Goal: Task Accomplishment & Management: Use online tool/utility

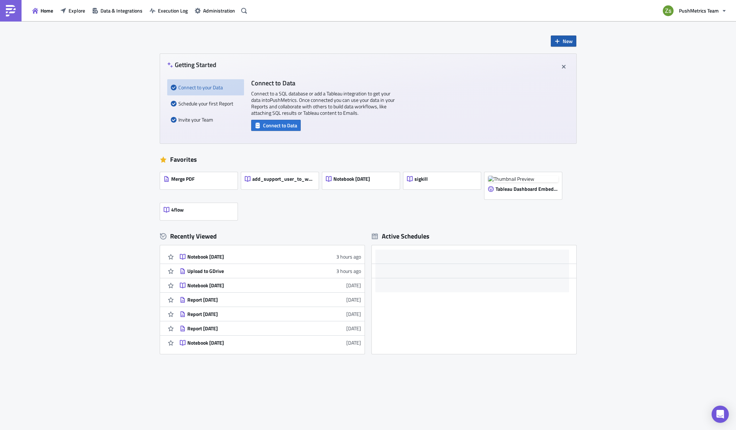
click at [559, 44] on button "New" at bounding box center [563, 41] width 25 height 11
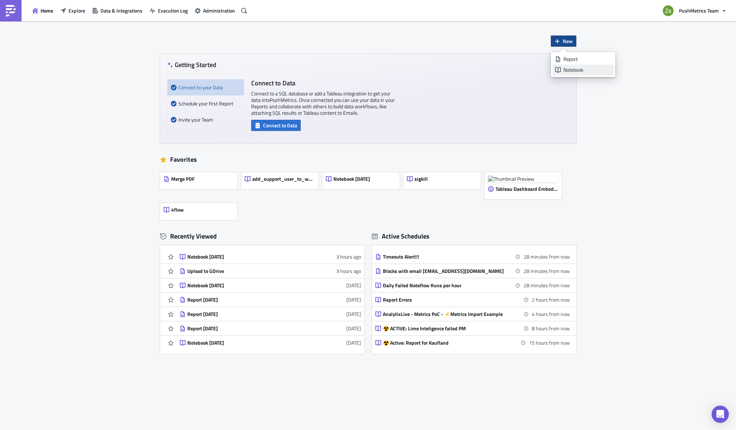
click at [575, 66] on div "Notebook" at bounding box center [587, 69] width 48 height 7
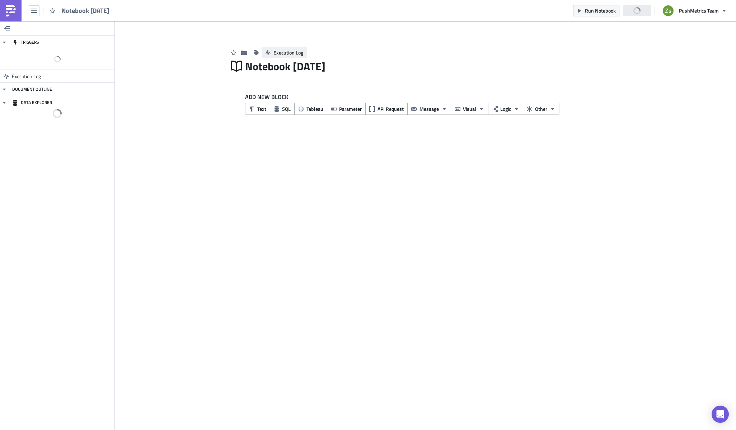
click at [296, 56] on span "Execution Log" at bounding box center [288, 53] width 30 height 8
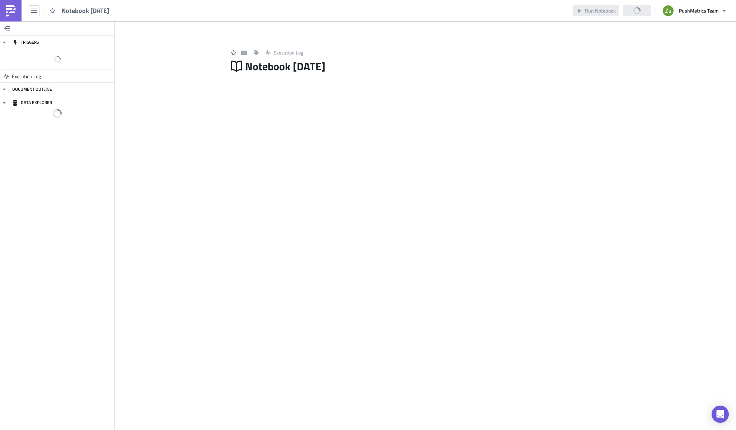
click at [311, 71] on div "Notebook [DATE]" at bounding box center [434, 66] width 378 height 17
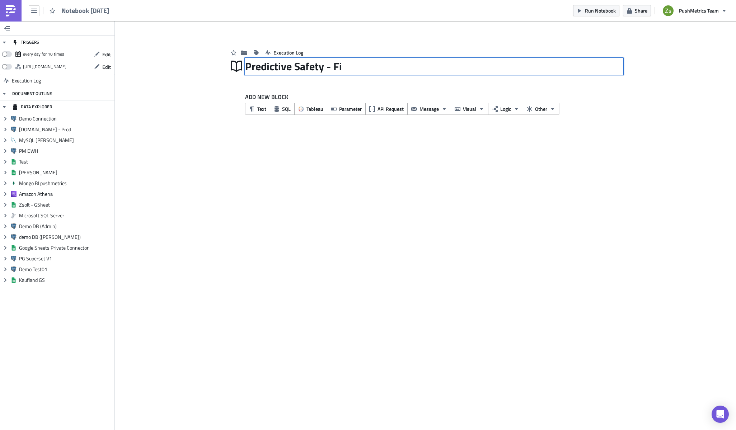
type input "Predictive Safety - Fix"
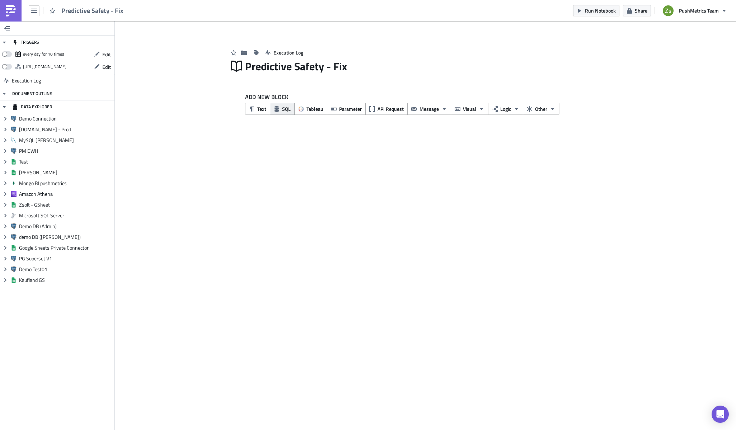
click at [286, 112] on span "SQL" at bounding box center [286, 109] width 9 height 8
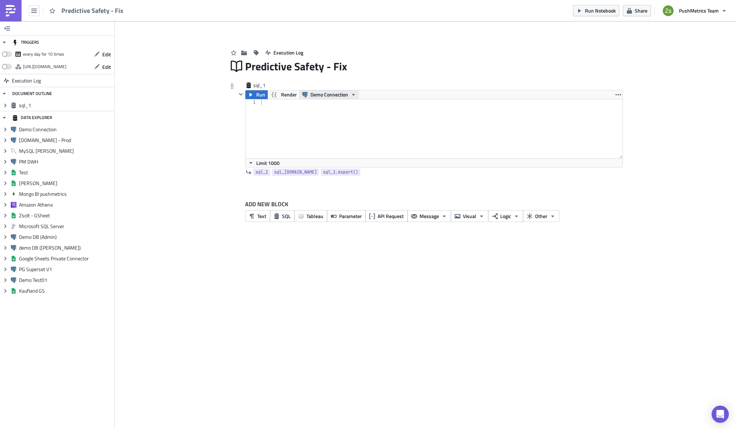
click at [323, 94] on span "Demo Connection" at bounding box center [329, 94] width 38 height 9
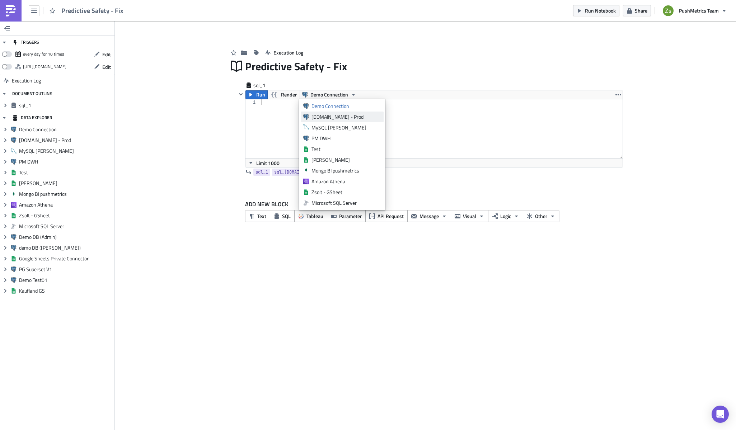
click at [333, 116] on div "[DOMAIN_NAME] - Prod" at bounding box center [346, 116] width 70 height 7
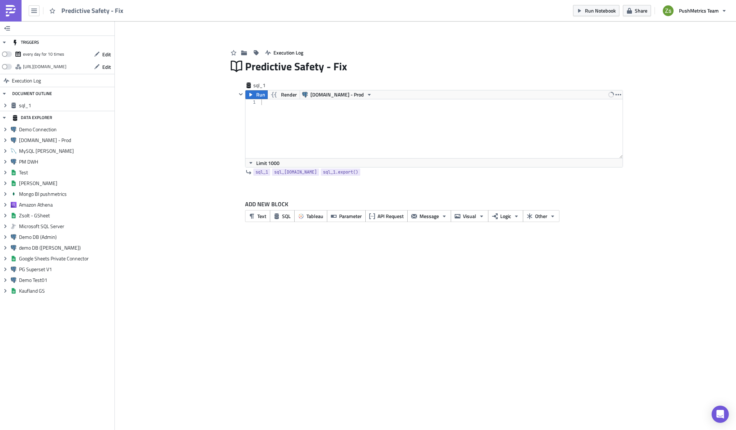
click at [333, 116] on div at bounding box center [441, 134] width 363 height 70
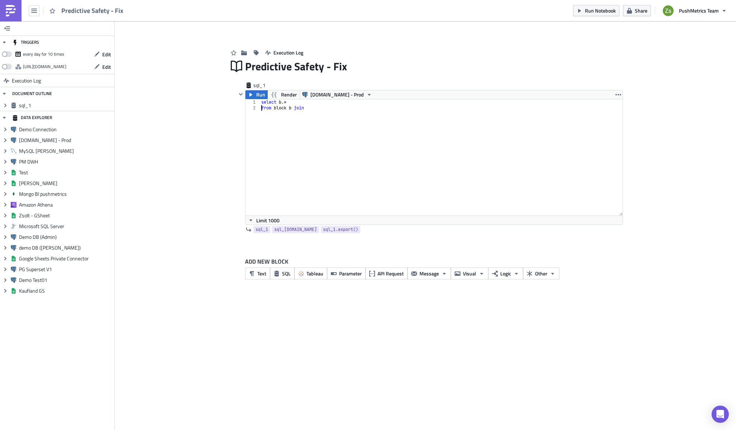
drag, startPoint x: 621, startPoint y: 158, endPoint x: 626, endPoint y: 309, distance: 151.5
click at [626, 309] on div "TRIGGERS every day for 10 times Edit [URL][DOMAIN_NAME] Edit Execution Log DOCU…" at bounding box center [368, 225] width 736 height 409
click at [499, 141] on div "select b .* from block b join" at bounding box center [441, 134] width 363 height 70
type textarea "from block b join report_block rb on [DOMAIN_NAME] = [DOMAIN_NAME]_id"
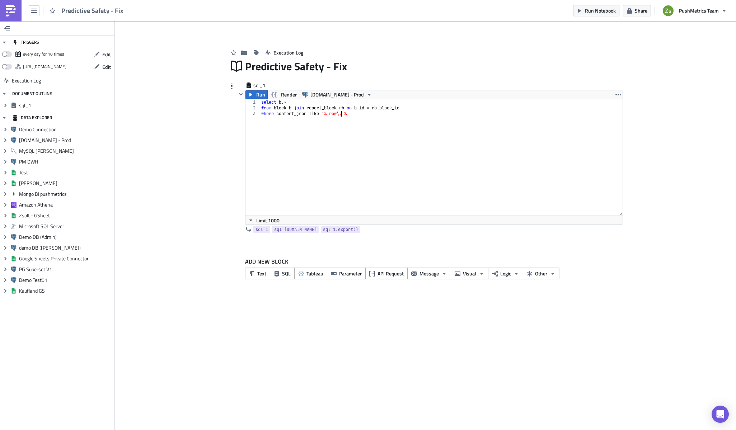
scroll to position [0, 6]
type textarea "where content_json like '% row. %'"
click at [423, 132] on div "select b .* from block b join report_block rb on b . id = rb . block_id where c…" at bounding box center [441, 163] width 363 height 128
paste textarea "2551"
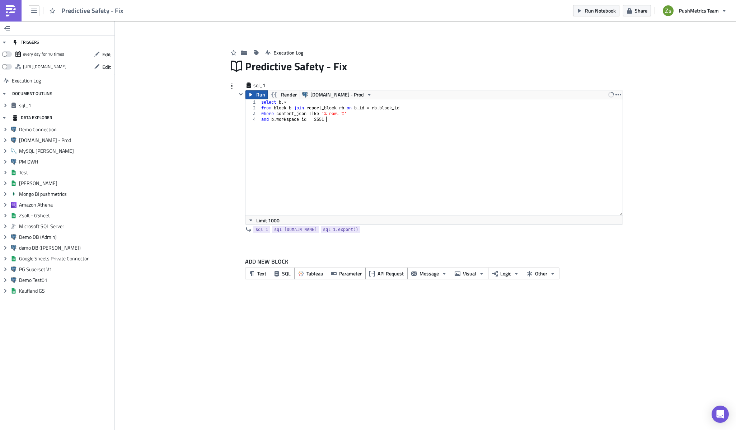
click at [258, 94] on span "Run" at bounding box center [260, 94] width 9 height 9
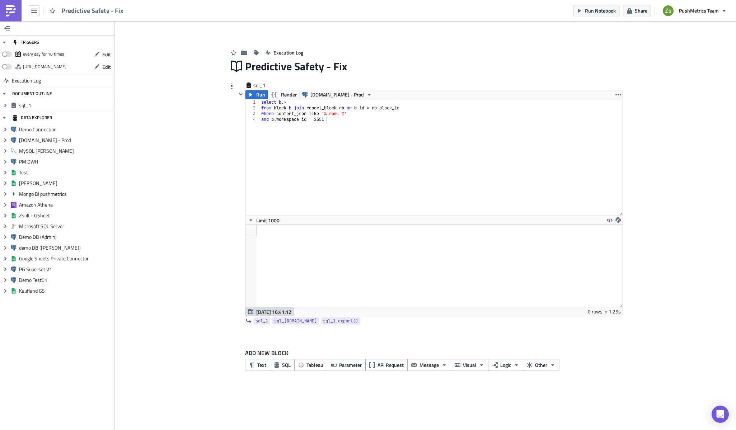
scroll to position [82, 377]
click at [366, 110] on div "select b .* from block b join report_block rb on b . id = rb . block_id where c…" at bounding box center [441, 163] width 363 height 128
click at [375, 120] on div "select b .* from block b join report_block rb on b . id = rb . block_id where c…" at bounding box center [441, 163] width 363 height 128
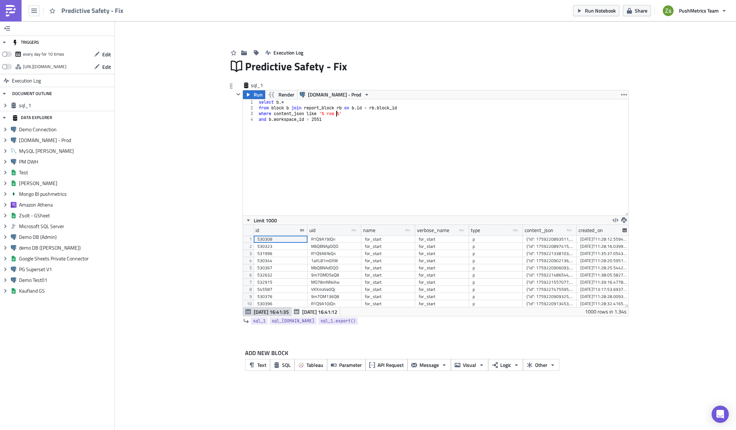
scroll to position [82, 385]
click at [546, 239] on div "{"id": 1759220893511, "children": [{"text": "{% for row in mail_[DOMAIN_NAME] %…" at bounding box center [549, 239] width 47 height 7
type textarea "and b.workspace_id = 2551"
click at [457, 188] on div "select b .* from block b join report_block rb on b . id = rb . block_id where c…" at bounding box center [443, 163] width 371 height 128
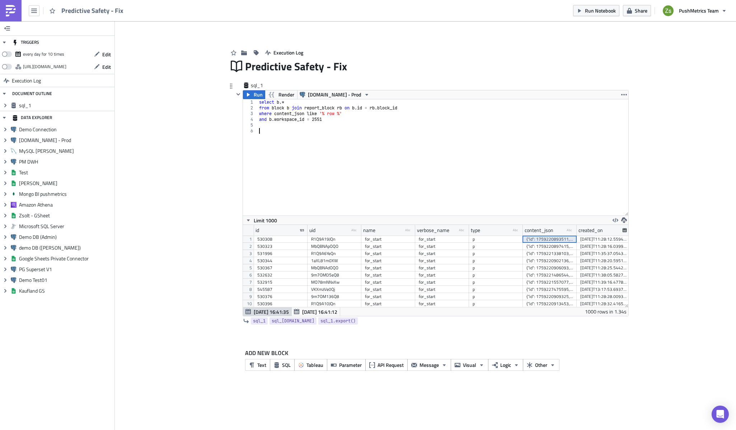
paste textarea "{"id": 1759220893511, "children": [{"text": "{% for row in mail_[DOMAIN_NAME] %…"
type textarea "{"id": 1759220893511, "children": [{"text": "{% for row in mail_[DOMAIN_NAME] %…"
click at [402, 130] on div "select b .* from block b join report_block rb on b . id = rb . block_id where c…" at bounding box center [443, 163] width 371 height 128
click at [356, 115] on div "select b .* from block b join report_block rb on b . id = rb . block_id where c…" at bounding box center [443, 163] width 371 height 128
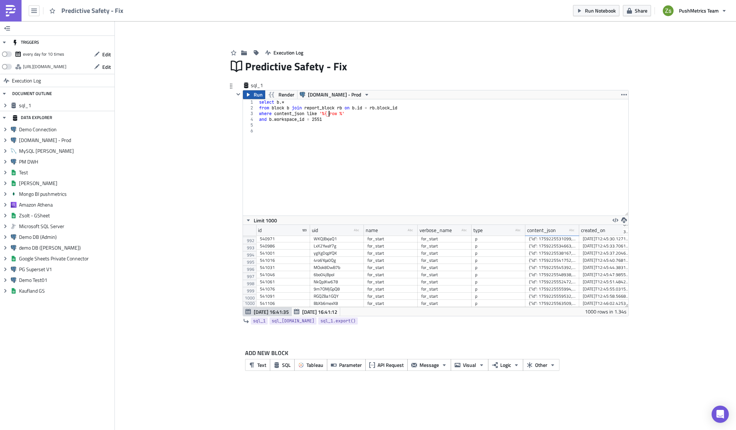
click at [254, 95] on span "Run" at bounding box center [258, 94] width 9 height 9
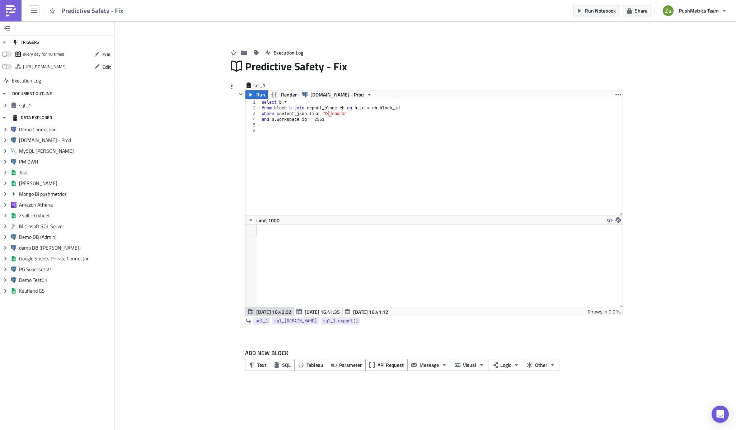
click at [344, 113] on div "select b .* from block b join report_block rb on b . id = rb . block_id where c…" at bounding box center [441, 163] width 362 height 128
click at [258, 94] on span "Run" at bounding box center [260, 94] width 9 height 9
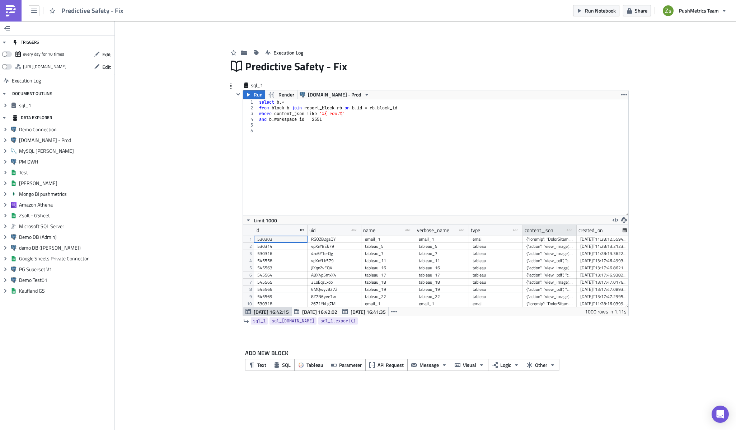
click at [544, 230] on div "content_json" at bounding box center [539, 230] width 29 height 11
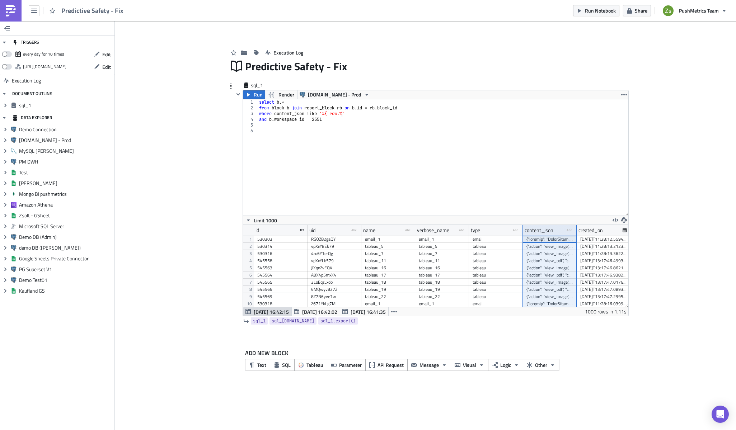
click at [342, 113] on div "select b .* from block b join report_block rb on b . id = rb . block_id where c…" at bounding box center [443, 163] width 371 height 128
click at [254, 93] on span "Run" at bounding box center [258, 94] width 9 height 9
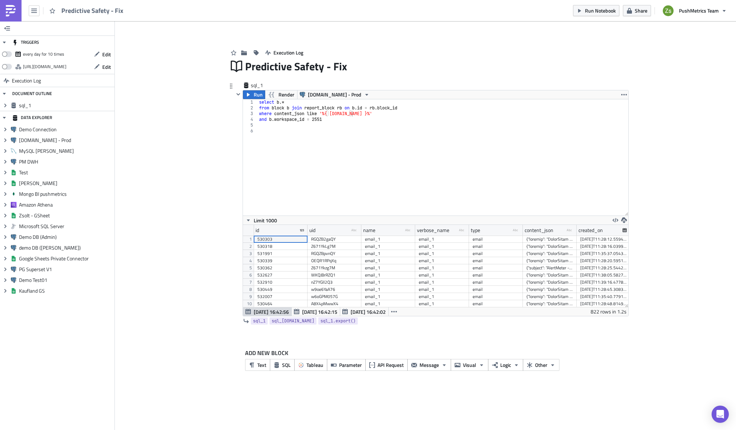
scroll to position [82, 385]
click at [547, 231] on div "content_json" at bounding box center [539, 230] width 29 height 11
click at [359, 121] on div "select b .* from block b join report_block rb on b . id = rb . block_id where c…" at bounding box center [443, 163] width 371 height 128
click at [348, 114] on div "select b .* from block b join report_block rb on b . id = rb . block_id where c…" at bounding box center [443, 163] width 371 height 128
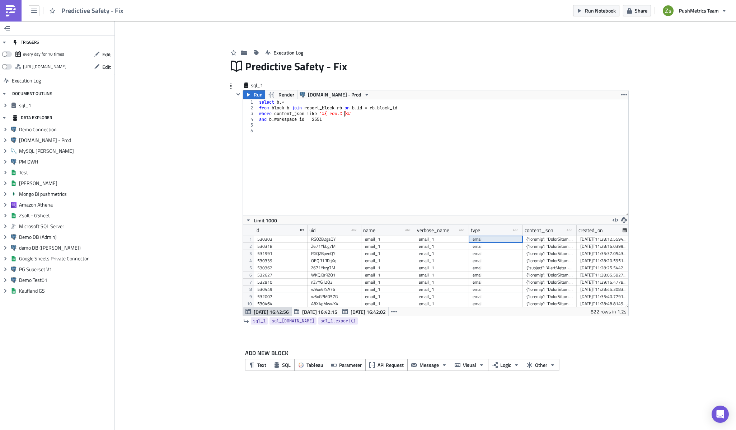
scroll to position [0, 8]
type textarea "where content_json like '%{ [DOMAIN_NAME] }%'"
click at [259, 95] on span "Run" at bounding box center [258, 94] width 9 height 9
click at [543, 232] on div "content_json" at bounding box center [539, 230] width 29 height 11
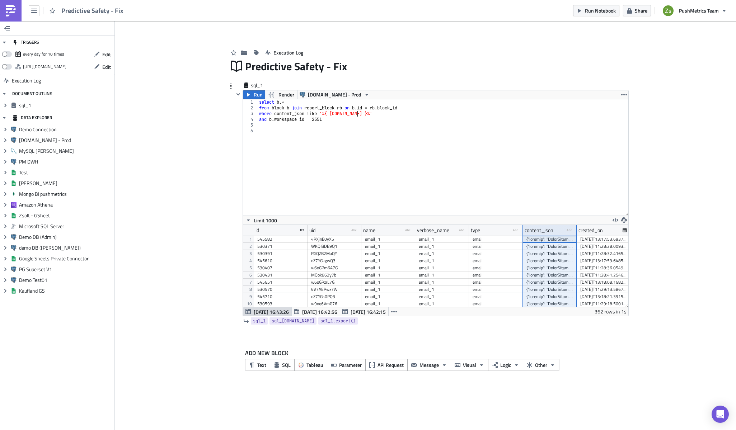
click at [368, 114] on div "select b .* from block b join report_block rb on b . id = rb . block_id where c…" at bounding box center [443, 163] width 371 height 128
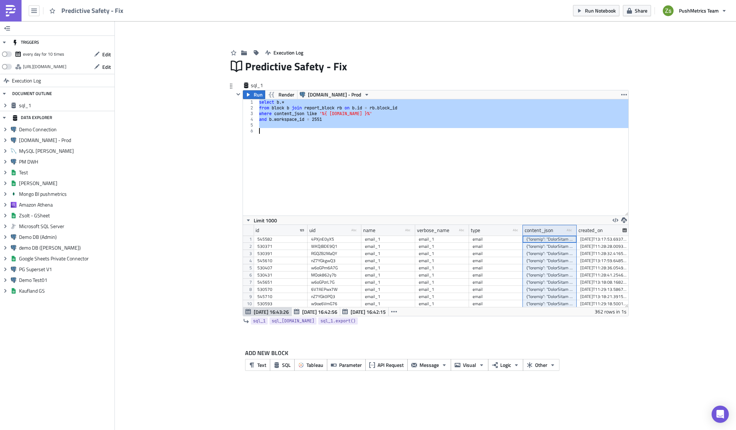
scroll to position [0, 0]
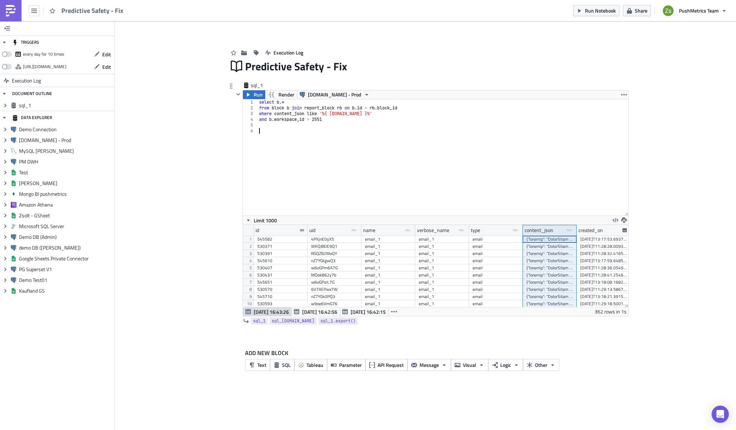
paste textarea "and b.workspace_id = 2551"
click at [259, 95] on span "Run" at bounding box center [258, 94] width 9 height 9
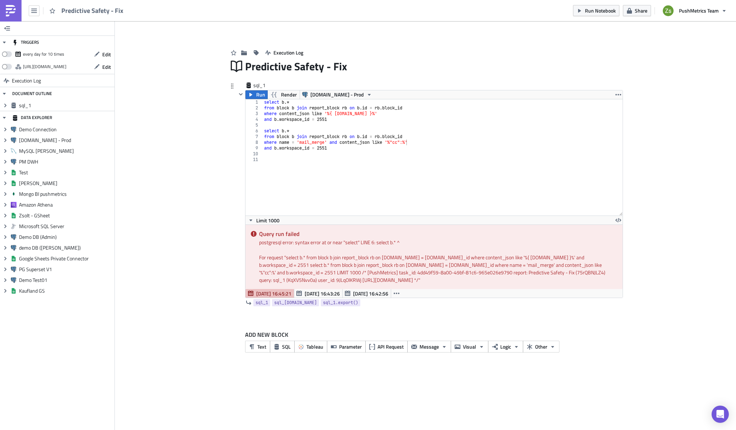
click at [298, 130] on div "select b .* from block b join report_block rb on b . id = rb . block_id where c…" at bounding box center [443, 163] width 360 height 128
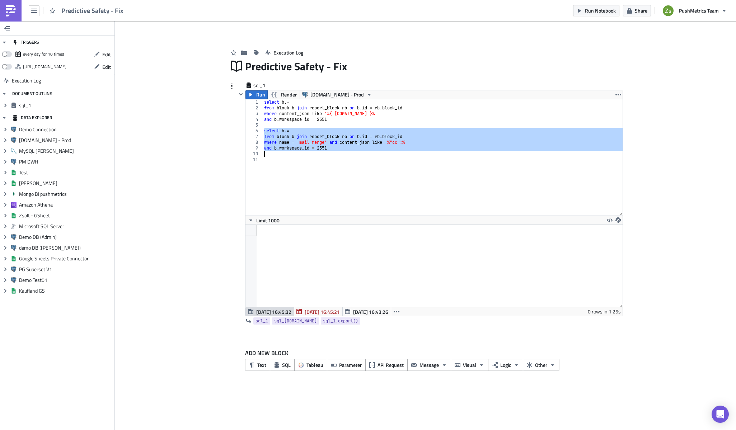
scroll to position [82, 377]
click at [399, 141] on div "select b .* from block b join report_block rb on b . id = rb . block_id where c…" at bounding box center [443, 157] width 360 height 116
click at [399, 141] on div "select b .* from block b join report_block rb on b . id = rb . block_id where c…" at bounding box center [443, 163] width 360 height 128
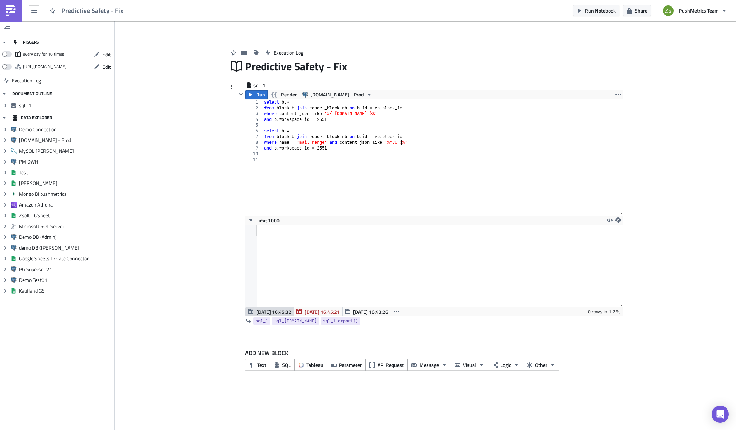
scroll to position [0, 5]
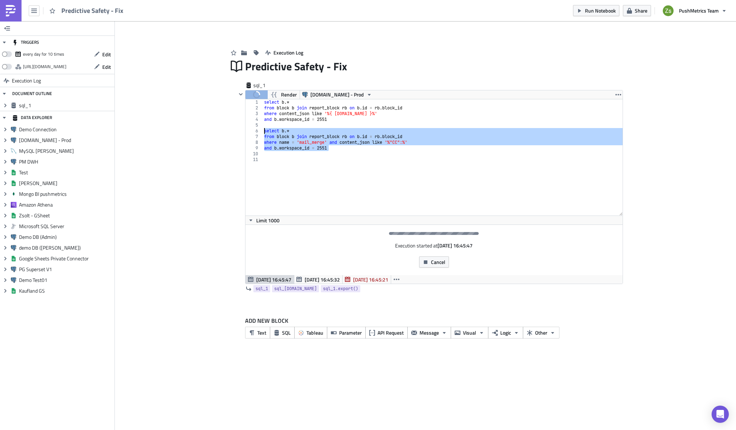
type textarea "select b.* from block b join report_block rb on [DOMAIN_NAME] = [DOMAIN_NAME]_id"
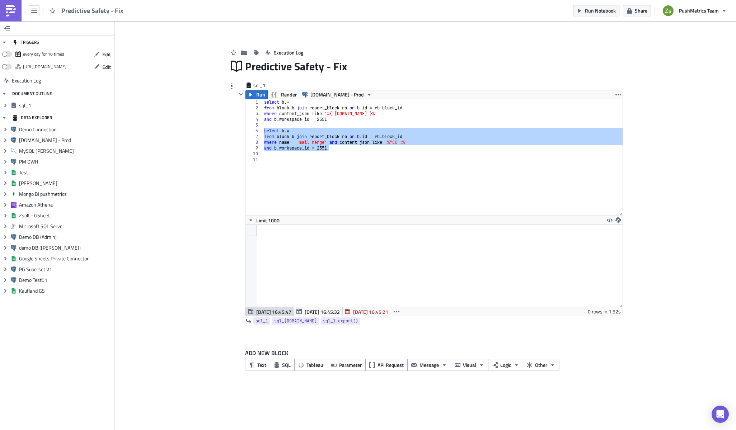
scroll to position [82, 377]
click at [344, 166] on div "select b .* from block b join report_block rb on b . id = rb . block_id where c…" at bounding box center [443, 163] width 360 height 128
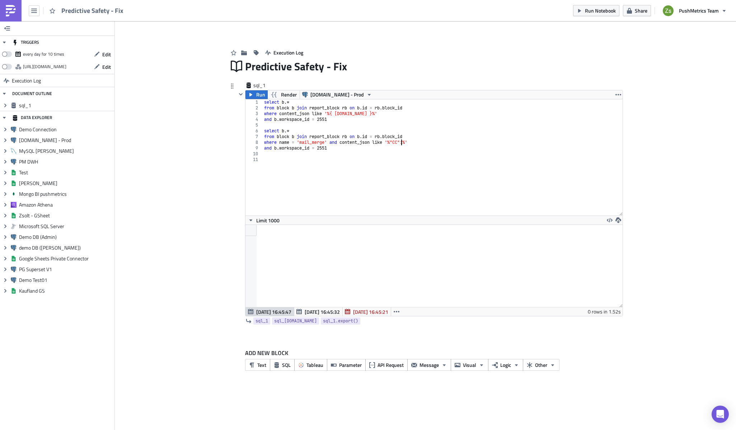
click at [401, 145] on div "select b .* from block b join report_block rb on b . id = rb . block_id where c…" at bounding box center [443, 163] width 360 height 128
click at [357, 149] on div "select b .* from block b join report_block rb on b . id = rb . block_id where c…" at bounding box center [443, 163] width 360 height 128
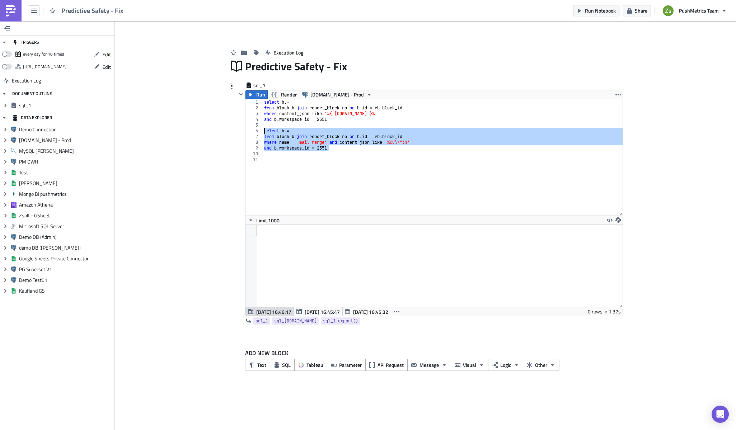
scroll to position [82, 377]
type textarea "and b.workspace_id = 2551"
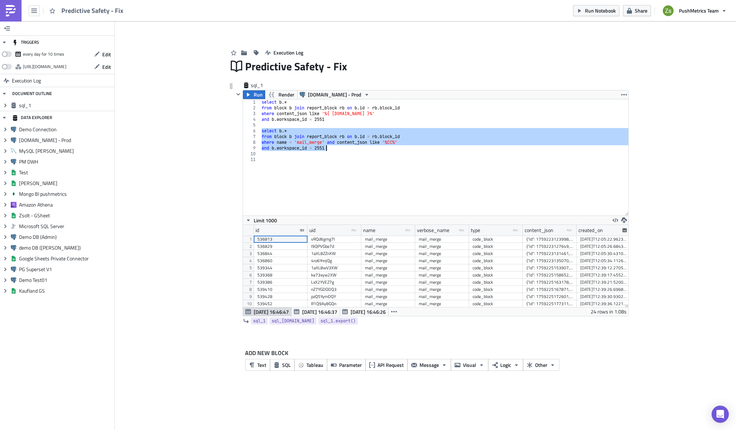
scroll to position [82, 385]
type textarea "where name = 'mail_merge' and content_json like '%CC%' and b.workspace_id = 2551"
click at [562, 232] on div "content_json type-text Created with Sketch." at bounding box center [550, 230] width 54 height 11
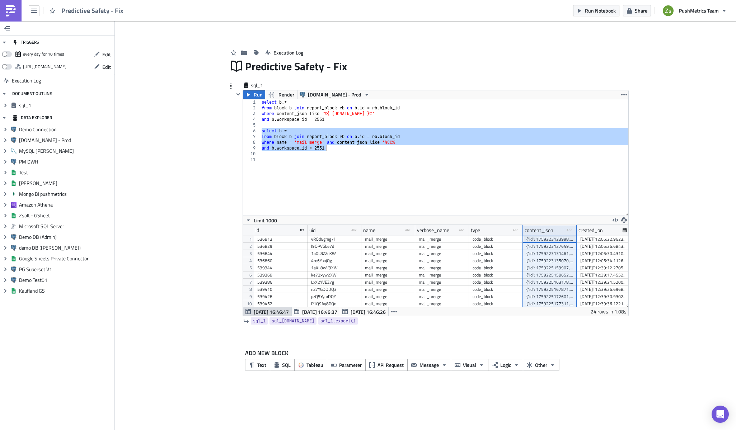
click at [462, 179] on div "select b .* from block b join report_block rb on b . id = rb . block_id where c…" at bounding box center [444, 163] width 368 height 128
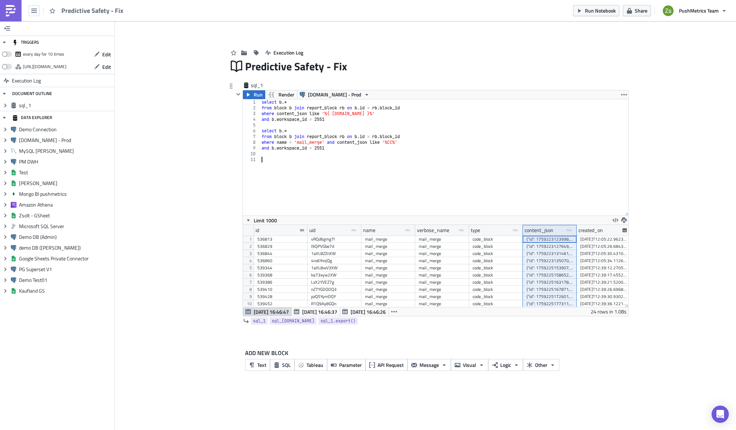
scroll to position [0, 0]
click at [395, 142] on div "select b .* from block b join report_block rb on b . id = rb . block_id where c…" at bounding box center [444, 163] width 368 height 128
click at [407, 145] on div "select b .* from block b join report_block rb on b . id = rb . block_id where c…" at bounding box center [444, 163] width 368 height 128
click at [392, 145] on div "select b .* from block b join report_block rb on b . id = rb . block_id where c…" at bounding box center [444, 163] width 368 height 128
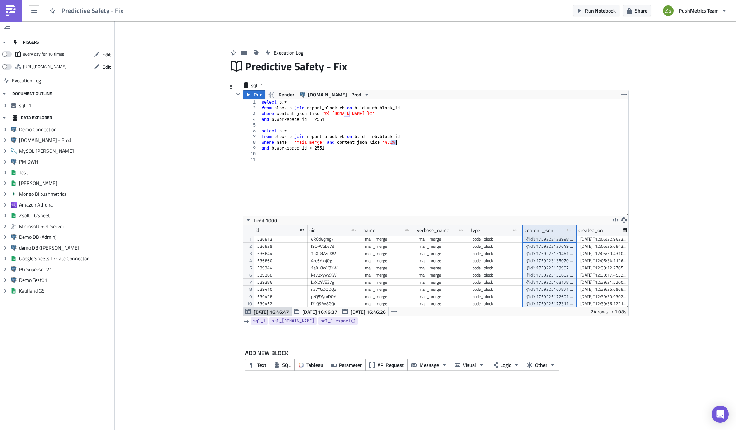
click at [392, 145] on div "select b .* from block b join report_block rb on b . id = rb . block_id where c…" at bounding box center [444, 163] width 368 height 128
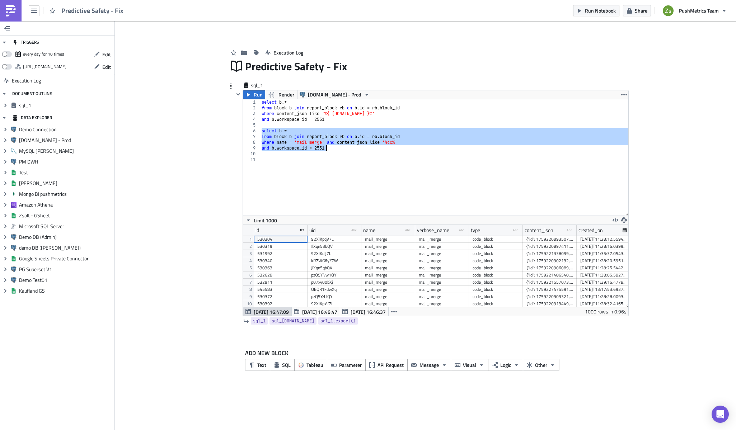
scroll to position [82, 385]
click at [542, 230] on div "content_json" at bounding box center [539, 230] width 29 height 11
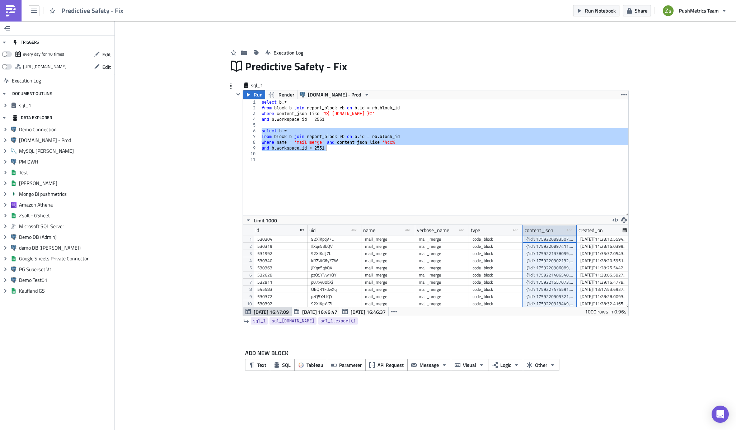
click at [535, 234] on div "content_json" at bounding box center [539, 230] width 29 height 11
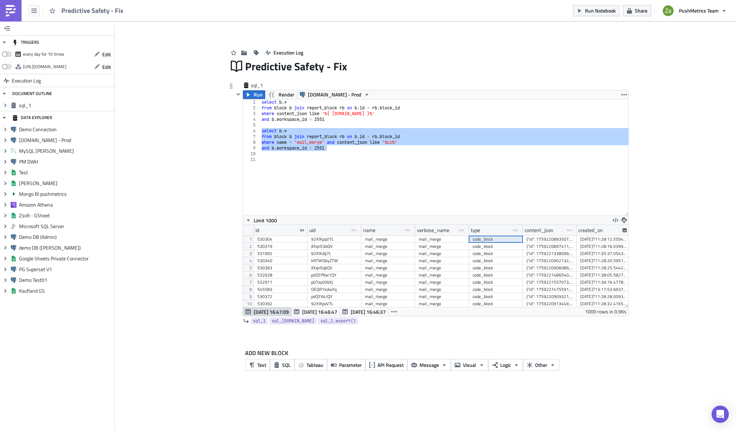
click at [443, 137] on div "select b .* from block b join report_block rb on b . id = rb . block_id where c…" at bounding box center [444, 157] width 368 height 116
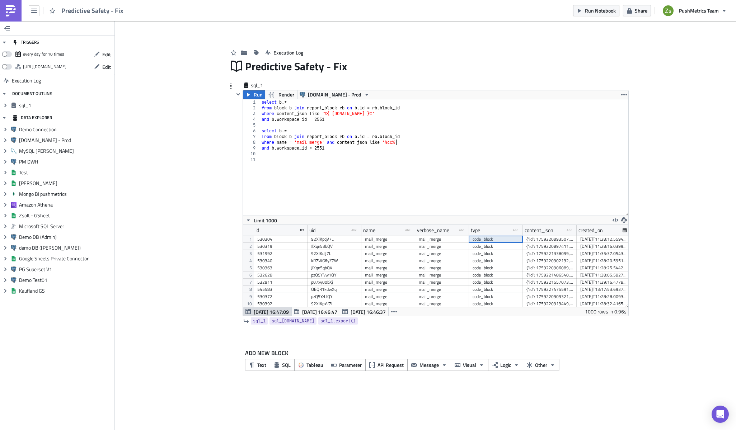
click at [396, 142] on div "select b .* from block b join report_block rb on b . id = rb . block_id where c…" at bounding box center [444, 163] width 368 height 128
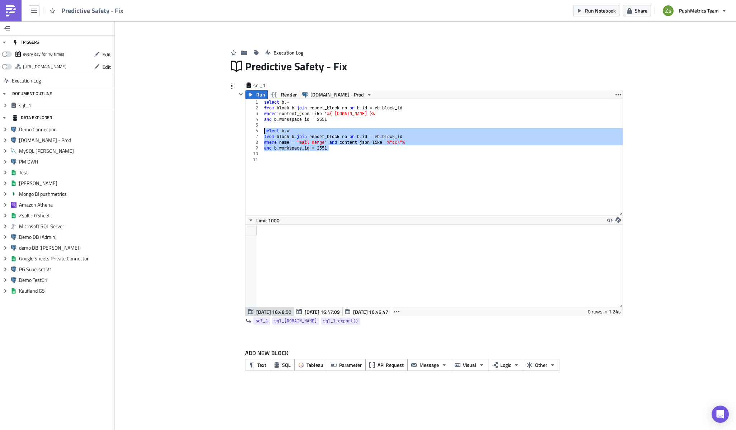
scroll to position [82, 377]
type textarea "and b.workspace_id = 2551"
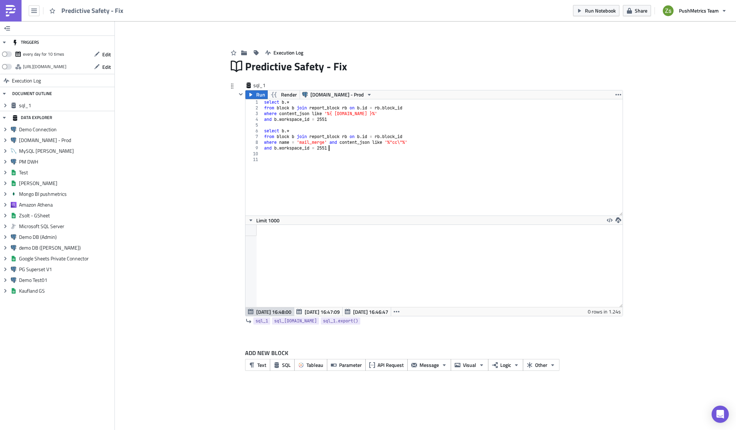
scroll to position [0, 0]
type textarea "select b.*"
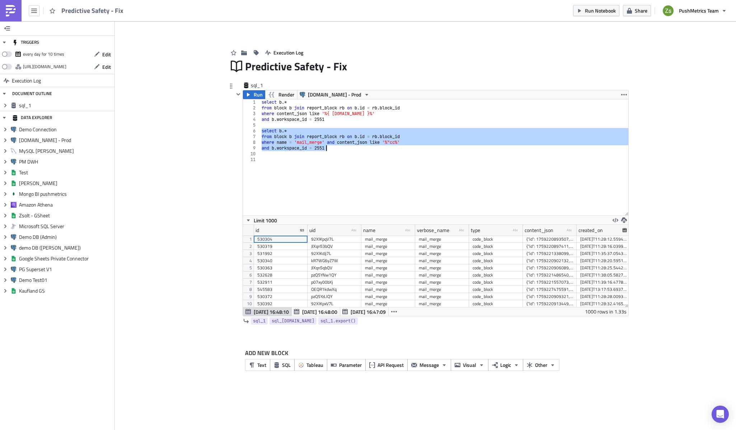
scroll to position [82, 385]
type textarea "where name = 'mail_merge' and content_json like '%"cc%' and b.workspace_id = 25…"
click at [545, 226] on div "content_json" at bounding box center [539, 230] width 29 height 11
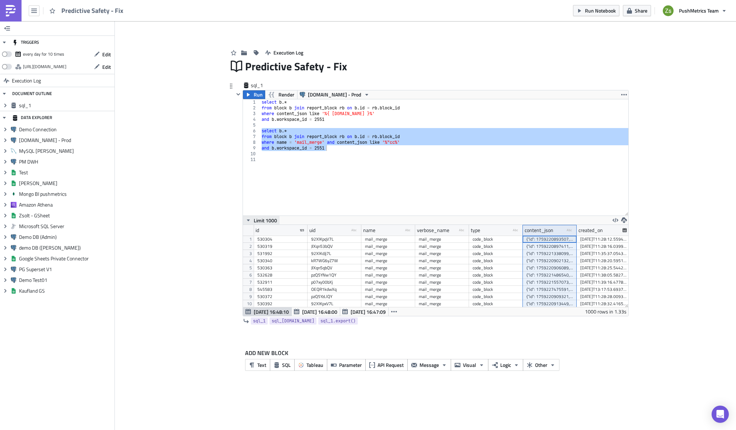
click at [272, 218] on span "Limit 1000" at bounding box center [265, 221] width 23 height 8
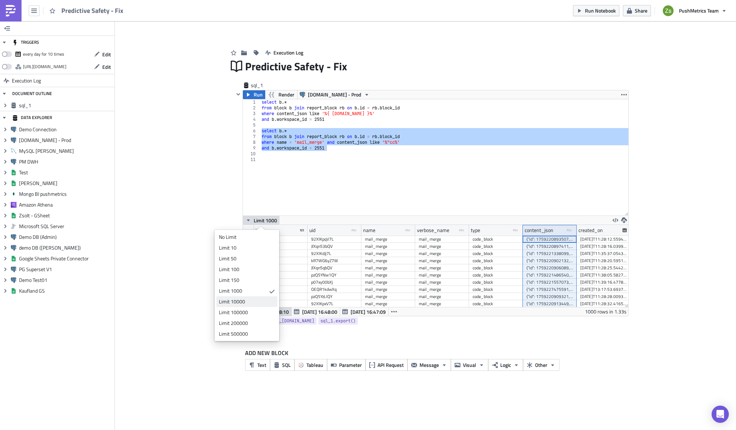
click at [255, 304] on div "Limit 10000" at bounding box center [245, 301] width 53 height 7
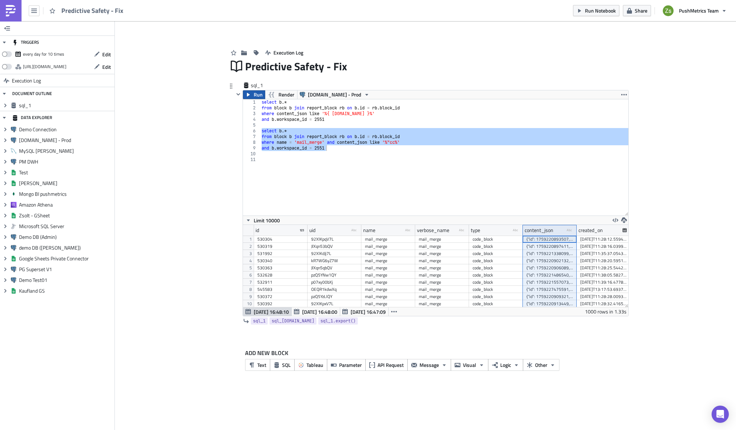
click at [256, 91] on span "Run" at bounding box center [258, 94] width 9 height 9
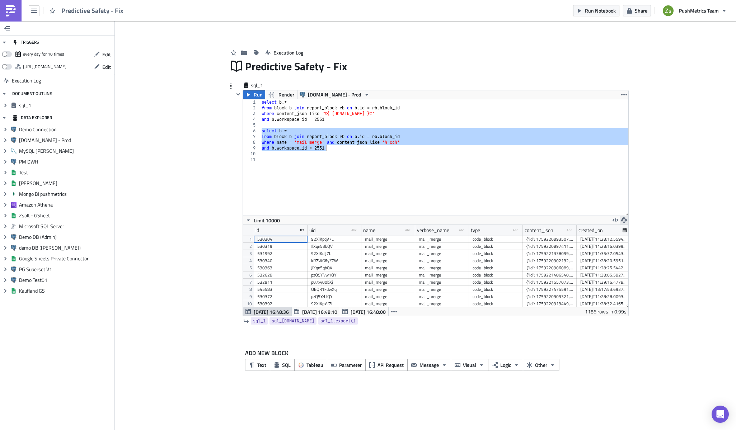
click at [625, 221] on icon "button" at bounding box center [624, 220] width 6 height 6
click at [635, 195] on div "CSV" at bounding box center [652, 192] width 56 height 7
click at [364, 163] on div "select b .* from block b join report_block rb on b . id = rb . block_id where c…" at bounding box center [444, 163] width 368 height 128
type textarea "where name = 'mail_merge' and content_json like '%"cc%' and b.workspace_id = 25…"
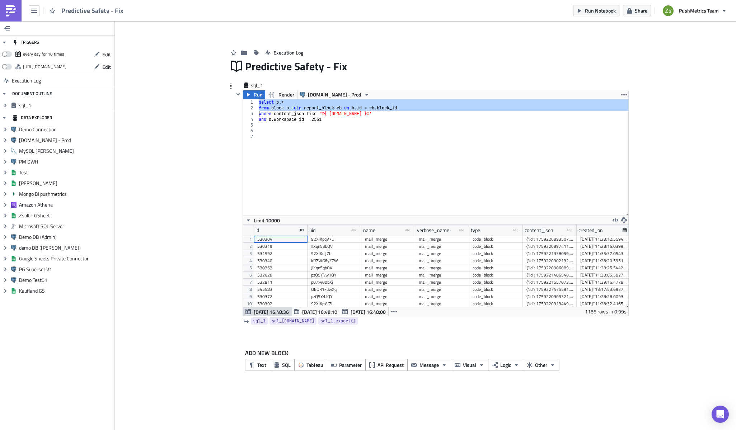
type textarea "where content_json like '%{ [DOMAIN_NAME] }%' and b.workspace_id = 2551"
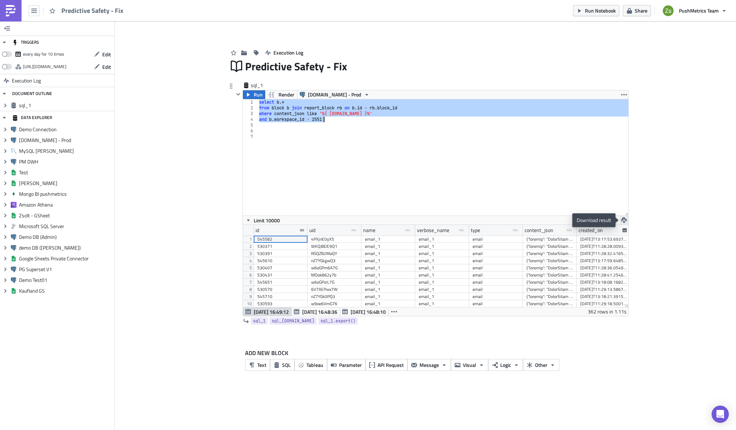
click at [624, 220] on icon "button" at bounding box center [624, 220] width 6 height 6
click at [552, 225] on div "id uid type-text Created with Sketch. name type-text Created with Sketch. verbo…" at bounding box center [435, 266] width 385 height 83
click at [554, 227] on div "content_json type-text Created with Sketch." at bounding box center [550, 230] width 54 height 11
click at [540, 256] on div at bounding box center [549, 253] width 47 height 7
click at [546, 230] on div "content_json" at bounding box center [539, 230] width 29 height 11
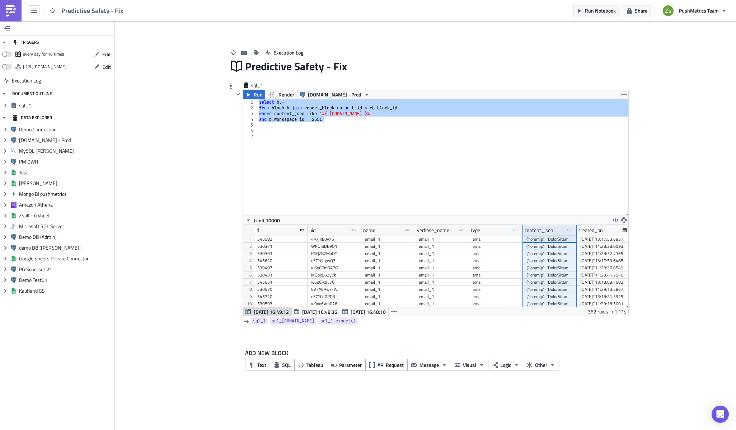
click at [357, 125] on div "select b .* from block b join report_block rb on b . id = rb . block_id where c…" at bounding box center [443, 163] width 371 height 128
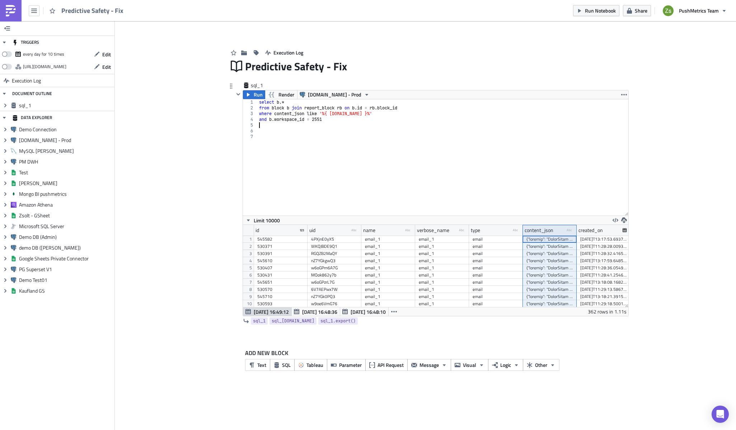
click at [349, 144] on div "select b .* from block b join report_block rb on b . id = rb . block_id where c…" at bounding box center [443, 163] width 371 height 128
click at [278, 131] on div "select b .* from block b join report_block rb on b . id = rb . block_id where c…" at bounding box center [443, 163] width 371 height 128
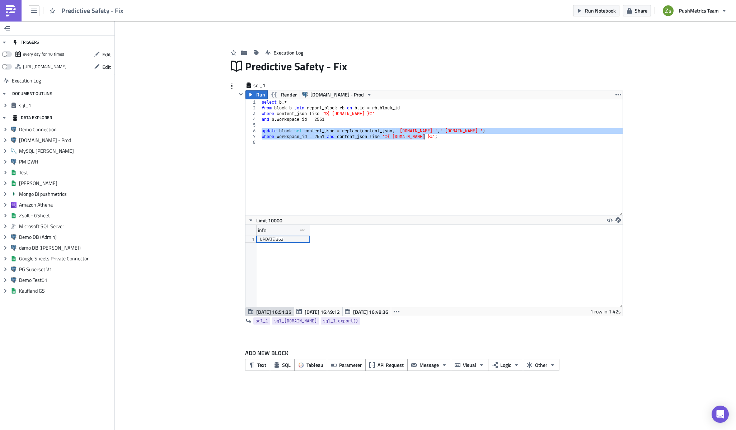
scroll to position [82, 377]
type textarea "update block set content_json = replace(content_json, ' [DOMAIN_NAME] ', ' [DOM…"
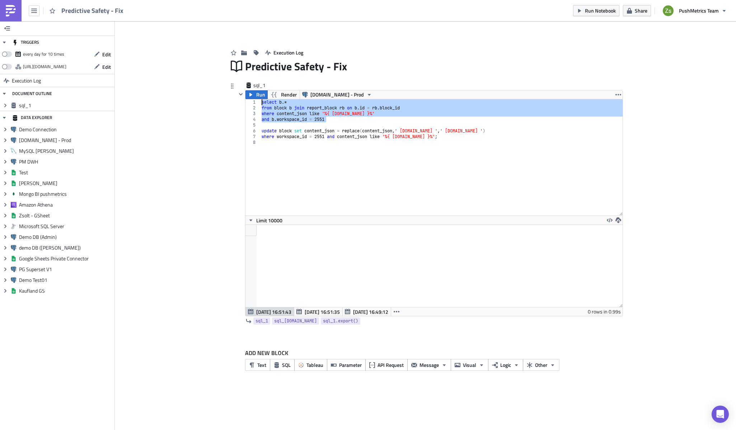
type textarea "and b.workspace_id = 2551"
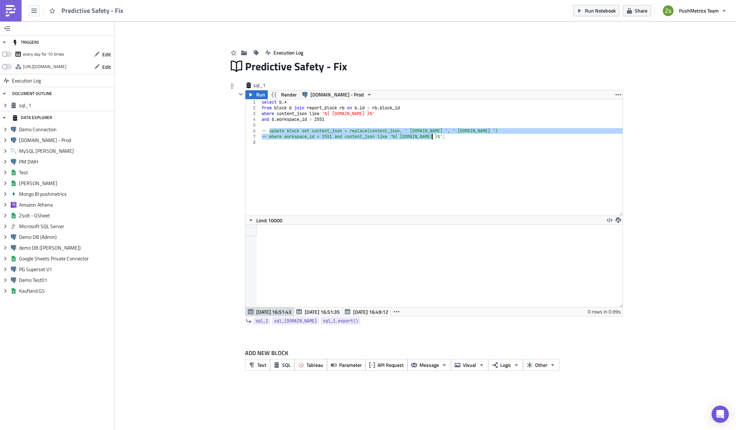
type textarea "-- update block set content_json = replace(content_json, ' [DOMAIN_NAME] ', ' […"
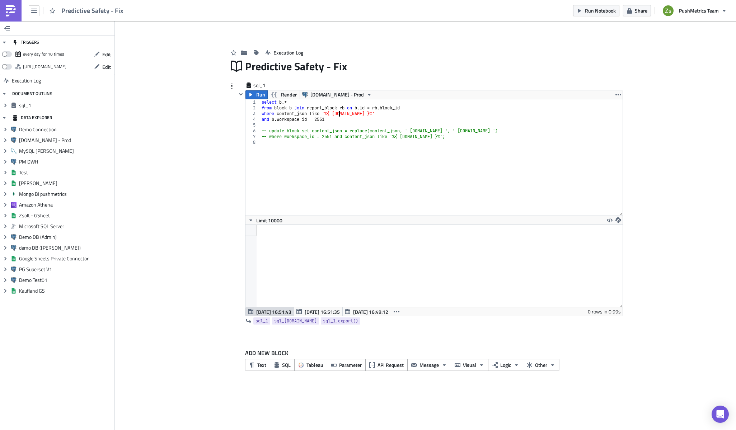
click at [339, 113] on div "select b .* from block b join report_block rb on b . id = rb . block_id where c…" at bounding box center [441, 163] width 362 height 128
paste textarea "PRISMCGID"
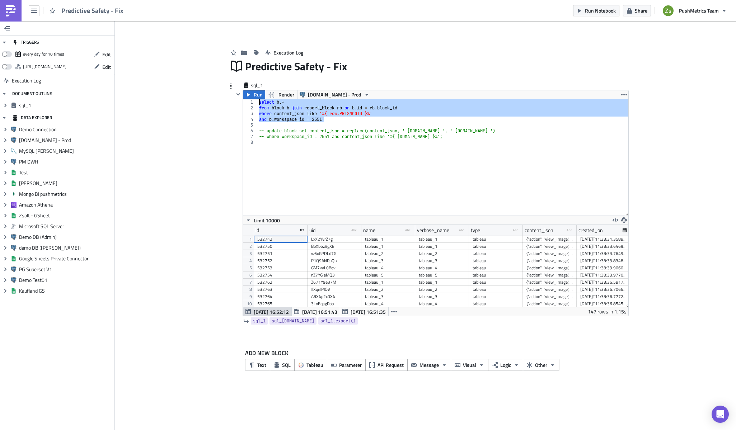
scroll to position [82, 385]
click at [544, 231] on div "content_json" at bounding box center [539, 230] width 29 height 11
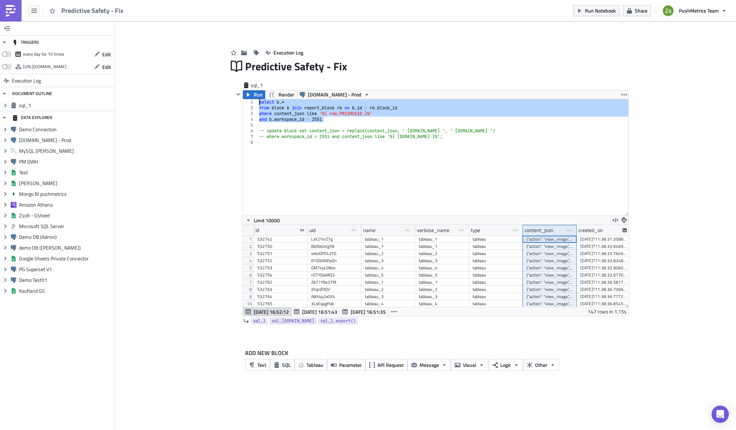
click at [355, 113] on div "select b .* from block b join report_block rb on b . id = rb . block_id where c…" at bounding box center [443, 157] width 371 height 116
click at [355, 113] on div "select b .* from block b join report_block rb on b . id = rb . block_id where c…" at bounding box center [443, 163] width 371 height 128
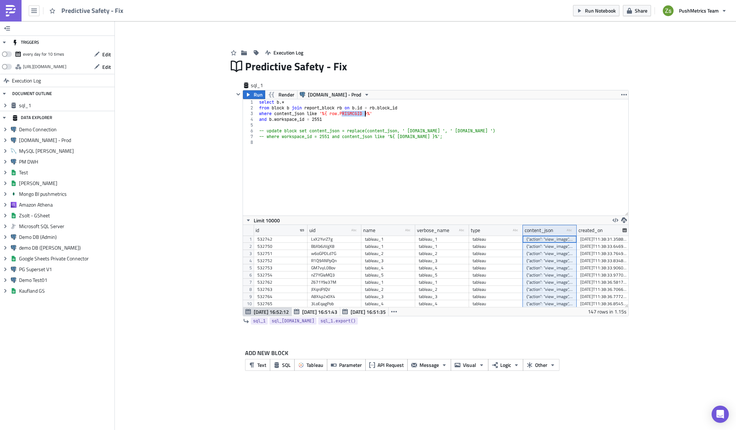
paste textarea "SiteJobtitle"
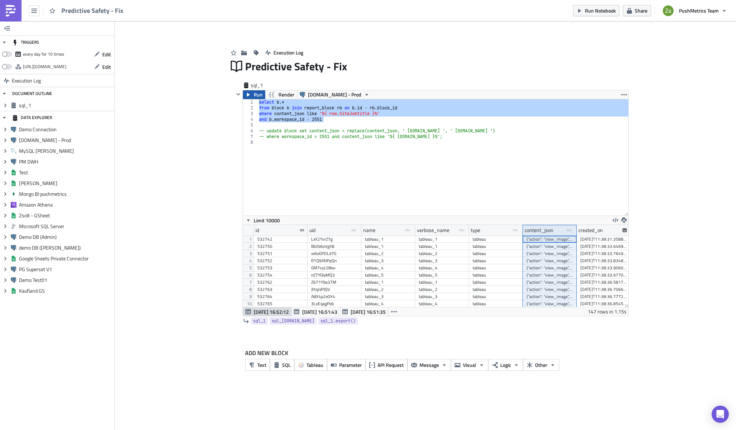
click at [254, 94] on span "Run" at bounding box center [258, 94] width 9 height 9
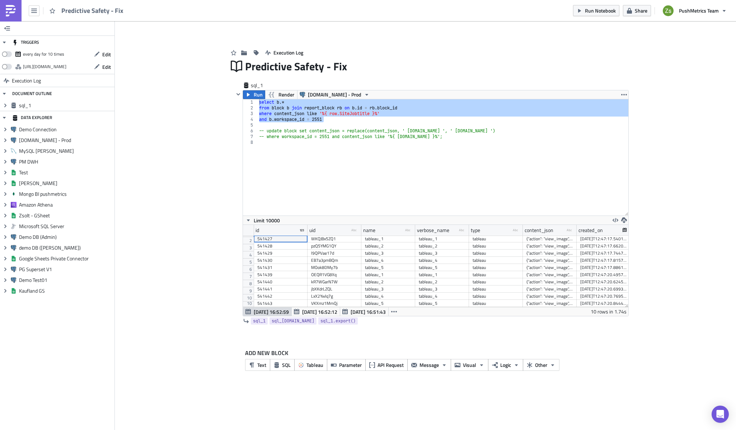
scroll to position [0, 0]
click at [551, 230] on div "content_json" at bounding box center [539, 230] width 29 height 11
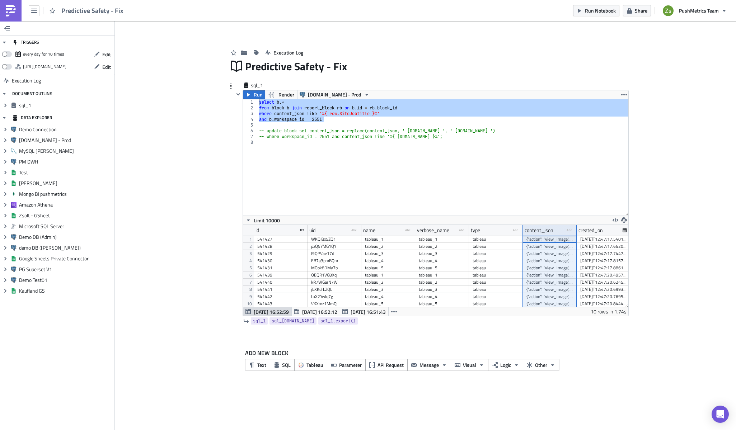
click at [423, 115] on div "select b .* from block b join report_block rb on b . id = rb . block_id where c…" at bounding box center [443, 157] width 371 height 116
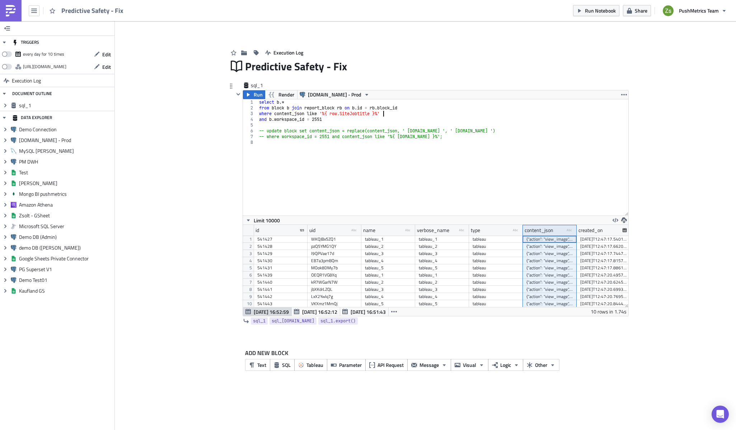
click at [421, 121] on div "select b .* from block b join report_block rb on b . id = rb . block_id where c…" at bounding box center [443, 163] width 371 height 128
type textarea "and b.workspace_id = 2551"
type textarea "-- update block set content_json = replace(content_json, ' [DOMAIN_NAME] ', ' […"
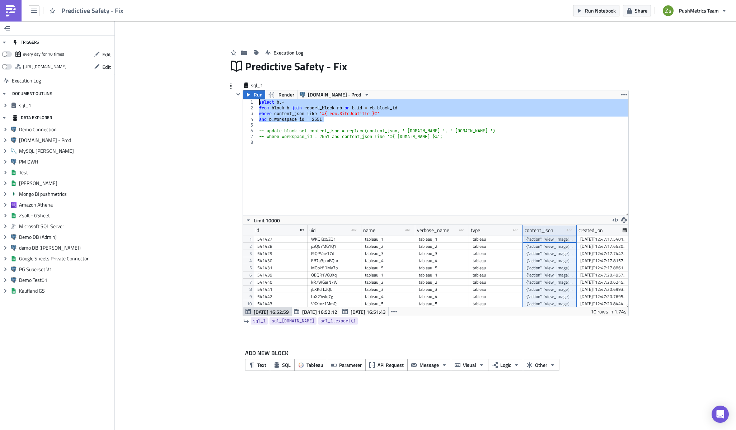
type textarea "and b.workspace_id = 2551"
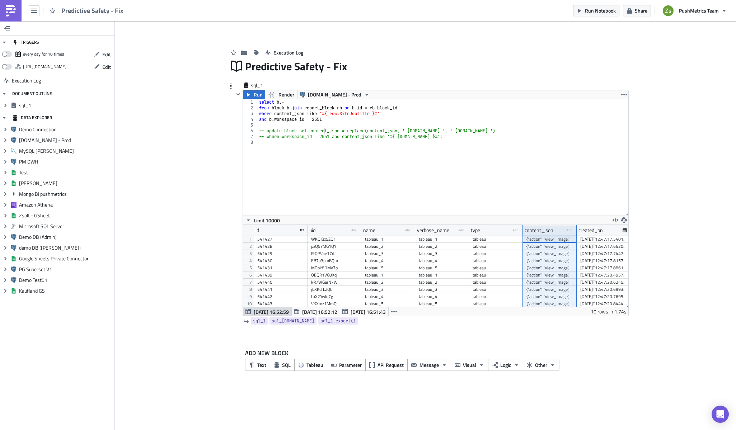
type textarea "-- where workspace_id = 2551 and content_json like '%{ [DOMAIN_NAME] }%';"
paste textarea "and b.workspace_id = 2551"
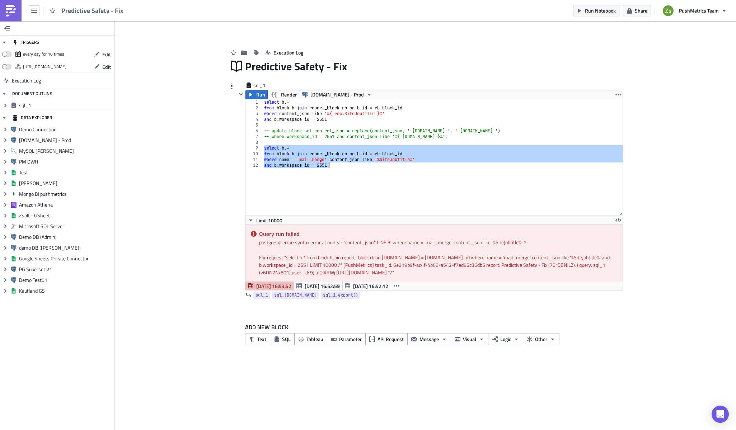
click at [348, 165] on div "select b .* from block b join report_block rb on b . id = rb . block_id where c…" at bounding box center [443, 157] width 360 height 116
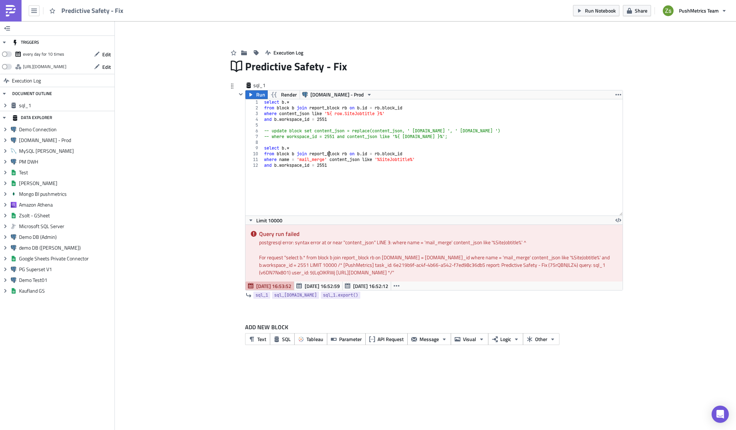
type textarea "select b.*"
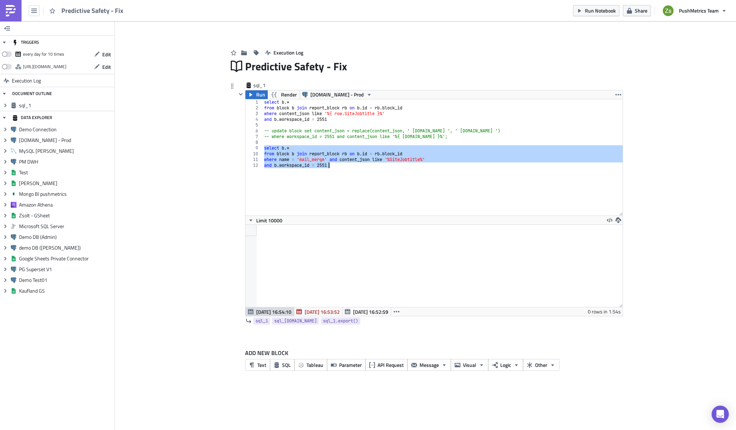
scroll to position [82, 377]
click at [411, 161] on div "select b .* from block b join report_block rb on b . id = rb . block_id where c…" at bounding box center [443, 157] width 360 height 116
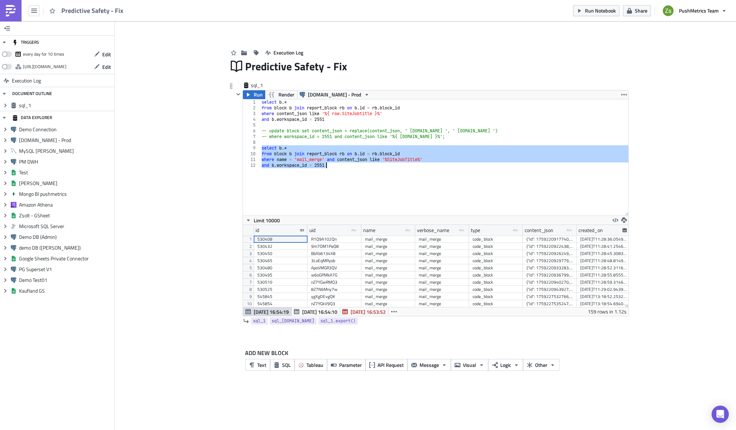
scroll to position [82, 385]
click at [435, 135] on div "select b .* from block b join report_block rb on b . id = rb . block_id where c…" at bounding box center [444, 163] width 368 height 128
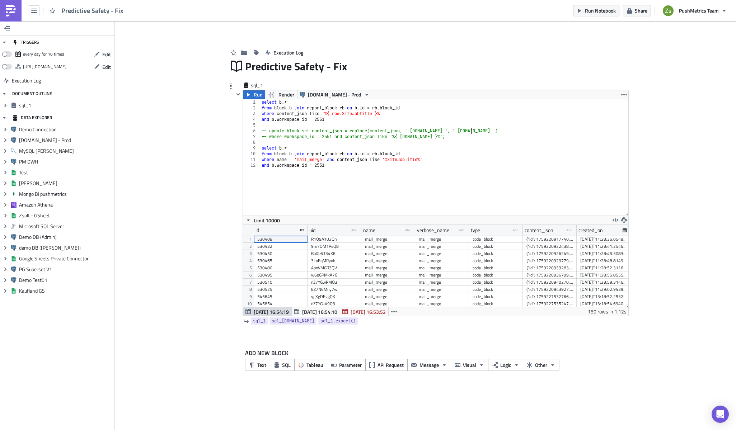
type textarea "-- where workspace_id = 2551 and content_json like '%{ [DOMAIN_NAME] }%';"
paste textarea "-- where workspace_id = 2551 and content_json like '%{ [DOMAIN_NAME] }%';"
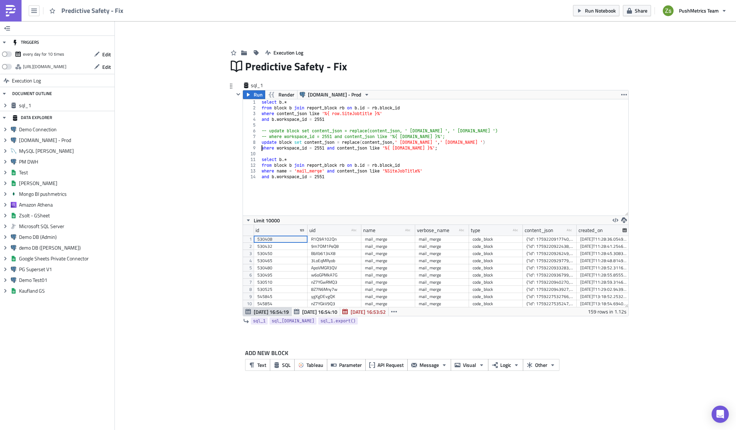
click at [349, 113] on div "select b .* from block b join report_block rb on b . id = rb . block_id where c…" at bounding box center [444, 163] width 368 height 128
click at [407, 150] on div "select b .* from block b join report_block rb on b . id = rb . block_id where c…" at bounding box center [444, 163] width 368 height 128
paste textarea "SiteJobtitle"
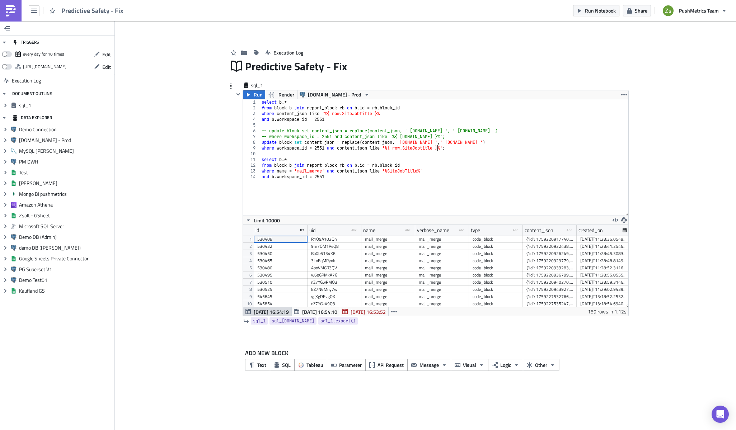
click at [418, 142] on div "select b .* from block b join report_block rb on b . id = rb . block_id where c…" at bounding box center [444, 163] width 368 height 128
paste textarea "SiteJobtitle"
click at [475, 144] on div "select b .* from block b join report_block rb on b . id = rb . block_id where c…" at bounding box center [444, 163] width 368 height 128
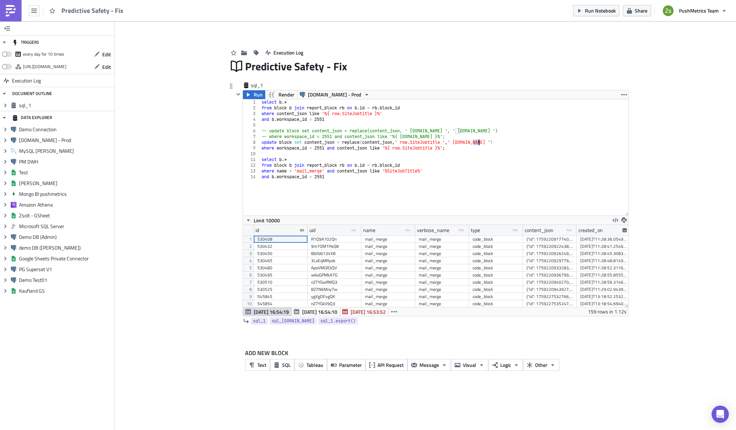
paste textarea "SiteJobtitle"
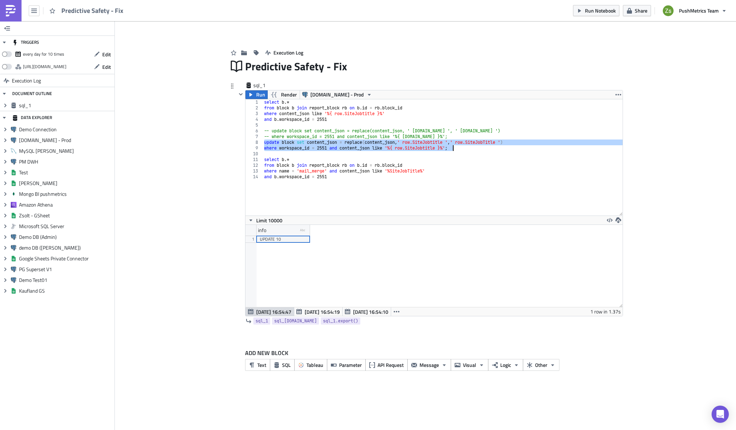
scroll to position [82, 377]
click at [363, 116] on div "select b .* from block b join report_block rb on b . id = rb . block_id where c…" at bounding box center [443, 163] width 360 height 128
paste textarea "ID"
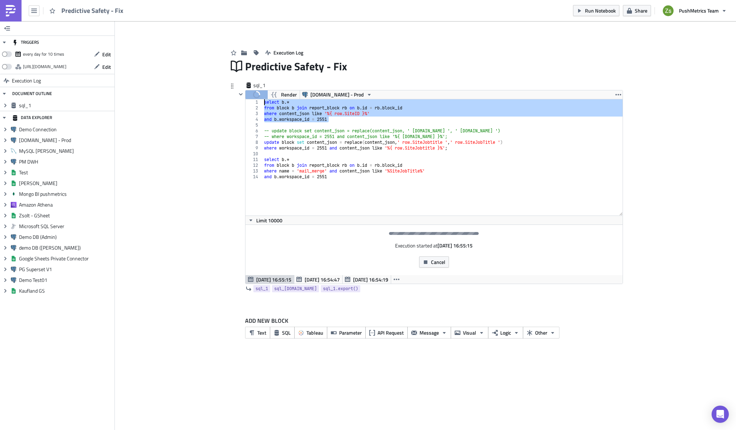
click at [378, 144] on div "select b .* from block b join report_block rb on b . id = rb . block_id where c…" at bounding box center [443, 163] width 360 height 128
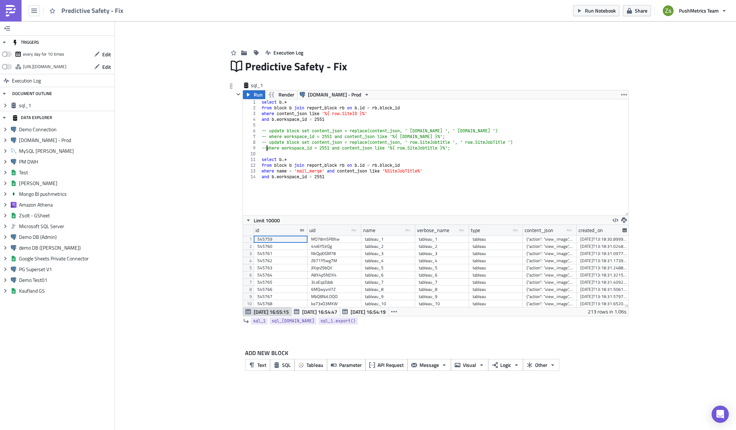
scroll to position [0, 1]
click at [534, 229] on div "content_json" at bounding box center [539, 230] width 29 height 11
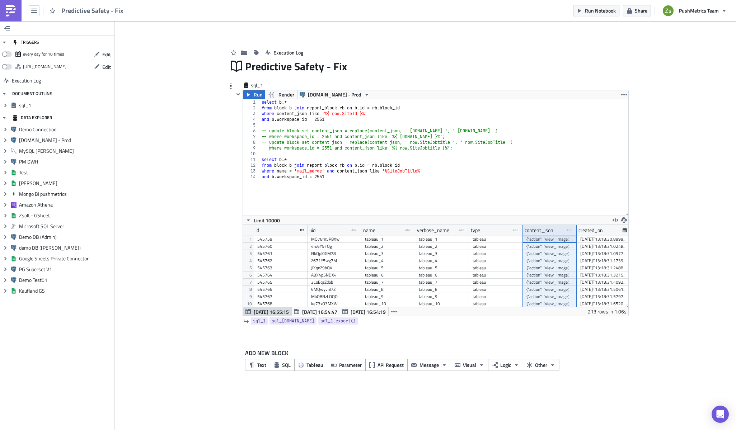
click at [414, 169] on div "select b .* from block b join report_block rb on b . id = rb . block_id where c…" at bounding box center [444, 163] width 368 height 128
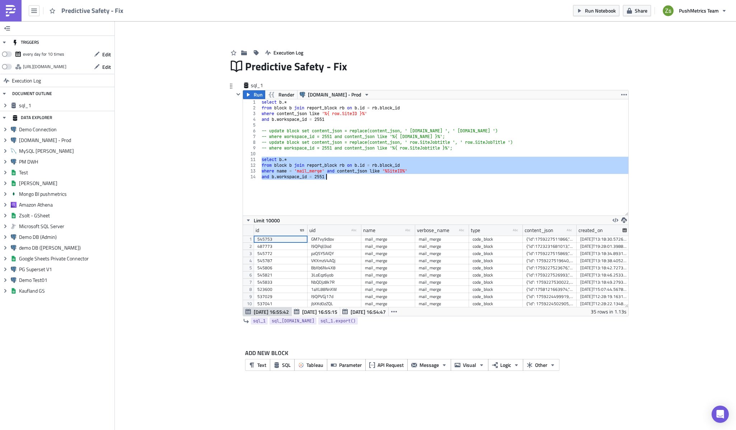
scroll to position [82, 385]
click at [360, 171] on div "select b .* from block b join report_block rb on b . id = rb . block_id where c…" at bounding box center [444, 157] width 368 height 116
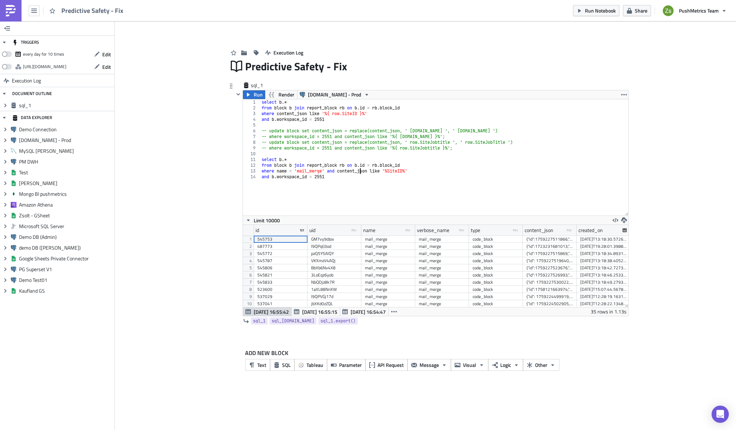
click at [406, 173] on div "select b .* from block b join report_block rb on b . id = rb . block_id where c…" at bounding box center [444, 163] width 368 height 128
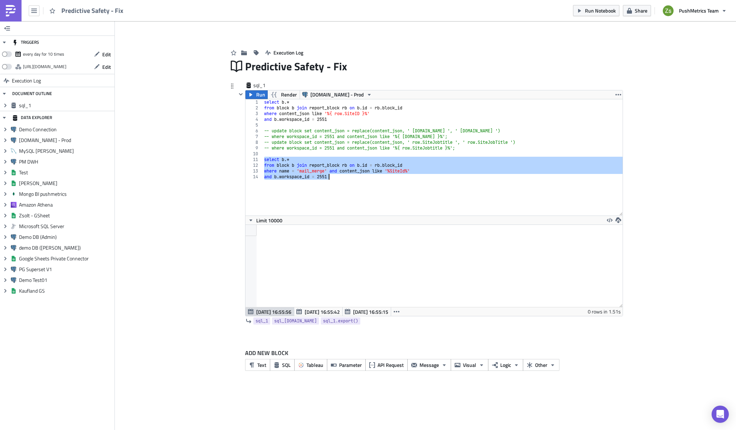
scroll to position [82, 377]
click at [390, 202] on div "select b .* from block b join report_block rb on b . id = rb . block_id where c…" at bounding box center [443, 157] width 360 height 116
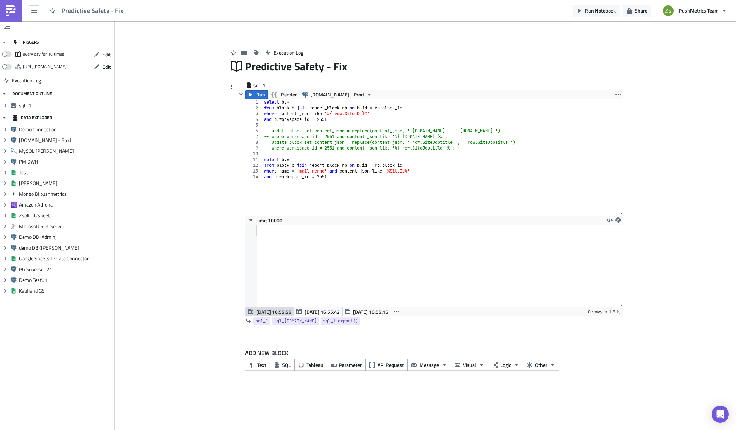
click at [394, 113] on div "select b .* from block b join report_block rb on b . id = rb . block_id where c…" at bounding box center [443, 163] width 360 height 128
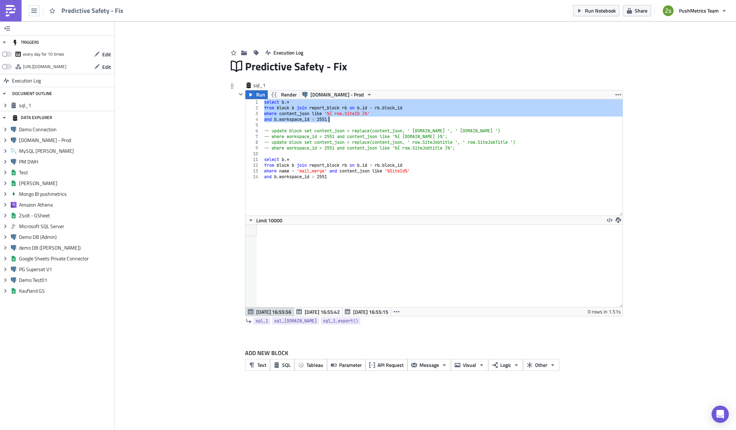
click at [322, 196] on div "select b .* from block b join report_block rb on b . id = rb . block_id where c…" at bounding box center [443, 163] width 360 height 128
type textarea "and b.workspace_id = 2551"
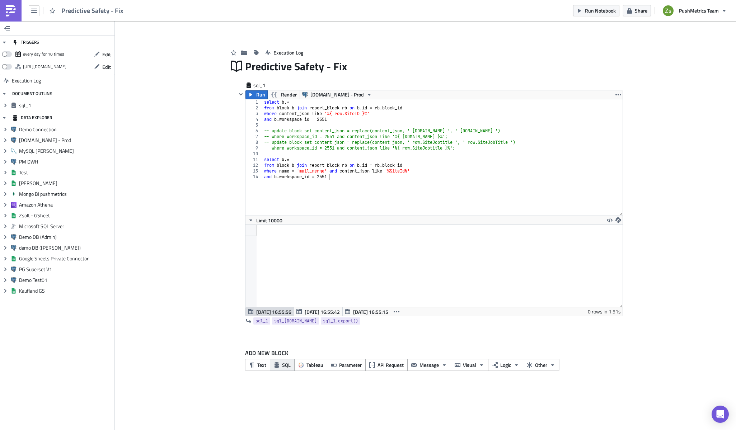
click at [284, 364] on span "SQL" at bounding box center [286, 365] width 9 height 8
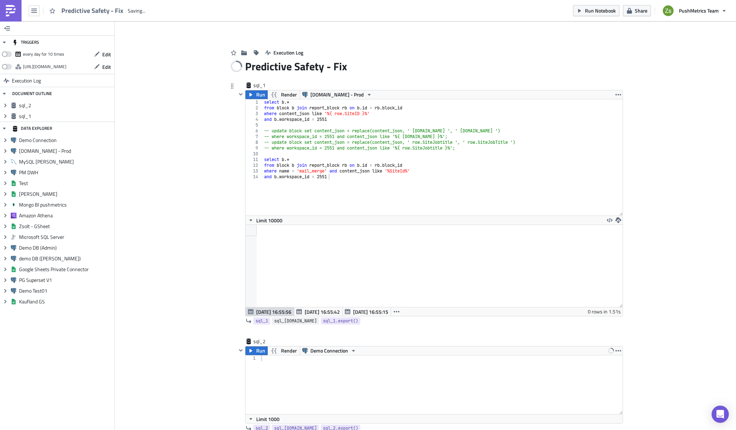
scroll to position [63, 0]
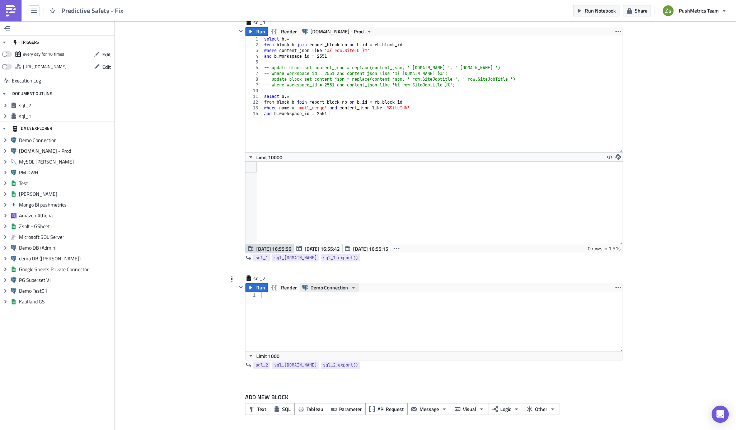
click at [316, 288] on span "Demo Connection" at bounding box center [329, 287] width 38 height 9
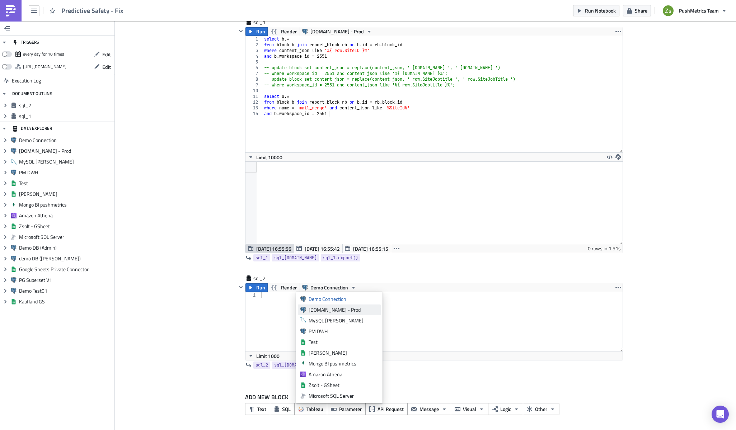
click at [327, 306] on link "[DOMAIN_NAME] - Prod" at bounding box center [339, 310] width 83 height 11
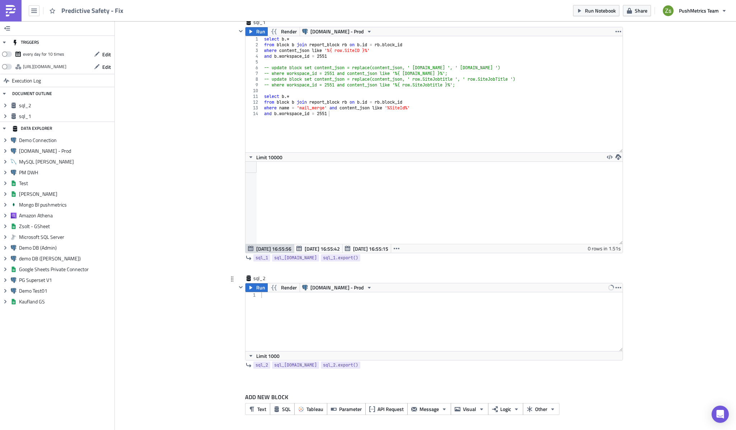
click at [320, 319] on div at bounding box center [441, 327] width 363 height 70
paste textarea "WeeklyOrgByJobTitle -Part 2 (WMATABusAndrews)'"
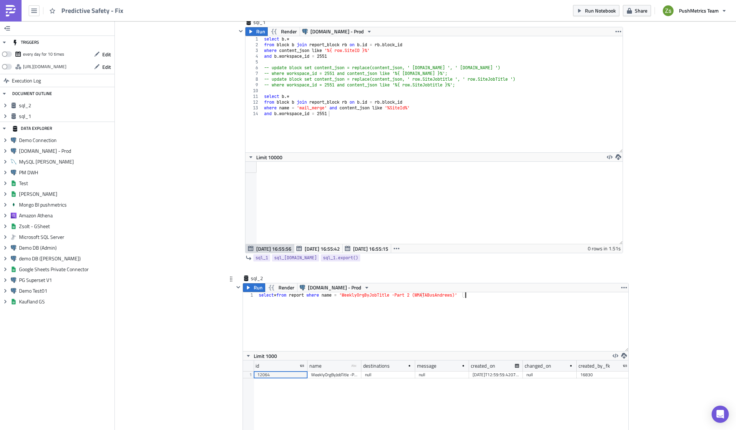
scroll to position [82, 385]
type textarea "select * from report where name = 'WeeklyOrgByJobTitle -Part 2 (WMATABusAndrews…"
click at [288, 378] on div "12064" at bounding box center [280, 374] width 47 height 7
click at [317, 339] on div "select * from report where name = 'WeeklyOrgByJobTitle -Part 2 (WMATABusAndrews…" at bounding box center [443, 327] width 371 height 70
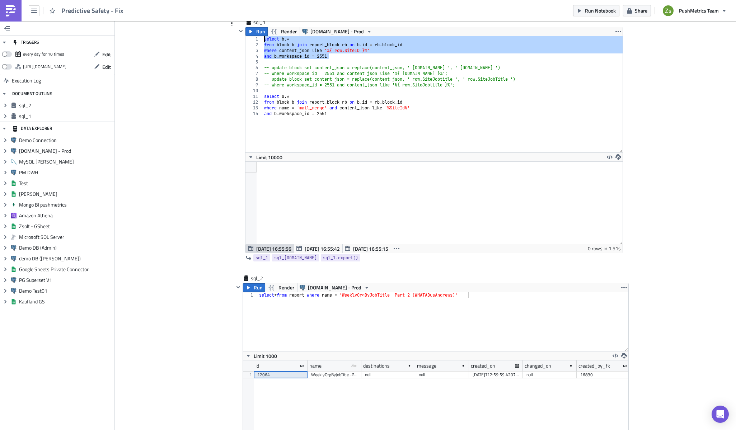
drag, startPoint x: 334, startPoint y: 56, endPoint x: 250, endPoint y: 40, distance: 85.1
click at [250, 40] on div "and b.workspace_id = 2551 1 2 3 4 5 6 7 8 9 10 11 12 13 14 select b .* from blo…" at bounding box center [433, 94] width 377 height 116
type textarea "select b.* from block b join report_block rb on [DOMAIN_NAME] = [DOMAIN_NAME]_id"
click at [307, 330] on div "select * from report where name = 'WeeklyOrgByJobTitle -Part 2 (WMATABusAndrews…" at bounding box center [443, 327] width 371 height 70
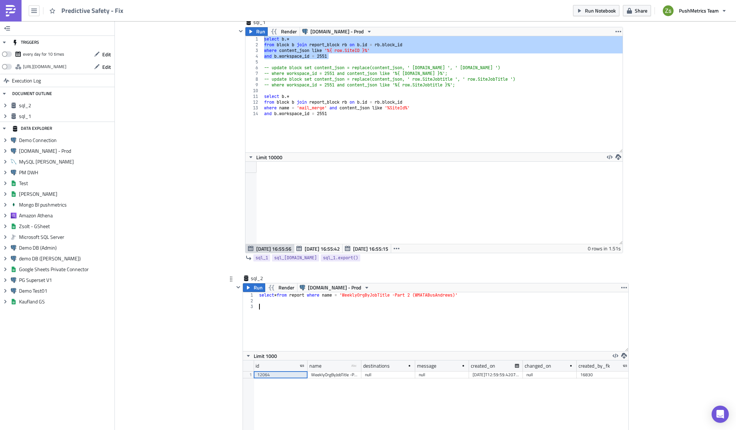
paste textarea "and b.workspace_id = 2551"
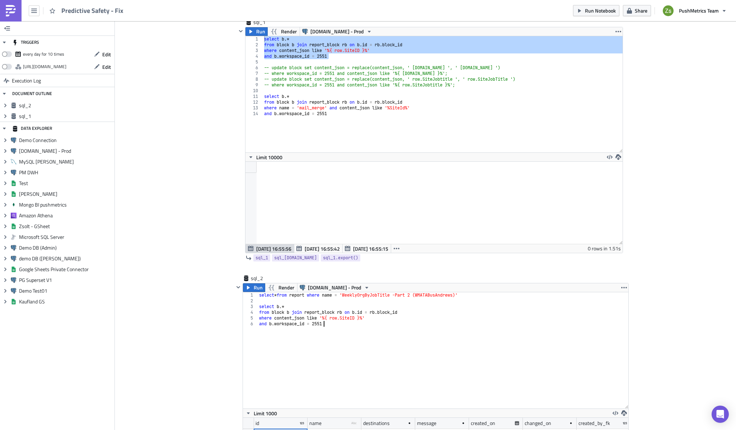
drag, startPoint x: 625, startPoint y: 350, endPoint x: 630, endPoint y: 479, distance: 129.3
click at [630, 430] on html "Predictive Safety - Fix Run Notebook Share PushMetrics Team TRIGGERS every day …" at bounding box center [368, 215] width 736 height 431
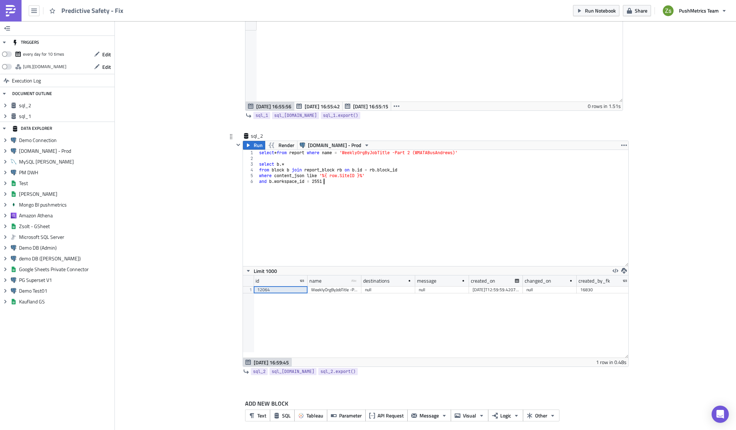
scroll to position [207, 0]
click at [310, 178] on div "select * from report where name = 'WeeklyOrgByJobTitle -Part 2 (WMATABusAndrews…" at bounding box center [443, 213] width 371 height 128
click at [313, 180] on div "select * from report where name = 'WeeklyOrgByJobTitle -Part 2 (WMATABusAndrews…" at bounding box center [443, 213] width 371 height 128
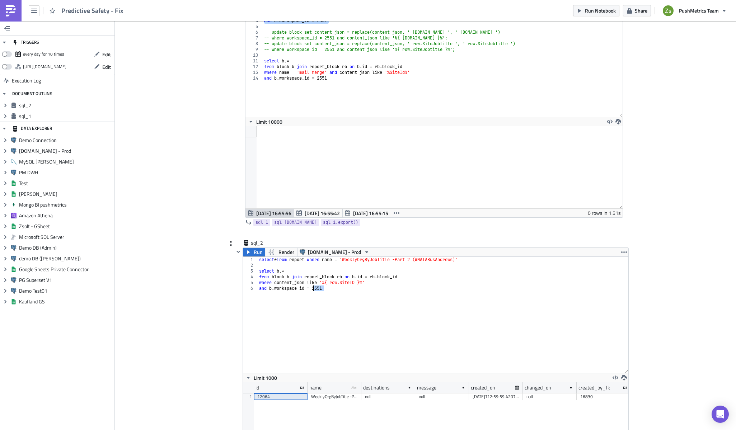
scroll to position [99, 0]
click at [372, 278] on div "select * from report where name = 'WeeklyOrgByJobTitle -Part 2 (WMATABusAndrews…" at bounding box center [443, 321] width 371 height 128
click at [265, 288] on div "select * from report where name = 'WeeklyOrgByJobTitle -Part 2 (WMATABusAndrews…" at bounding box center [443, 321] width 371 height 128
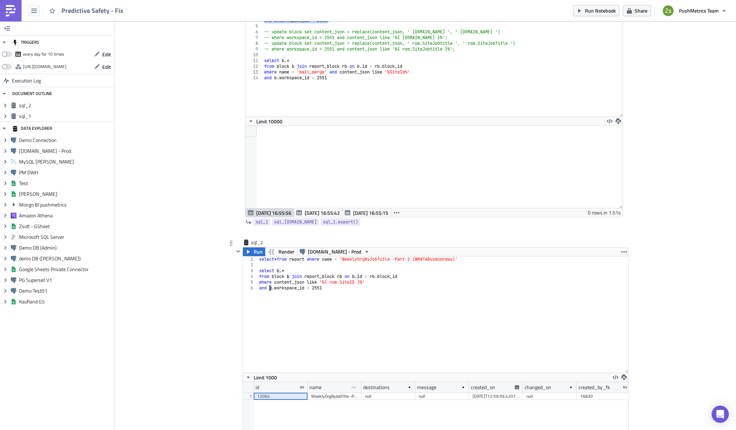
paste textarea "r"
click at [297, 287] on div "select * from report where name = 'WeeklyOrgByJobTitle -Part 2 (WMATABusAndrews…" at bounding box center [443, 321] width 371 height 128
type textarea "select b.*"
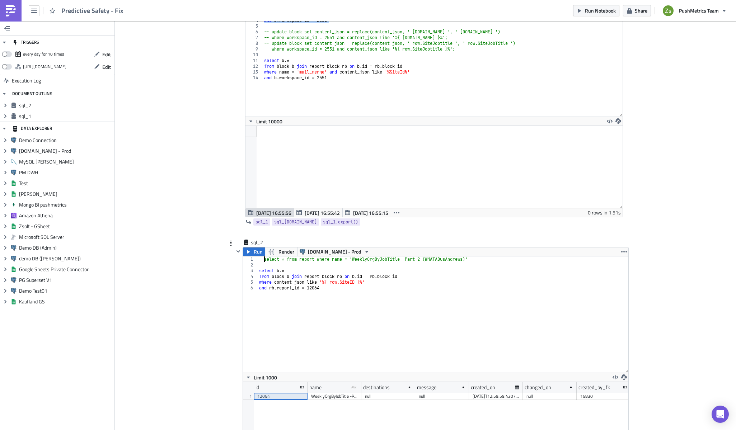
scroll to position [0, 0]
type textarea "-- select * from report where name = 'WeeklyOrgByJobTitle -Part 2 (WMATABusAndr…"
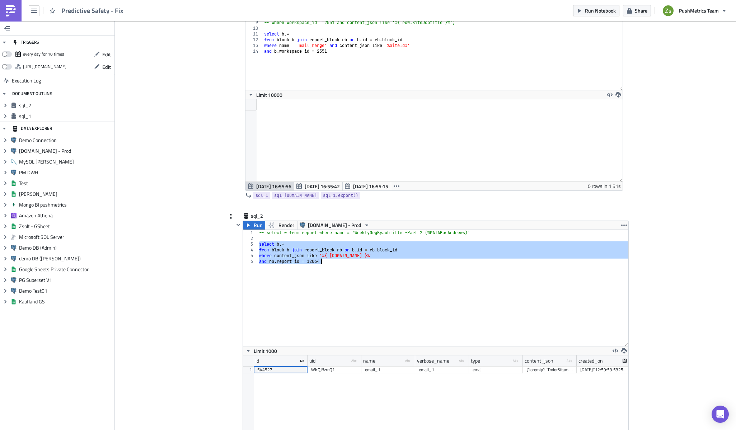
scroll to position [171, 0]
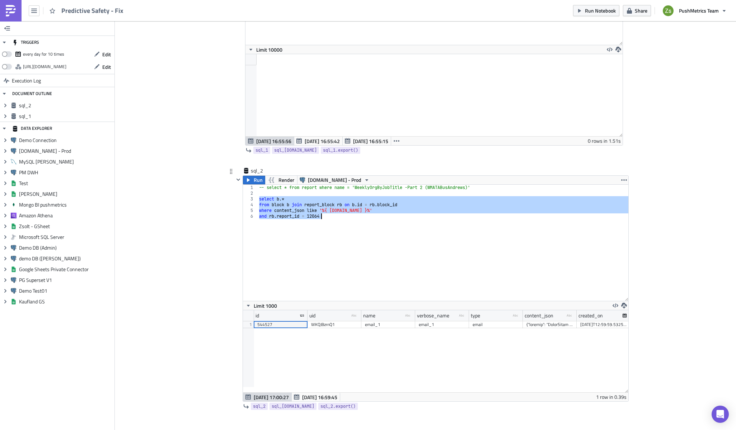
click at [540, 326] on div at bounding box center [549, 324] width 47 height 7
click at [469, 284] on div "-- select * from report where name = 'WeeklyOrgByJobTitle -Part 2 (WMATABusAndr…" at bounding box center [443, 243] width 371 height 116
type textarea "and [DOMAIN_NAME]_id = 12064"
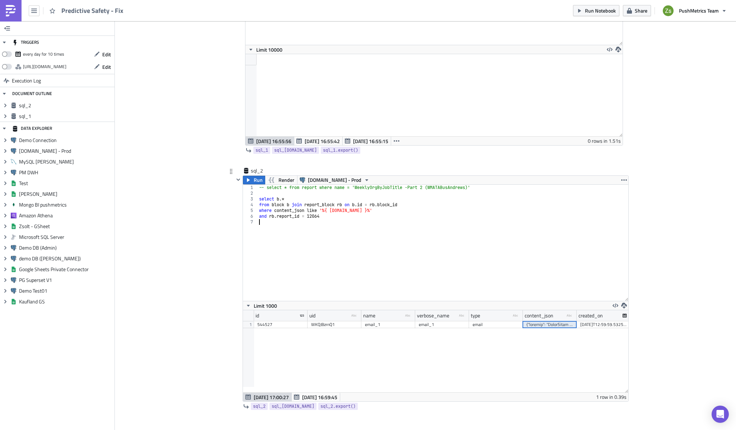
scroll to position [0, 0]
paste textarea
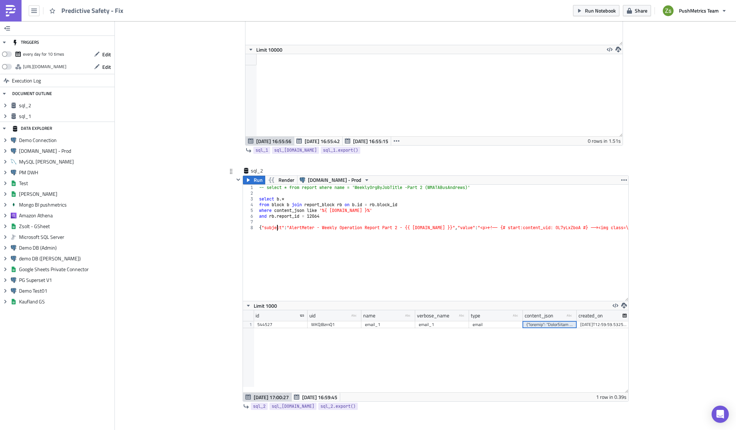
drag, startPoint x: 410, startPoint y: 227, endPoint x: 426, endPoint y: 228, distance: 15.4
click at [426, 228] on div "-- select * from report where name = 'WeeklyOrgByJobTitle -Part 2 (WMATABusAndr…" at bounding box center [443, 243] width 371 height 116
drag, startPoint x: 413, startPoint y: 226, endPoint x: 439, endPoint y: 226, distance: 26.2
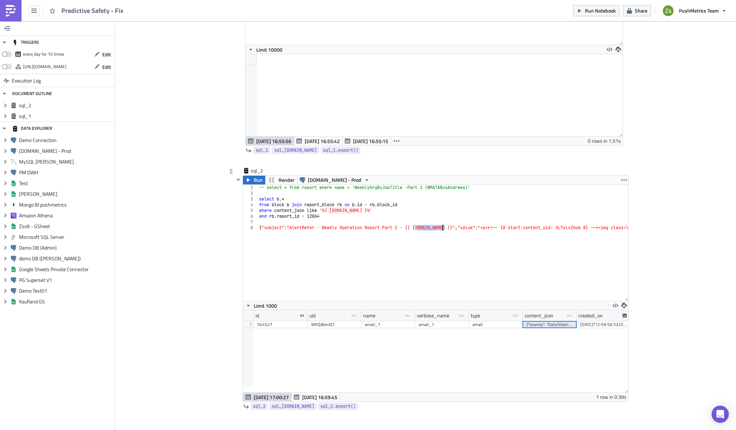
type textarea "and [DOMAIN_NAME]_id = 12064"
type textarea "{"subject": "AlertMeter - Weekly Operation Report Part 2 - {{ [DOMAIN_NAME] }}"…"
click at [293, 325] on div "544527" at bounding box center [280, 324] width 47 height 7
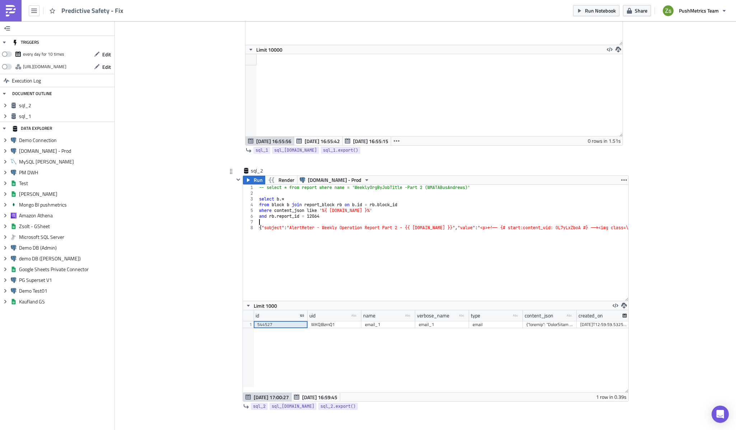
type textarea "{"subject": "AlertMeter - Weekly Operation Report Part 2 - {{ [DOMAIN_NAME] }}"…"
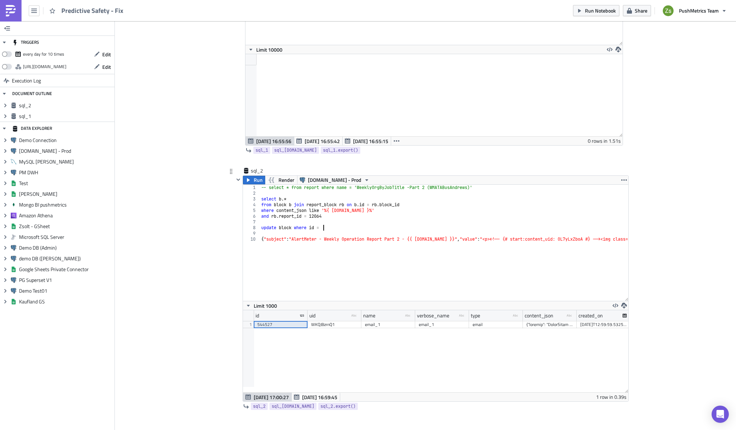
paste textarea "544527"
drag, startPoint x: 291, startPoint y: 239, endPoint x: 404, endPoint y: 240, distance: 112.7
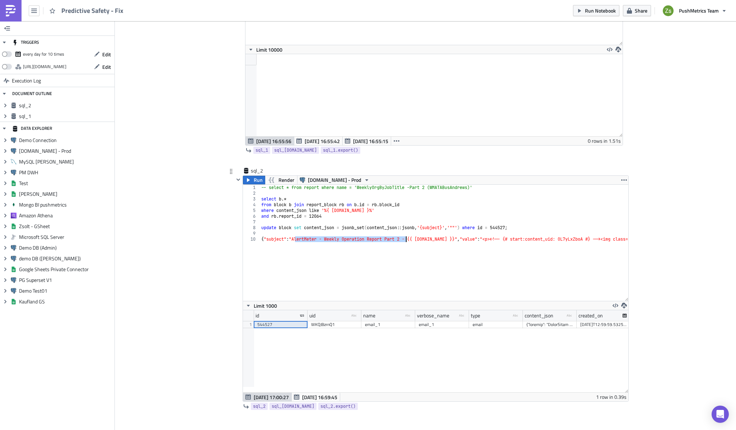
paste textarea "AlertMeter - Weekly Operation Report Part 2"
type textarea "update block set content_json = jsonb_set(content_json::jsonb, '{subject}', '"A…"
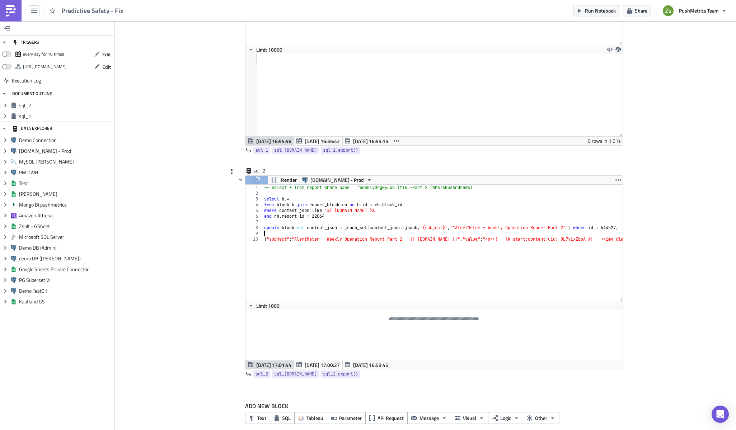
scroll to position [0, 0]
type textarea "{"subject": "AlertMeter - Weekly Operation Report Part 2 - {{ [DOMAIN_NAME] }}"…"
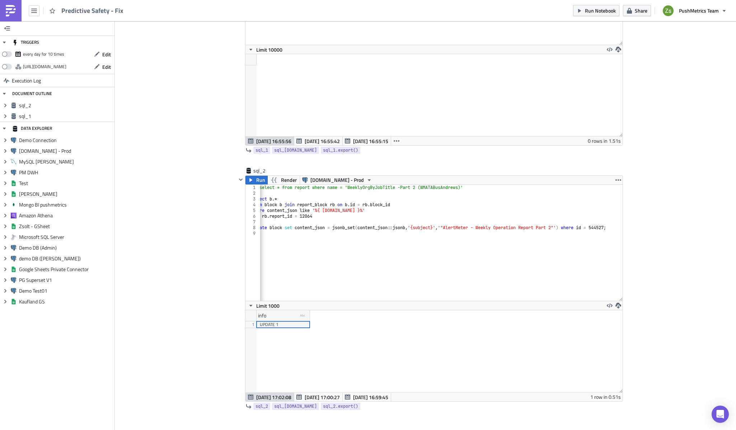
scroll to position [82, 377]
click at [387, 227] on div "-- select * from report where name = 'WeeklyOrgByJobTitle -Part 2 (WMATABusAndr…" at bounding box center [436, 246] width 372 height 122
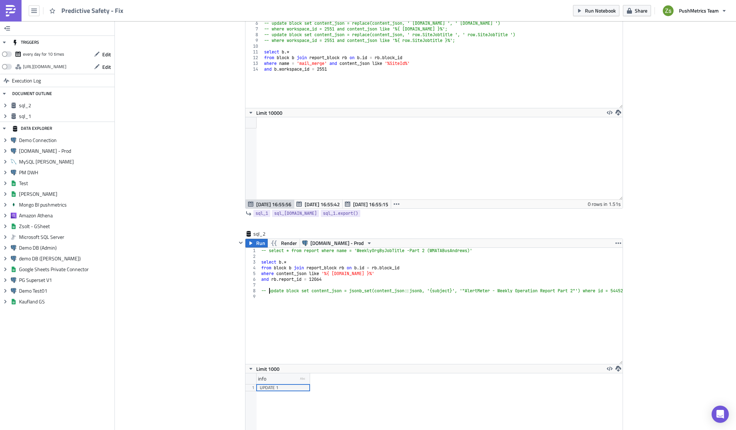
scroll to position [171, 0]
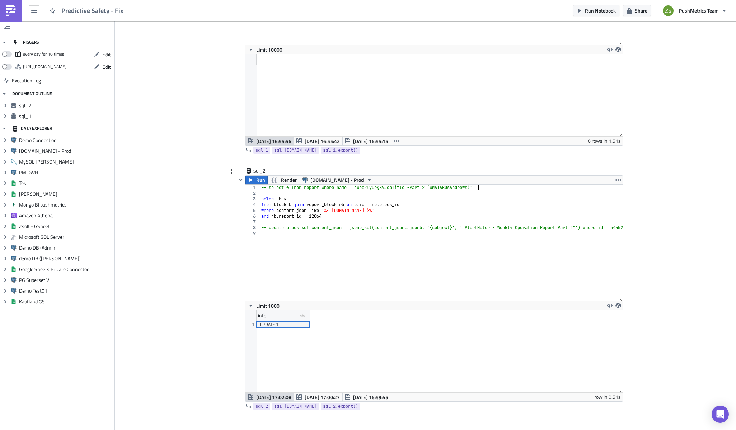
click at [500, 185] on div "-- select * from report where name = 'WeeklyOrgByJobTitle -Part 2 (WMATABusAndr…" at bounding box center [450, 246] width 380 height 122
type textarea "-- select * from report where name = 'WeeklyOrgByJobTitle -Part 2 (WMATABusAndr…"
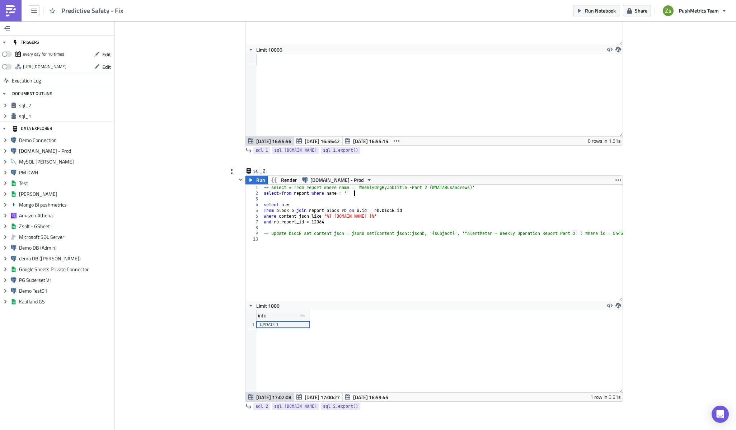
scroll to position [0, 7]
paste textarea "Weekly Wellness (SGS) (esp)'"
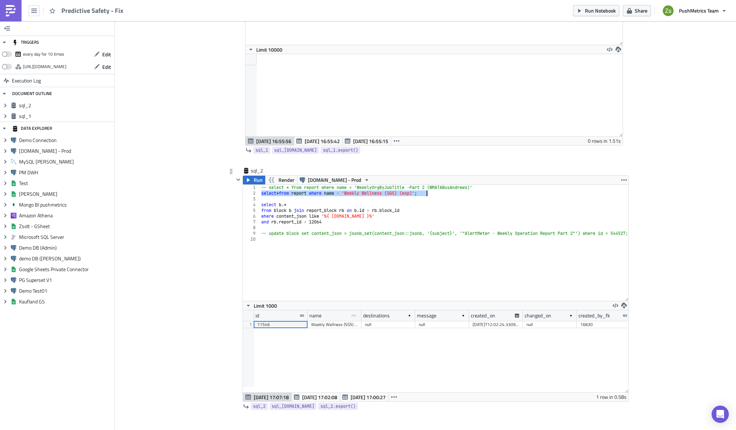
scroll to position [82, 385]
click at [294, 323] on div "11546" at bounding box center [280, 324] width 47 height 7
click at [315, 224] on div "-- select * from report where name = 'WeeklyOrgByJobTitle -Part 2 (WMATABusAndr…" at bounding box center [450, 246] width 380 height 122
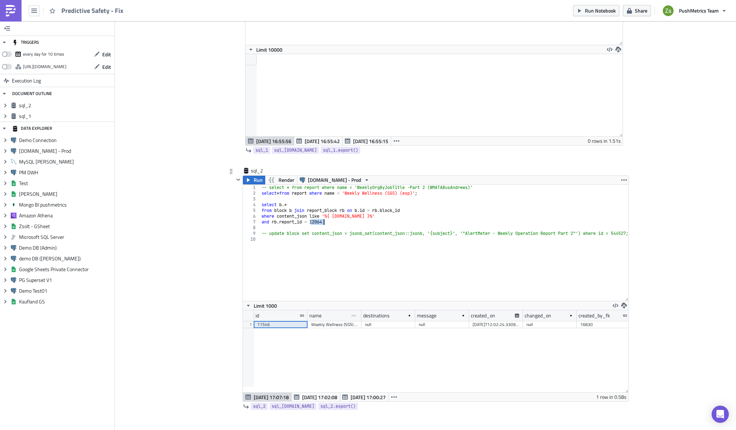
paste textarea "1546"
click at [345, 217] on div "-- select * from report where name = 'WeeklyOrgByJobTitle -Part 2 (WMATABusAndr…" at bounding box center [450, 246] width 380 height 122
paste textarea "CID"
click at [357, 222] on div "-- select * from report where name = 'WeeklyOrgByJobTitle -Part 2 (WMATABusAndr…" at bounding box center [450, 246] width 380 height 122
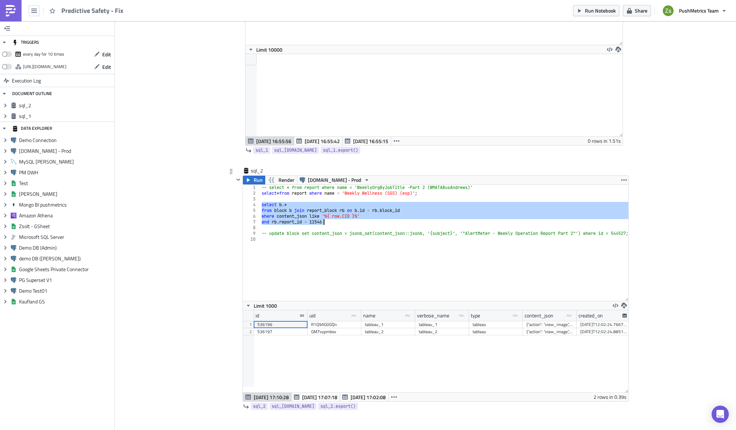
scroll to position [82, 385]
drag, startPoint x: 559, startPoint y: 327, endPoint x: 558, endPoint y: 336, distance: 8.7
click at [558, 336] on div "id uid type-text Created with Sketch. name type-text Created with Sketch. verbo…" at bounding box center [435, 351] width 385 height 82
click at [351, 222] on div "-- select * from report where name = 'WeeklyOrgByJobTitle -Part 2 (WMATABusAndr…" at bounding box center [444, 243] width 368 height 116
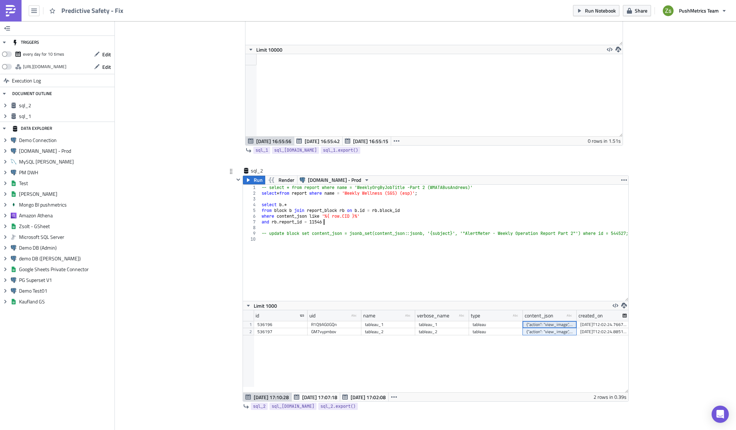
click at [347, 216] on div "-- select * from report where name = 'WeeklyOrgByJobTitle -Part 2 (WMATABusAndr…" at bounding box center [450, 246] width 380 height 122
type textarea "where content_json like '%{ row.cid }%'"
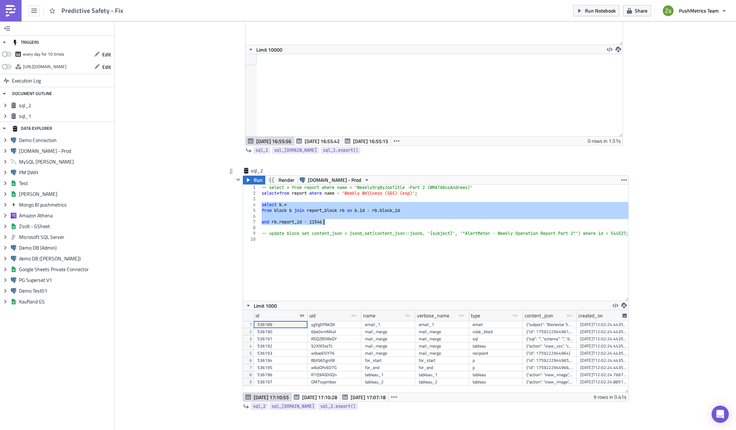
scroll to position [82, 385]
type textarea "and [DOMAIN_NAME]_id = 11546"
click at [541, 330] on div "{"id": 1759222944961, "value": "[\n {\n \"AMCompanyGroup\": \"SGS\",\n \"name\"…" at bounding box center [549, 331] width 47 height 7
click at [354, 226] on div "-- select * from report where name = 'WeeklyOrgByJobTitle -Part 2 (WMATABusAndr…" at bounding box center [450, 246] width 380 height 122
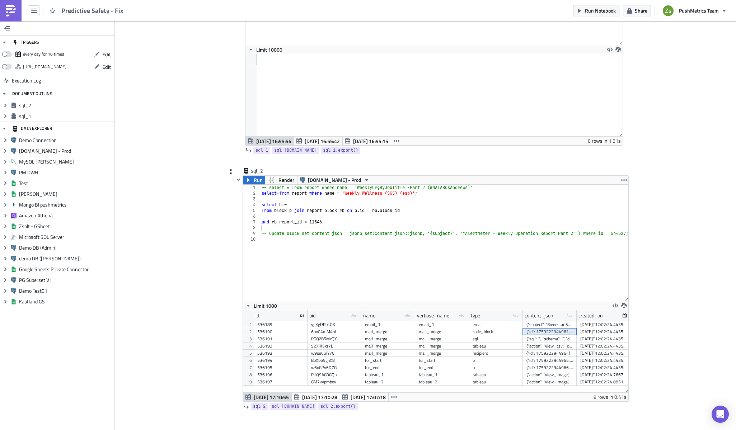
type textarea "-- update block set content_json = jsonb_set(content_json::jsonb, '{subject}', …"
paste textarea "-- update block set content_json = jsonb_set(content_json::jsonb, '{subject}', …"
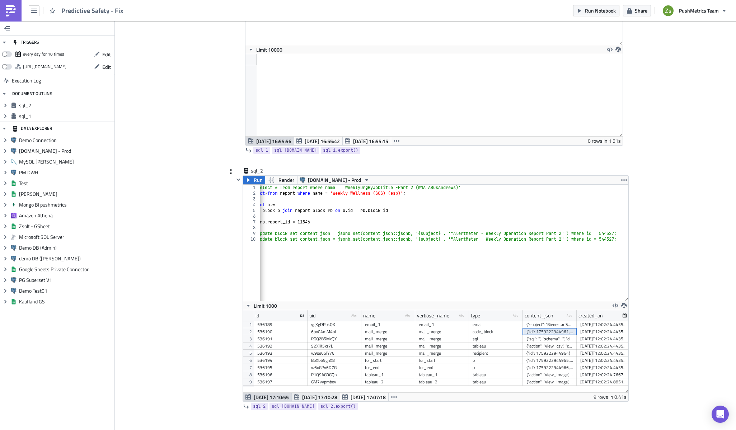
click at [321, 395] on span "[DATE] 17:10:28" at bounding box center [319, 398] width 35 height 8
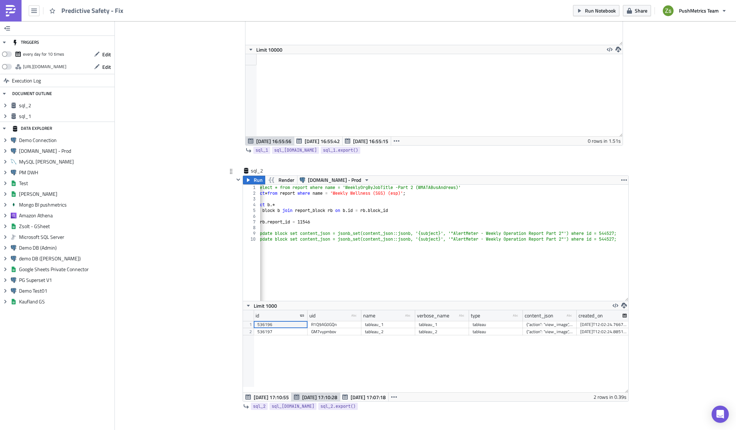
scroll to position [82, 385]
drag, startPoint x: 288, startPoint y: 324, endPoint x: 287, endPoint y: 331, distance: 6.9
click at [287, 321] on div "536196 R1Q9AG0GQn tableau_1 tableau_1 tableau {"action": "view_image", "custom_…" at bounding box center [550, 321] width 592 height 0
click at [537, 241] on div "-- select * from report where name = 'WeeklyOrgByJobTitle -Part 2 (WMATABusAndr…" at bounding box center [438, 246] width 380 height 122
click at [610, 236] on div "-- select * from report where name = 'WeeklyOrgByJobTitle -Part 2 (WMATABusAndr…" at bounding box center [438, 246] width 380 height 122
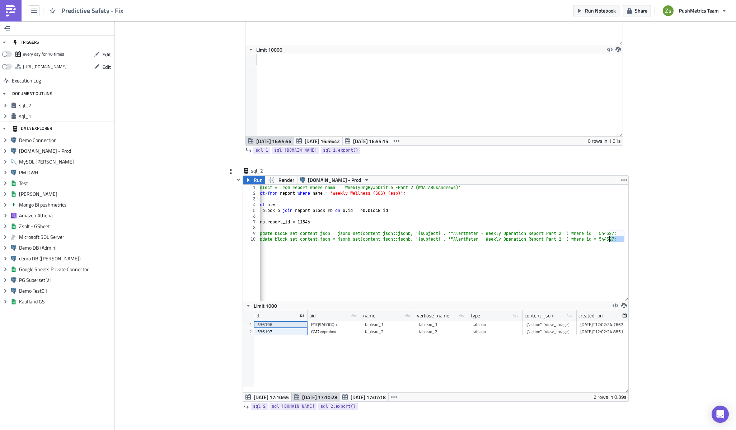
click at [610, 236] on div "-- select * from report where name = 'WeeklyOrgByJobTitle -Part 2 (WMATABusAndr…" at bounding box center [438, 246] width 380 height 122
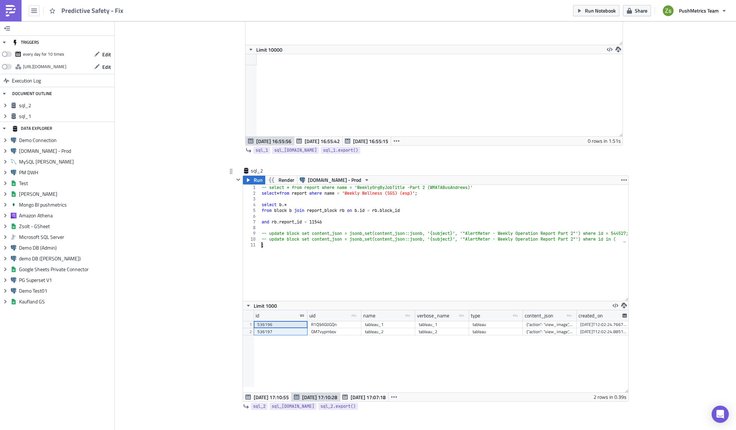
scroll to position [0, 0]
paste textarea "536197"
type textarea "update block set content_json = jsonb_set(content_json::jsonb, '{subject}', '"A…"
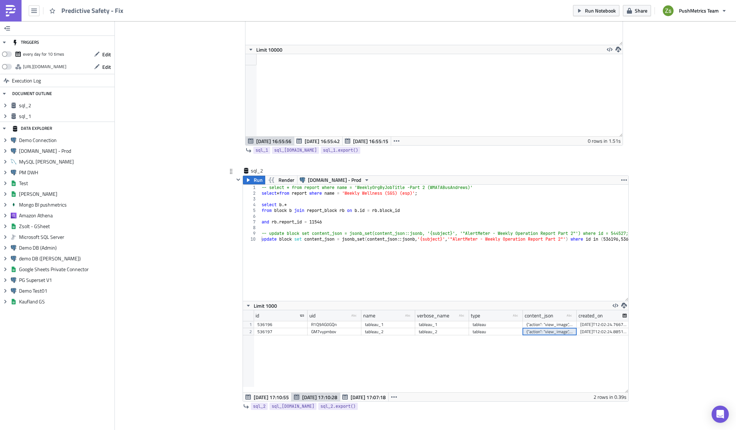
click at [537, 333] on div "{"action": "view_image", "custom_view_id": "", "custom_view_name": "", "filters…" at bounding box center [549, 331] width 47 height 7
click at [412, 270] on div "-- select * from report where name = 'WeeklyOrgByJobTitle -Part 2 (WMATABusAndr…" at bounding box center [460, 246] width 401 height 122
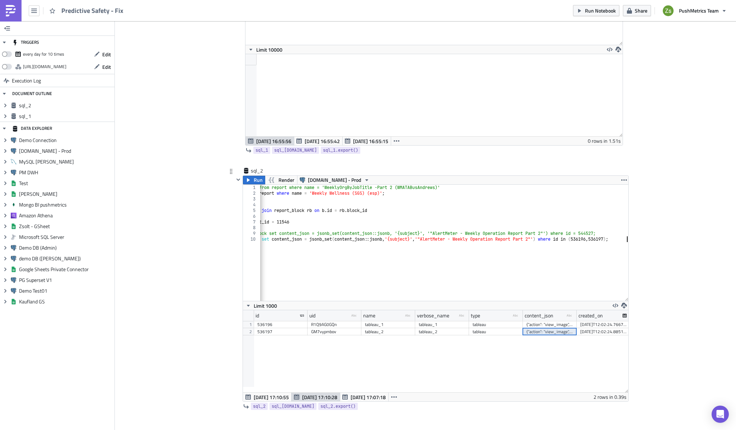
scroll to position [0, 0]
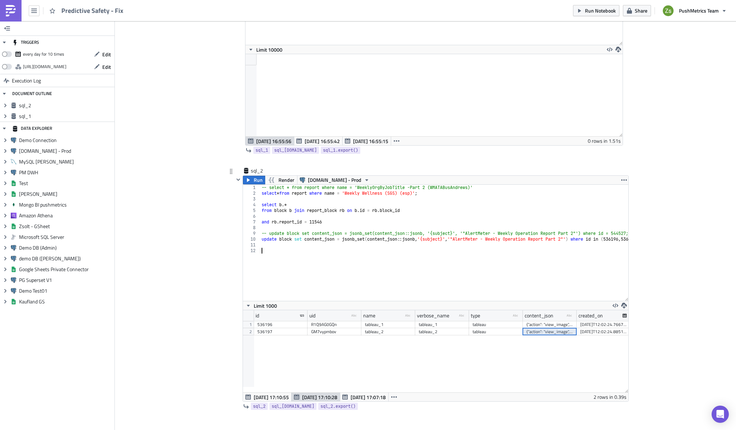
paste textarea
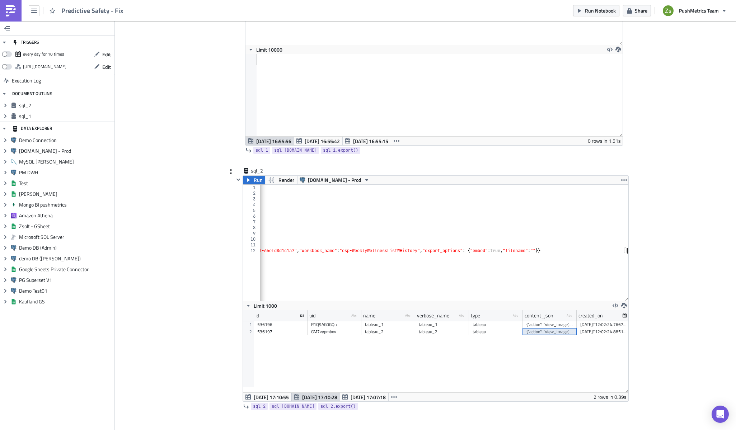
scroll to position [0, 671]
type textarea "{"action": "view_image", "custom_view_id": "", "custom_view_name": "", "filters…"
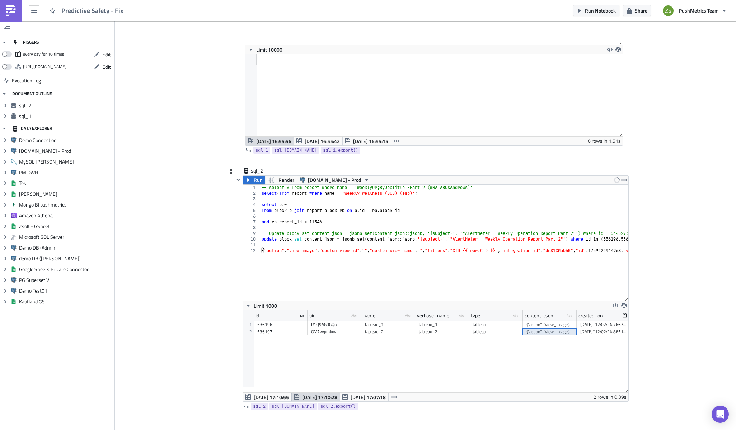
scroll to position [0, 0]
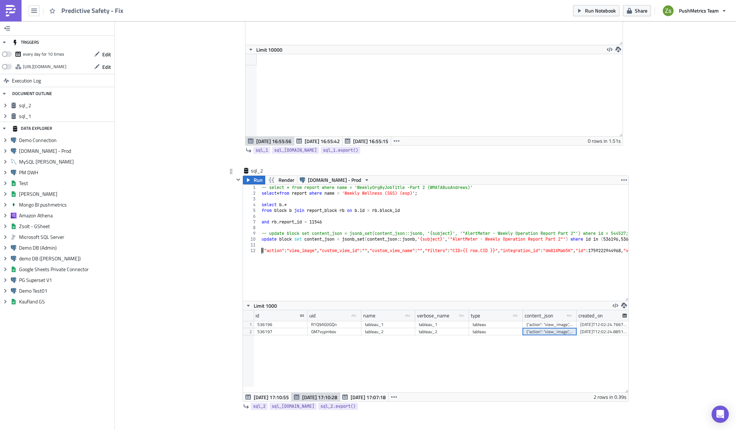
paste textarea "filters"
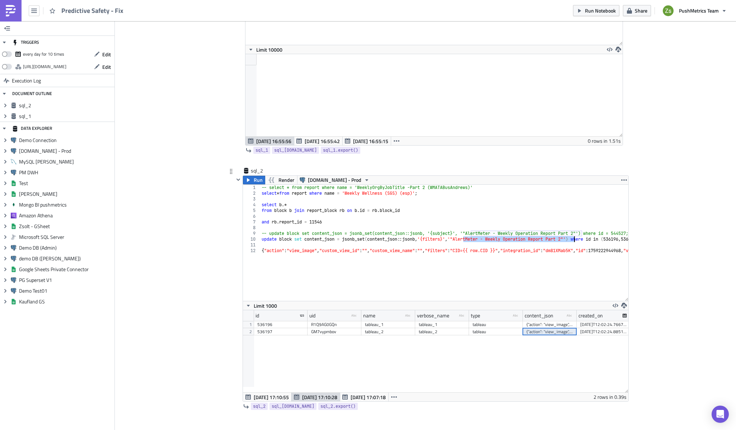
drag, startPoint x: 460, startPoint y: 241, endPoint x: 570, endPoint y: 239, distance: 110.5
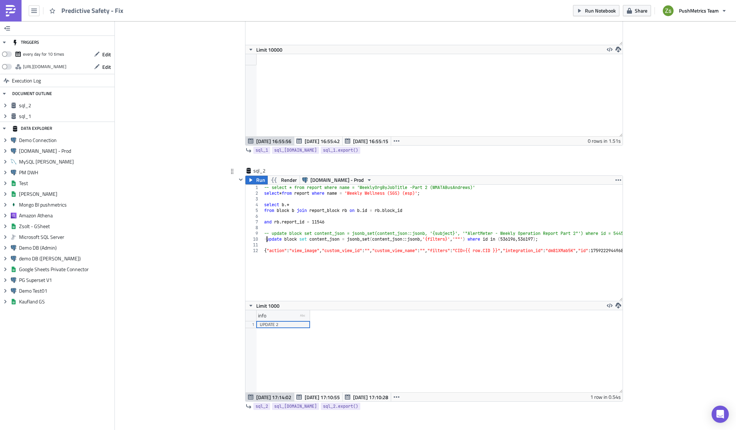
scroll to position [0, 1]
type textarea "-- update block set content_json = jsonb_set(content_json::jsonb, '{filters}', …"
type textarea "{"action": "view_image", "custom_view_id": "", "custom_view_name": "", "filters…"
type textarea "-- update block set content_json = jsonb_set(content_json::jsonb, '{subject}', …"
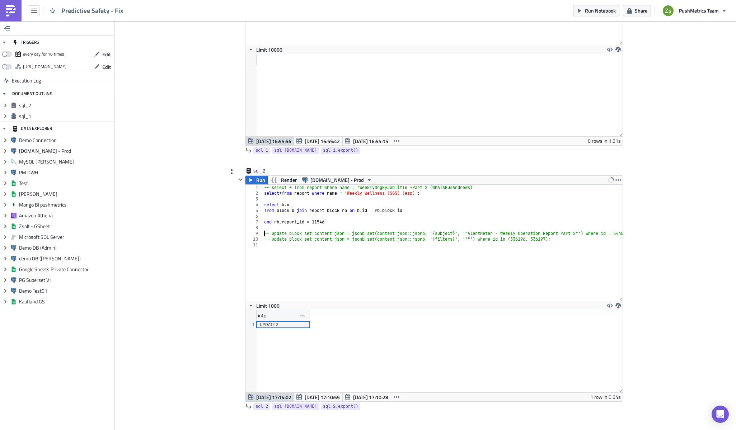
type textarea "and [DOMAIN_NAME]_id = 11546"
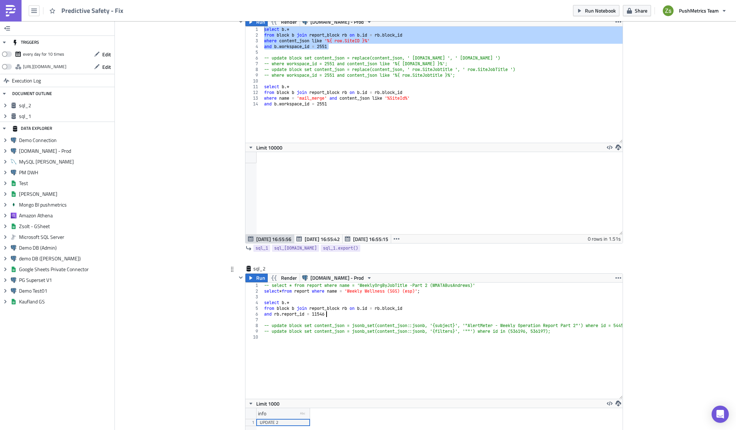
scroll to position [63, 0]
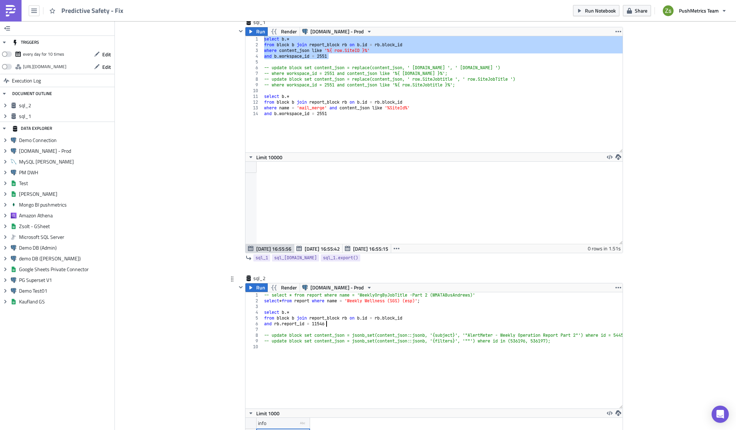
click at [398, 344] on div "-- select * from report where name = 'WeeklyOrgByJobTitle -Part 2 (WMATABusAndr…" at bounding box center [453, 353] width 380 height 122
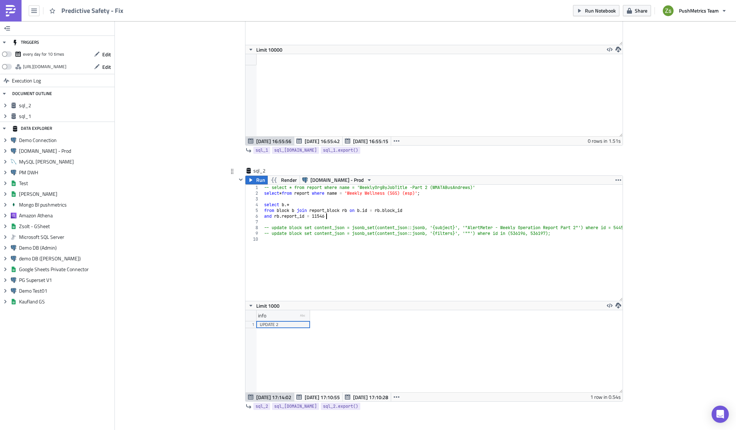
click at [453, 218] on div "-- select * from report where name = 'WeeklyOrgByJobTitle -Part 2 (WMATABusAndr…" at bounding box center [453, 246] width 380 height 122
paste textarea "PRISMCGID"
type textarea "and [DOMAIN_NAME]_id = 11546"
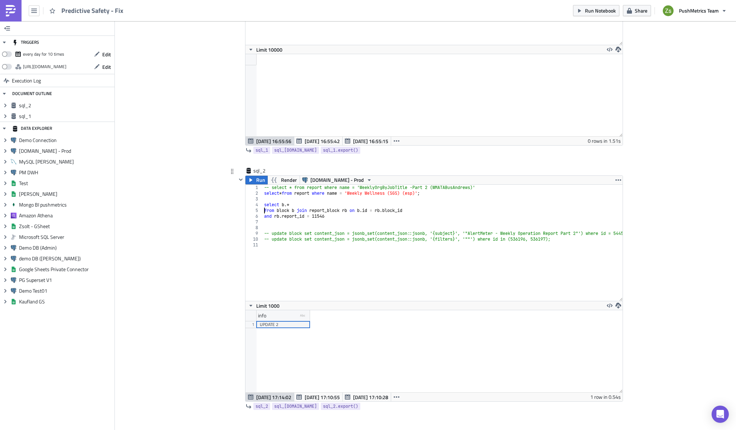
type textarea "select b.*"
drag, startPoint x: 352, startPoint y: 195, endPoint x: 422, endPoint y: 191, distance: 70.1
click at [422, 191] on div "-- select * from report where name = 'WeeklyOrgByJobTitle -Part 2 (WMATABusAndr…" at bounding box center [453, 246] width 380 height 122
paste textarea "Daily Scorecard Consolidated AM & FRMS (ITSC"
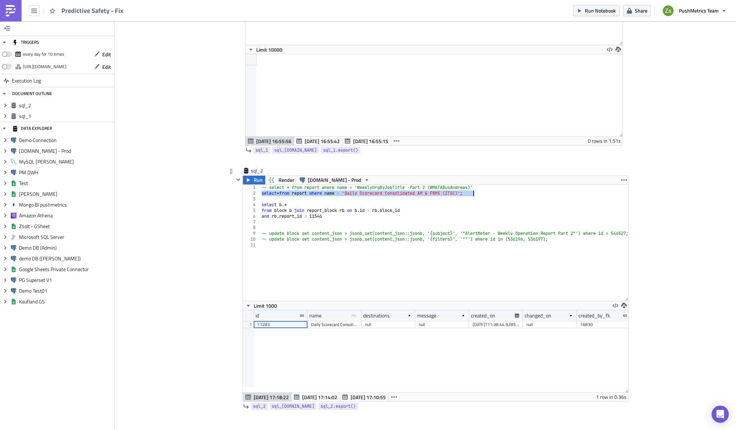
scroll to position [82, 385]
click at [267, 327] on div "11283" at bounding box center [280, 324] width 47 height 7
click at [315, 216] on div "-- select * from report where name = 'WeeklyOrgByJobTitle -Part 2 (WMATABusAndr…" at bounding box center [450, 246] width 380 height 122
paste textarea "283"
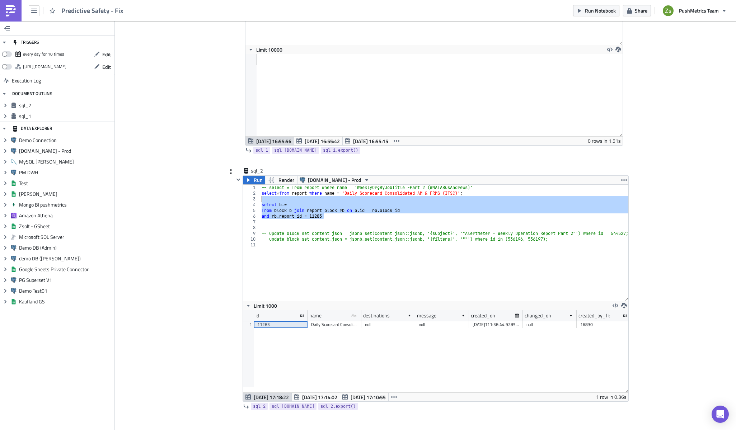
type textarea "select b.* from block b join report_block rb on [DOMAIN_NAME] = [DOMAIN_NAME]_id"
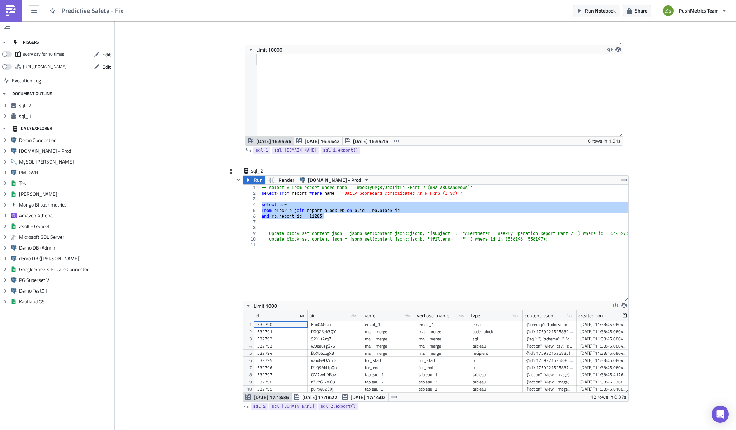
scroll to position [20, 0]
drag, startPoint x: 541, startPoint y: 355, endPoint x: 544, endPoint y: 384, distance: 28.9
click at [544, 306] on div "532790 6bo04Glzol email_1 email_1 email [DATE]T11:38:45.080487 null null null 2…" at bounding box center [550, 306] width 592 height 0
click at [536, 334] on div "{"id": 1759221525832, "value": "[\n {\n \"AMCompanyGroup\": \"ITSC\",\n \"Prism…" at bounding box center [549, 331] width 47 height 7
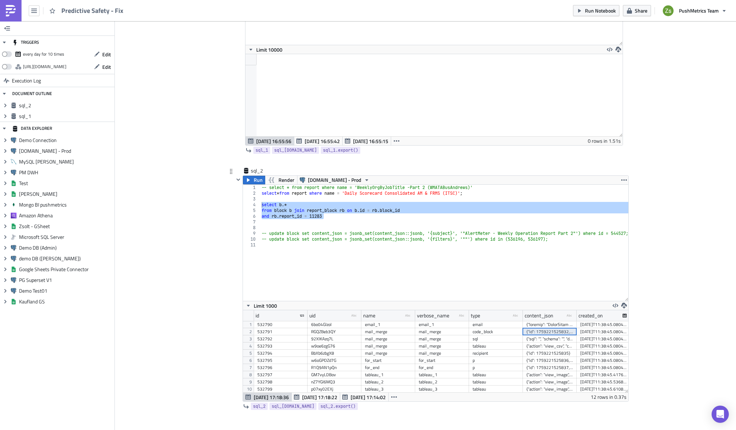
click at [462, 271] on div "-- select * from report where name = 'WeeklyOrgByJobTitle -Part 2 (WMATABusAndr…" at bounding box center [450, 246] width 380 height 122
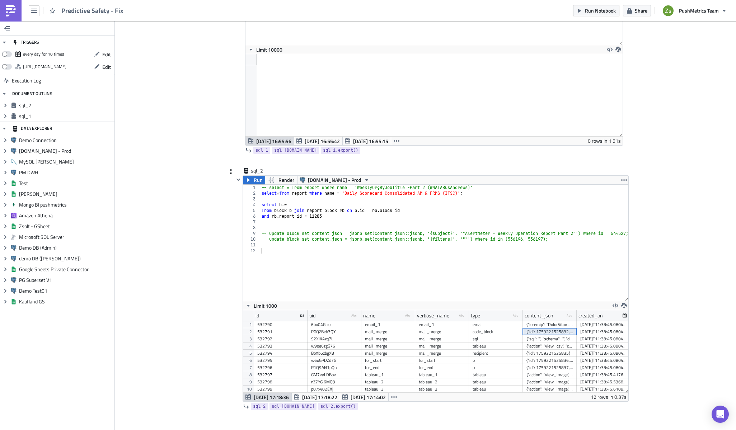
paste textarea
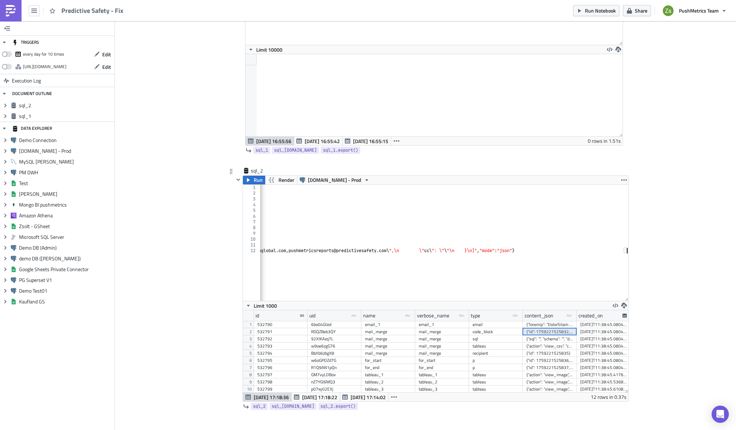
scroll to position [0, 1510]
type textarea "{"id": 1759221525832, "value": "[\n {\n \"AMCompanyGroup\": \"ITSC\",\n \"Prism…"
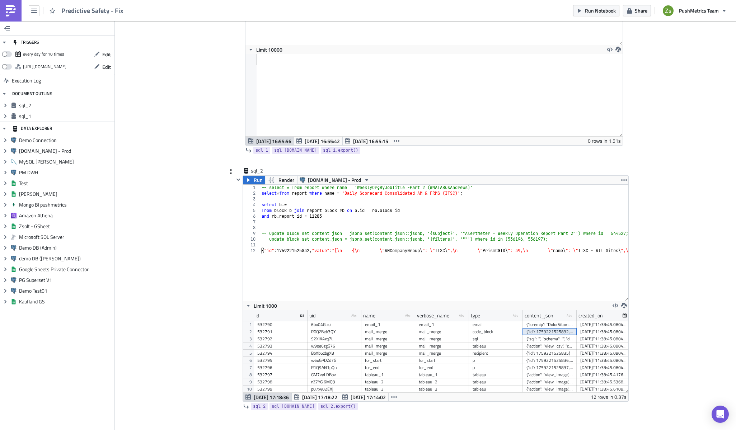
scroll to position [0, 0]
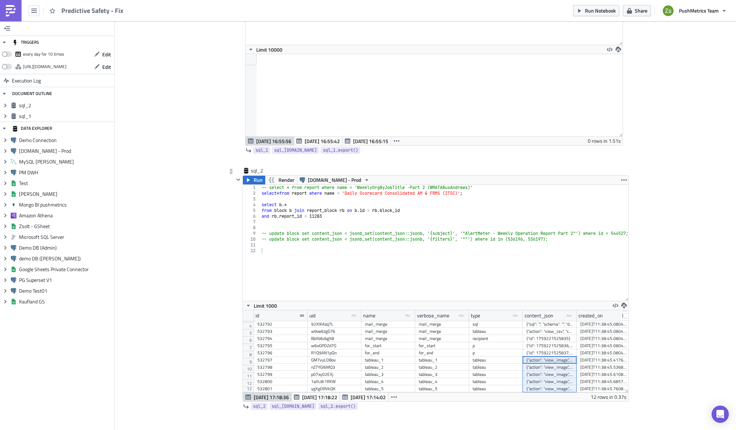
drag, startPoint x: 540, startPoint y: 355, endPoint x: 544, endPoint y: 382, distance: 27.7
click at [544, 306] on div "532790 6bo04Glzol email_1 email_1 email [DATE]T11:38:45.080487 null null null 2…" at bounding box center [550, 306] width 592 height 0
click at [470, 281] on div "-- select * from report where name = 'WeeklyOrgByJobTitle -Part 2 (WMATABusAndr…" at bounding box center [450, 246] width 380 height 122
paste textarea
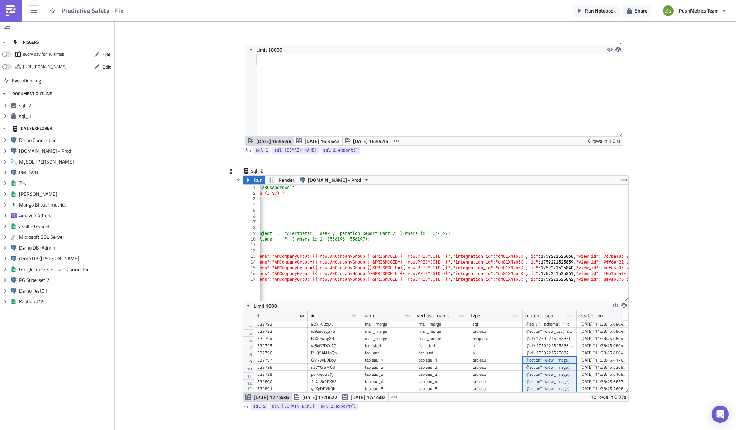
scroll to position [0, 245]
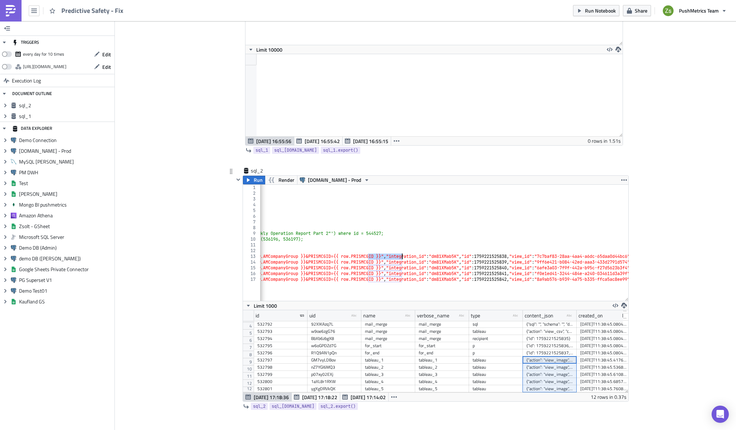
drag, startPoint x: 365, startPoint y: 257, endPoint x: 399, endPoint y: 256, distance: 33.7
click at [399, 256] on div "-- select * from report where name = 'WeeklyOrgByJobTitle -Part 2 (WMATABusAndr…" at bounding box center [630, 246] width 1230 height 122
type textarea "{"action": "view_image", "custom_view_id": "", "custom_view_name": "", "filters…"
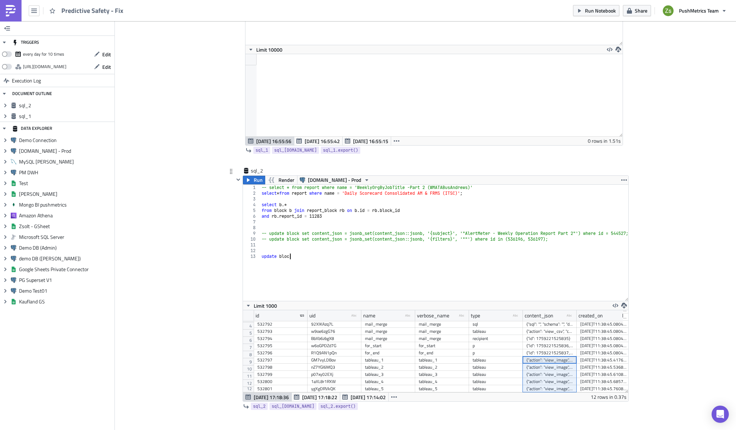
type textarea "update block"
paste textarea "row.PRISMCGID"
paste textarea "row.PRISMCGID'"
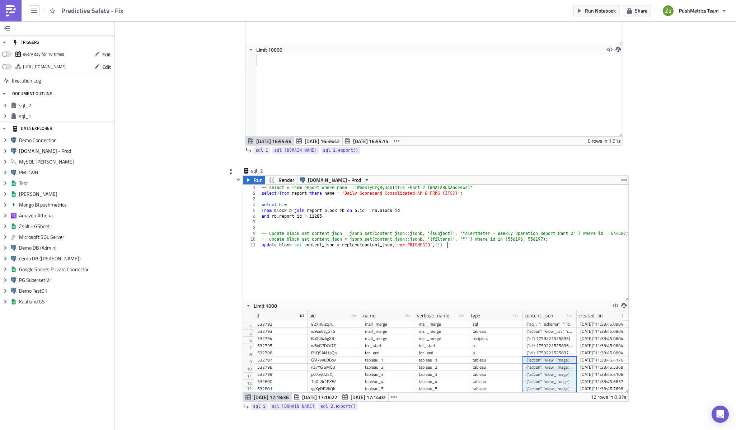
paste textarea "row.PRISMCGID'"
type textarea "update block set content_json = replace(content_json, 'row.PRISMCGID', 'row.Pri…"
click at [536, 334] on div "{"id": 1759221525832, "value": "[\n {\n \"AMCompanyGroup\": \"ITSC\",\n \"Prism…" at bounding box center [549, 331] width 47 height 7
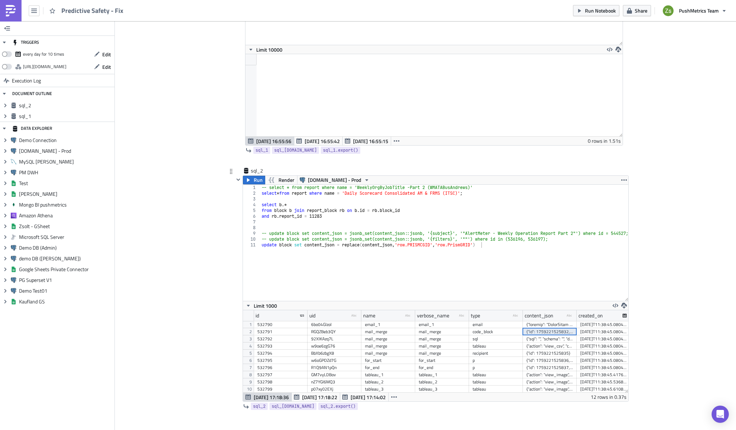
click at [507, 269] on div "-- select * from report where name = 'WeeklyOrgByJobTitle -Part 2 (WMATABusAndr…" at bounding box center [450, 246] width 380 height 122
paste textarea
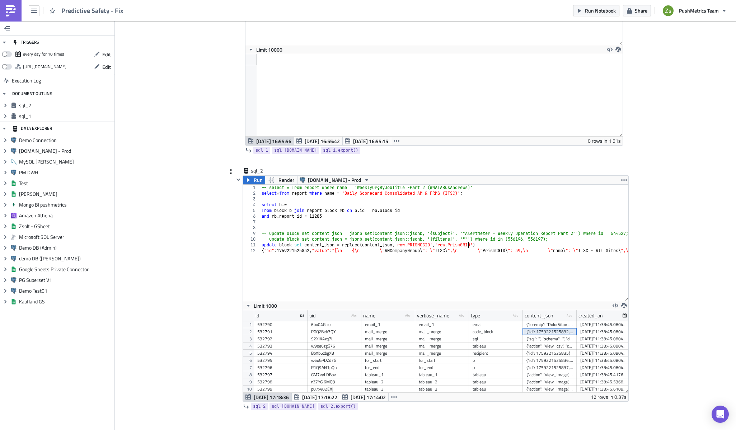
paste textarea "CG"
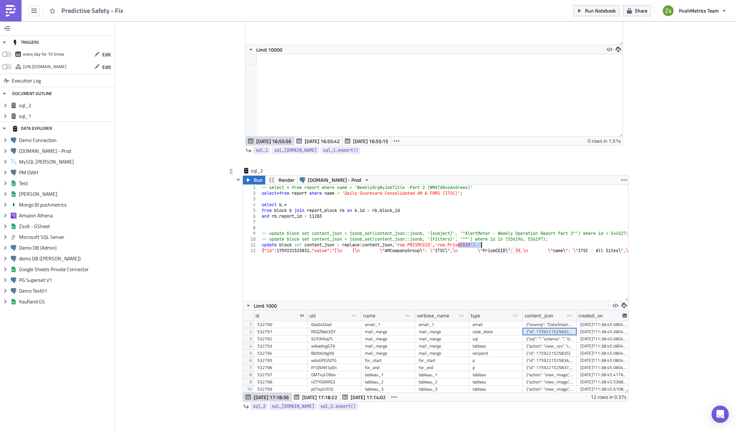
type textarea "{"id": 1759221525832, "value": "[\n {\n \"AMCompanyGroup\": \"ITSC\",\n \"Prism…"
click at [480, 244] on div "-- select * from report where name = 'WeeklyOrgByJobTitle -Part 2 (WMATABusAndr…" at bounding box center [450, 246] width 380 height 122
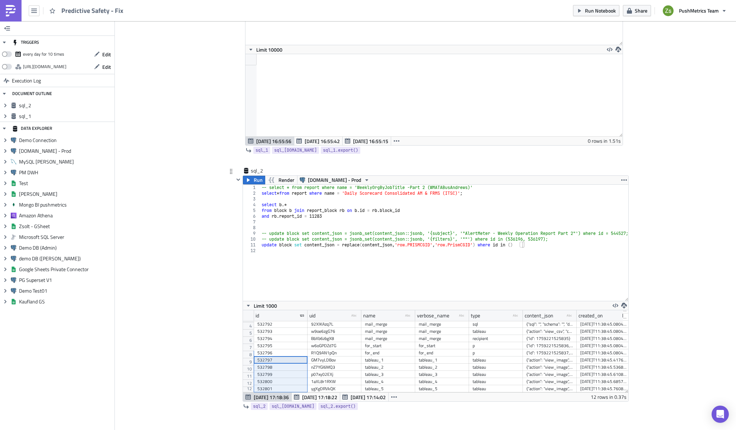
drag, startPoint x: 278, startPoint y: 355, endPoint x: 281, endPoint y: 384, distance: 29.2
click at [281, 306] on div "532790 6bo04Glzol email_1 email_1 email [DATE]T11:38:45.080487 null null null 2…" at bounding box center [550, 306] width 592 height 0
click at [530, 244] on div "-- select * from report where name = 'WeeklyOrgByJobTitle -Part 2 (WMATABusAndr…" at bounding box center [450, 246] width 380 height 122
paste textarea "532801"
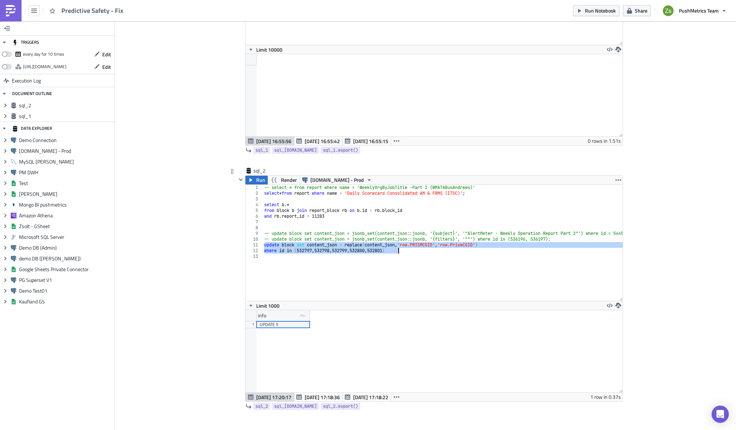
scroll to position [82, 377]
click at [494, 251] on div "-- select * from report where name = 'WeeklyOrgByJobTitle -Part 2 (WMATABusAndr…" at bounding box center [443, 243] width 360 height 116
click at [497, 192] on div "-- select * from report where name = 'WeeklyOrgByJobTitle -Part 2 (WMATABusAndr…" at bounding box center [453, 246] width 380 height 122
type textarea "select * from report where name = 'Daily Scorecard Consolidated AM & FRMS (ITSC…"
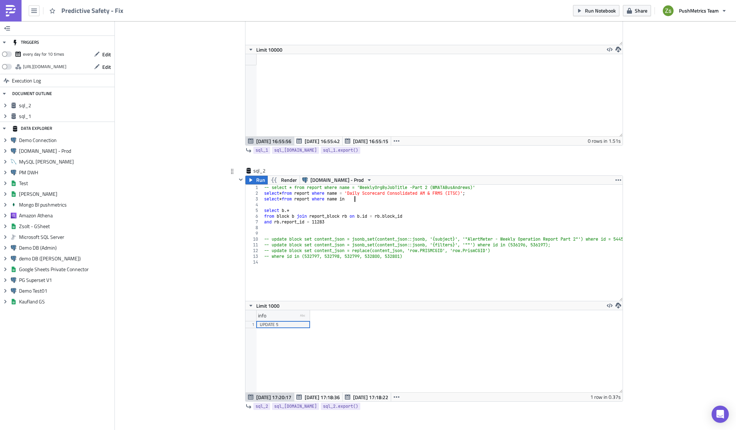
scroll to position [0, 8]
paste textarea "Monthly Scorecard AM FRMS By Site (Zekelman-AtlasTube)')"
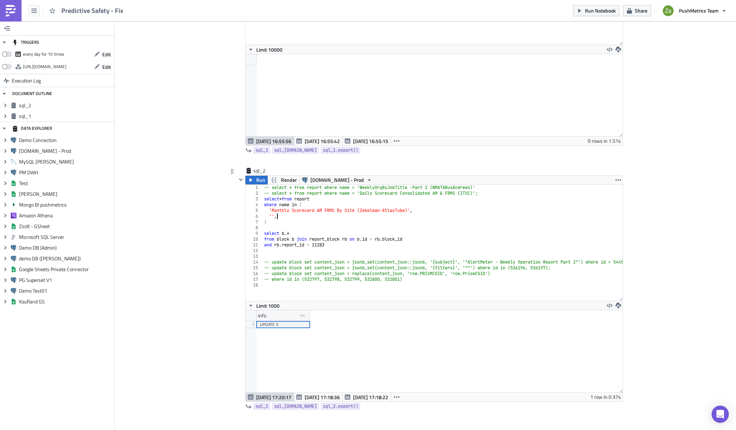
scroll to position [0, 1]
paste textarea "Monthly Scorecard AM FRMS By Site (Zekelman-EXLTube)"
type textarea "'Monthly Scorecard AM FRMS By Site (Zekelman-EXLTube)',"
click at [437, 216] on div "-- select * from report where name = 'WeeklyOrgByJobTitle -Part 2 (WMATABusAndr…" at bounding box center [453, 246] width 380 height 122
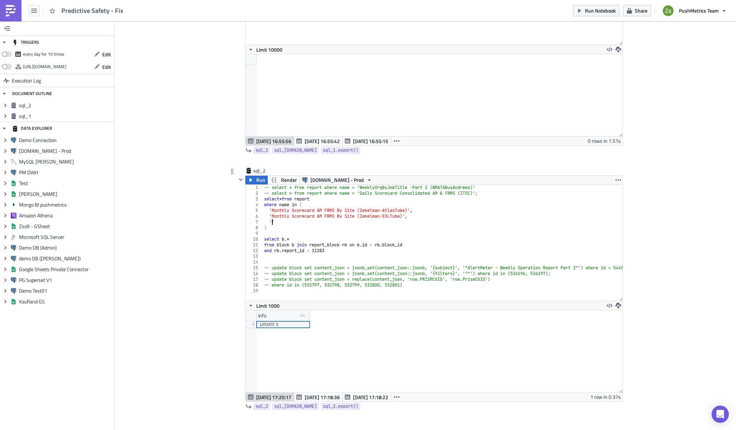
scroll to position [0, 0]
paste textarea "Daily Scorecard AMFRMS bySite (Zekelman-EXLTube)'"
type textarea "'Daily Scorecard AMFRMS bySite (Zekelman-EXLTube)',"
click at [418, 222] on div "-- select * from report where name = 'WeeklyOrgByJobTitle -Part 2 (WMATABusAndr…" at bounding box center [453, 246] width 380 height 122
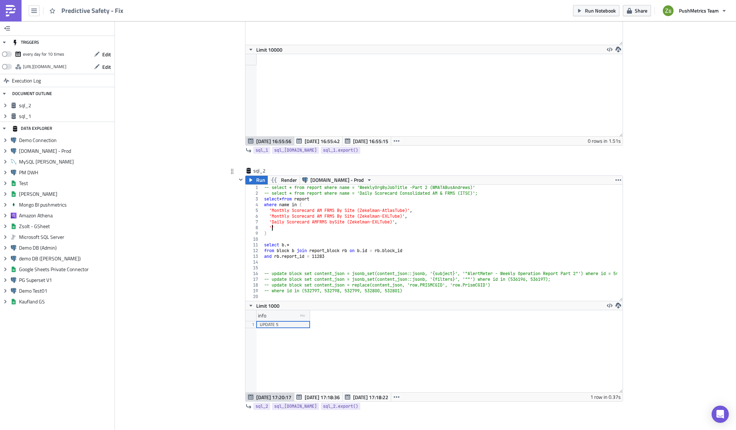
scroll to position [0, 0]
paste textarea "Daily Scorecard AMFRMS bySite (Zekelman-AtlasTube)'"
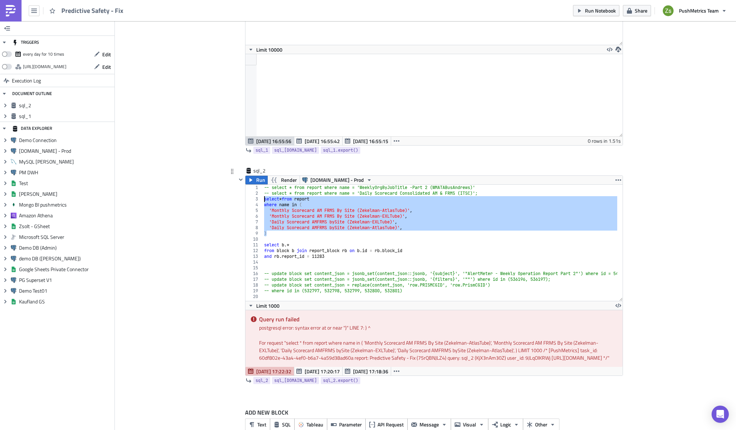
click at [411, 223] on div "-- select * from report where name = 'WeeklyOrgByJobTitle -Part 2 (WMATABusAndr…" at bounding box center [440, 243] width 354 height 116
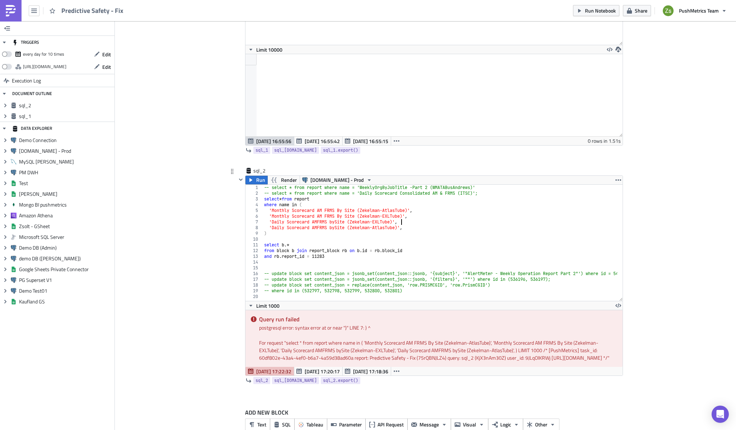
click at [419, 223] on div "-- select * from report where name = 'WeeklyOrgByJobTitle -Part 2 (WMATABusAndr…" at bounding box center [453, 246] width 380 height 122
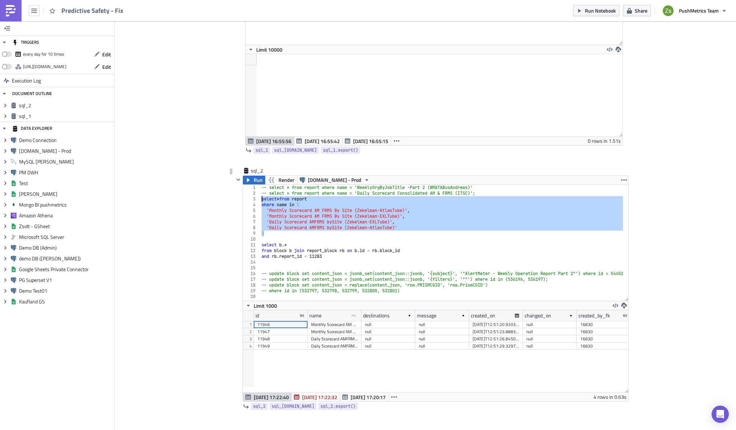
scroll to position [82, 385]
drag, startPoint x: 289, startPoint y: 325, endPoint x: 295, endPoint y: 349, distance: 24.4
click at [295, 321] on div "11946 Monthly Scorecard AM FRMS By Site (Zekelman-AtlasTube) null null [DATE]T1…" at bounding box center [630, 321] width 753 height 0
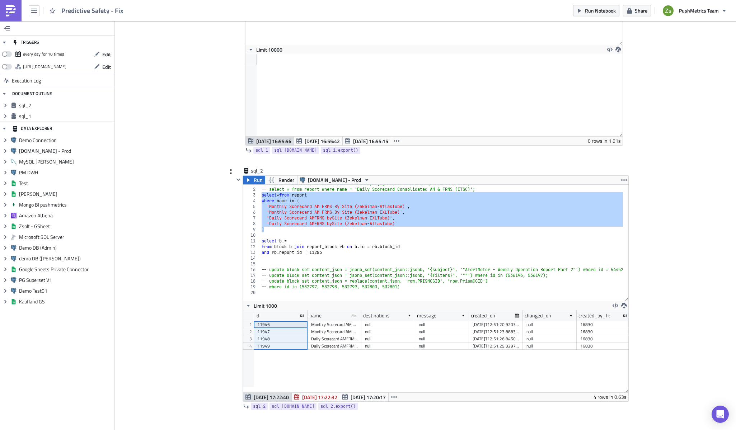
scroll to position [4, 0]
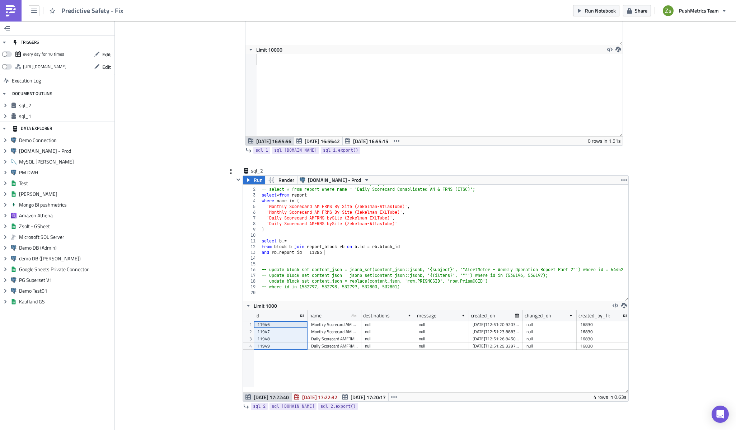
click at [333, 253] on div "-- select * from report where name = 'WeeklyOrgByJobTitle -Part 2 (WMATABusAndr…" at bounding box center [450, 242] width 380 height 122
paste textarea "11949)"
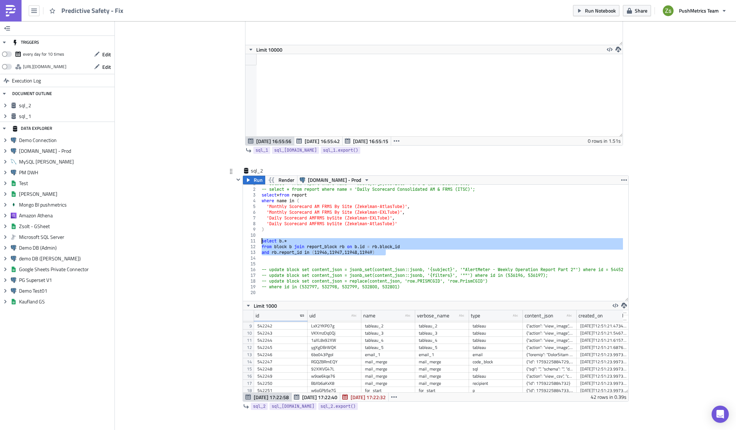
scroll to position [0, 0]
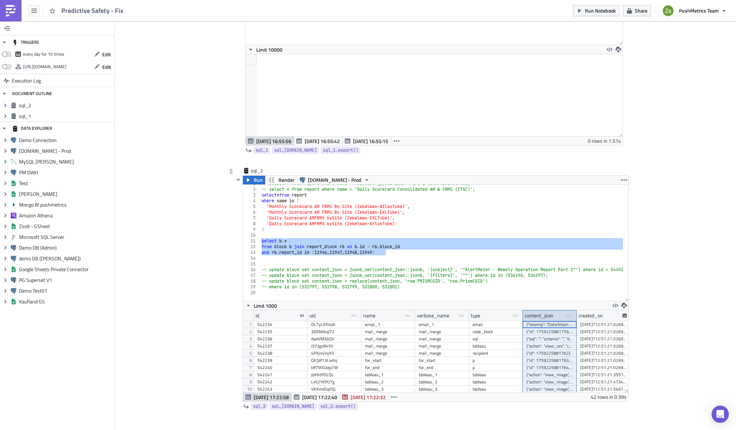
click at [545, 316] on div "content_json" at bounding box center [539, 315] width 29 height 11
click at [411, 246] on div "-- select * from report where name = 'WeeklyOrgByJobTitle -Part 2 (WMATABusAndr…" at bounding box center [441, 243] width 363 height 116
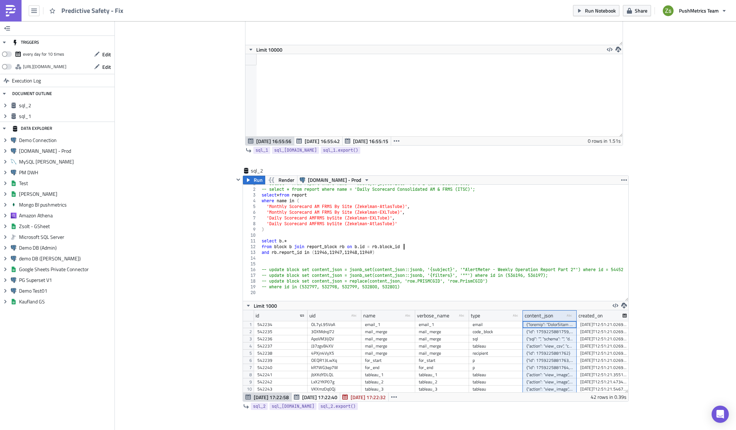
click at [414, 255] on div "-- select * from report where name = 'WeeklyOrgByJobTitle -Part 2 (WMATABusAndr…" at bounding box center [450, 242] width 380 height 122
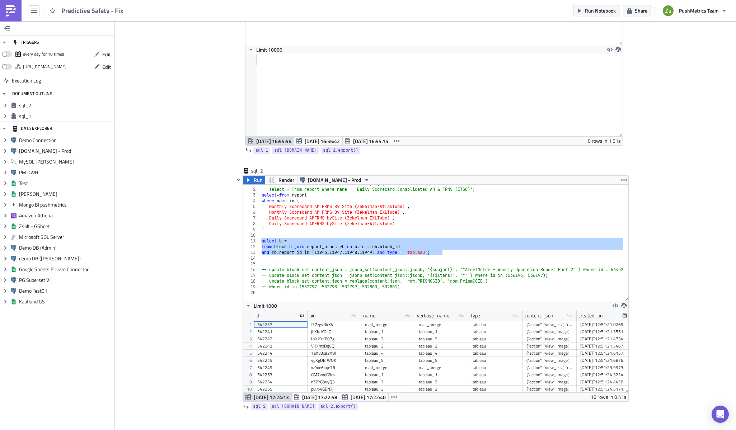
scroll to position [82, 385]
click at [536, 315] on div "content_json" at bounding box center [539, 315] width 29 height 11
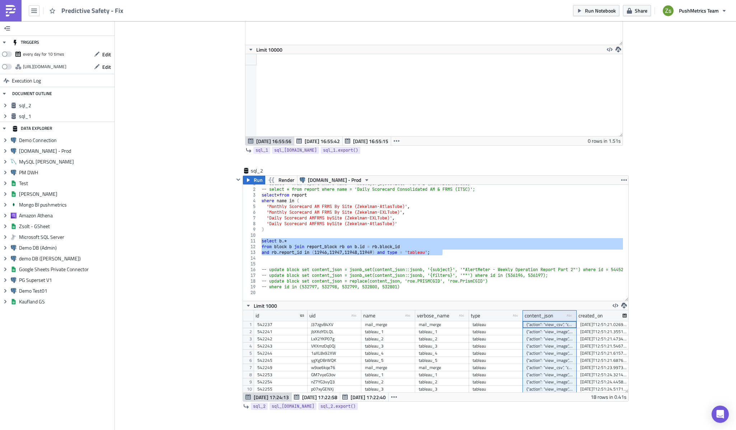
click at [448, 249] on div "-- select * from report where name = 'WeeklyOrgByJobTitle -Part 2 (WMATABusAndr…" at bounding box center [441, 243] width 363 height 116
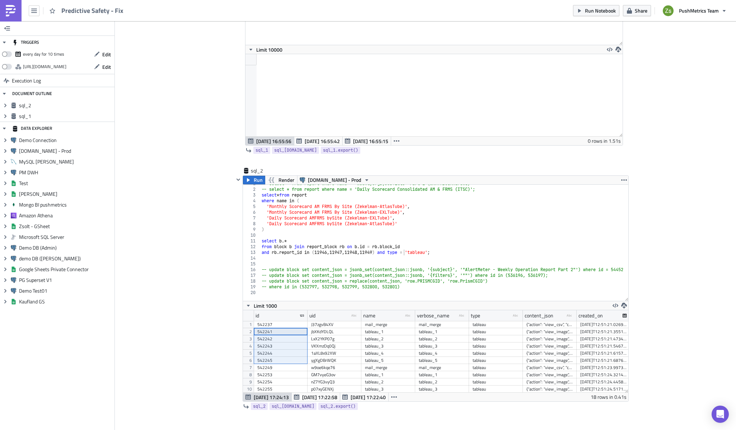
drag, startPoint x: 284, startPoint y: 331, endPoint x: 291, endPoint y: 360, distance: 29.3
click at [291, 321] on div "542237 J37zgvB4XV mail_merge mail_merge tableau {"action": "view_csv", "custom_…" at bounding box center [550, 321] width 592 height 0
click at [422, 289] on div "-- select * from report where name = 'WeeklyOrgByJobTitle -Part 2 (WMATABusAndr…" at bounding box center [450, 242] width 380 height 122
type textarea "-- update block set content_json = jsonb_set(content_json::jsonb, '{subject}', …"
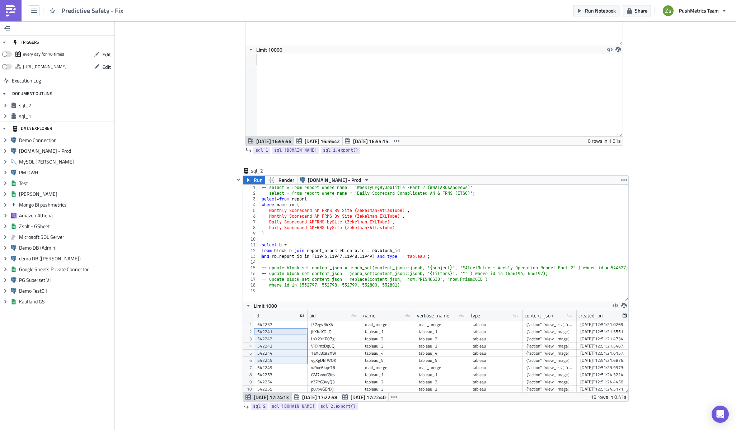
type textarea "select b.*"
type textarea ")"
type textarea "select b.*"
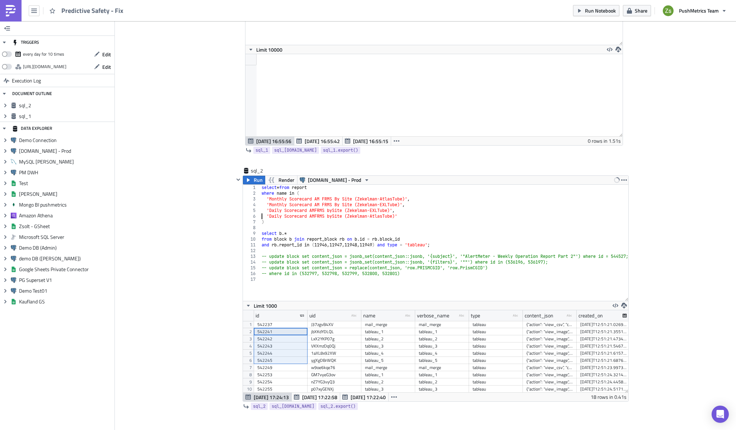
type textarea ")"
type textarea "and [DOMAIN_NAME]_id in (11946, 11947, 11948, 11949) and type = 'tableau';"
type textarea "-- where id in (532797, 532798, 532799, 532800, 532801)"
paste textarea "542245)"
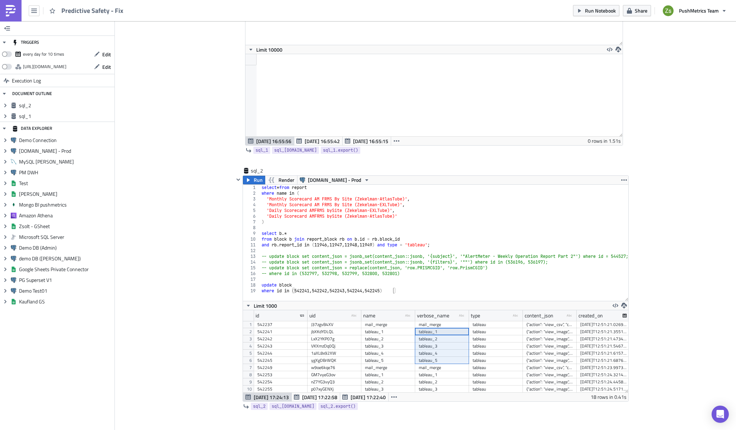
drag, startPoint x: 442, startPoint y: 332, endPoint x: 452, endPoint y: 361, distance: 30.2
click at [452, 321] on div "542245 ygXgDBrWQK tableau_5 tableau_5 tableau {"action": "view_image", "custom_…" at bounding box center [550, 321] width 592 height 0
drag, startPoint x: 443, startPoint y: 339, endPoint x: 345, endPoint y: 337, distance: 98.0
click at [345, 285] on div "542245 ygXgDBrWQK tableau_5 tableau_5 tableau {"action": "view_image", "custom_…" at bounding box center [550, 285] width 592 height 0
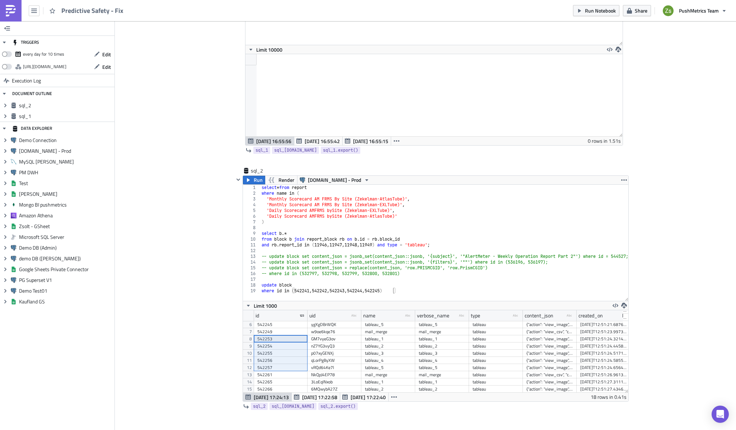
drag, startPoint x: 279, startPoint y: 340, endPoint x: 284, endPoint y: 370, distance: 29.8
click at [284, 285] on div "542245 ygXgDBrWQK tableau_5 tableau_5 tableau {"action": "view_image", "custom_…" at bounding box center [550, 285] width 592 height 0
click at [407, 293] on div "select * from report where name in ( 'Monthly Scorecard AM FRMS By Site (Zekelm…" at bounding box center [450, 246] width 380 height 122
paste textarea "542257"
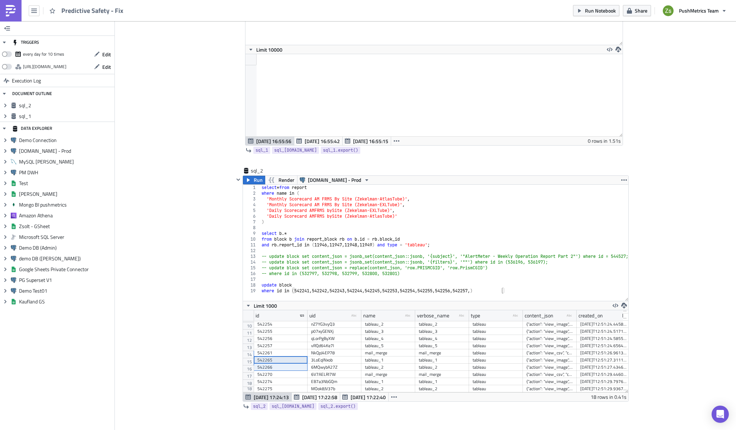
drag, startPoint x: 273, startPoint y: 353, endPoint x: 284, endPoint y: 363, distance: 14.7
click at [284, 263] on div "542245 ygXgDBrWQK tableau_5 tableau_5 tableau {"action": "view_image", "custom_…" at bounding box center [550, 263] width 592 height 0
click at [512, 287] on div "select * from report where name in ( 'Monthly Scorecard AM FRMS By Site (Zekelm…" at bounding box center [450, 246] width 380 height 122
click at [515, 288] on div "select * from report where name in ( 'Monthly Scorecard AM FRMS By Site (Zekelm…" at bounding box center [450, 246] width 380 height 122
paste textarea "542266"
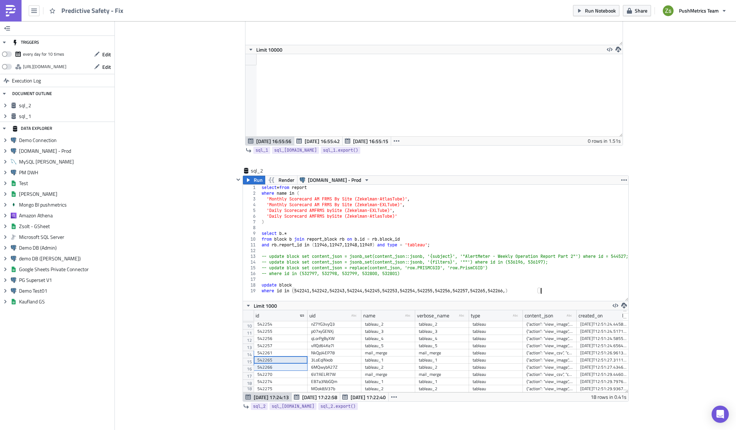
scroll to position [0, 23]
drag, startPoint x: 277, startPoint y: 377, endPoint x: 278, endPoint y: 388, distance: 10.8
click at [278, 388] on div "id uid type-text Created with Sketch. name type-text Created with Sketch. verbo…" at bounding box center [435, 351] width 385 height 82
click at [553, 291] on div "select * from report where name in ( 'Monthly Scorecard AM FRMS By Site (Zekelm…" at bounding box center [450, 246] width 380 height 122
paste textarea "542275"
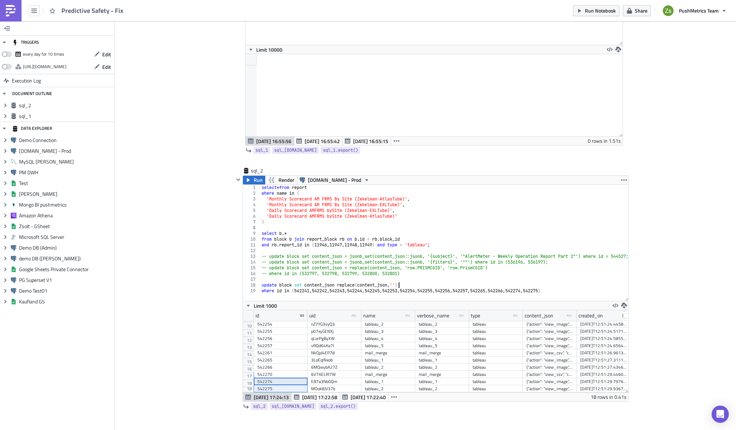
scroll to position [0, 11]
paste textarea "542275"
click at [551, 337] on div "{"action": "view_image", "custom_view_id": "", "custom_view_name": "", "filters…" at bounding box center [549, 338] width 47 height 7
click at [439, 286] on div "select * from report where name in ( 'Monthly Scorecard AM FRMS By Site (Zekelm…" at bounding box center [450, 246] width 380 height 122
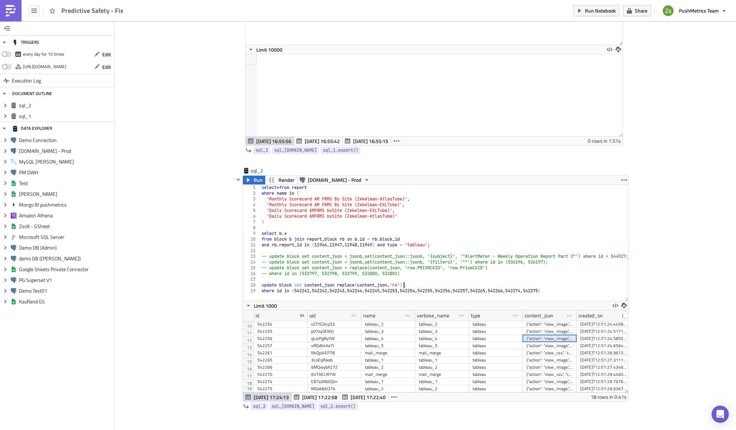
scroll to position [0, 11]
paste textarea "row.SiteID"
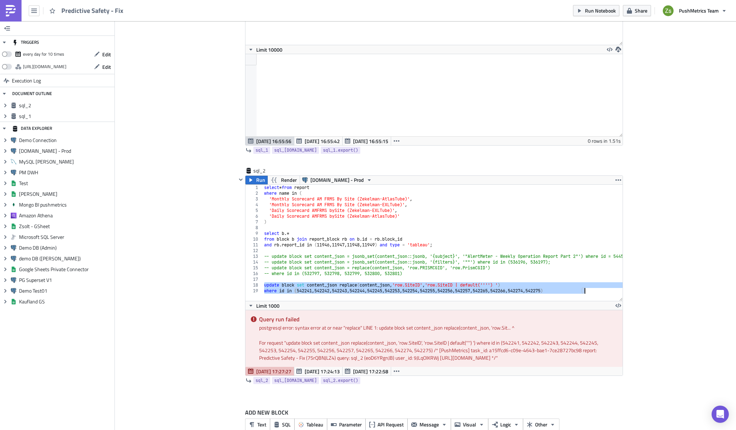
click at [338, 286] on div "select * from report where name in ( 'Monthly Scorecard AM FRMS By Site (Zekelm…" at bounding box center [443, 243] width 360 height 116
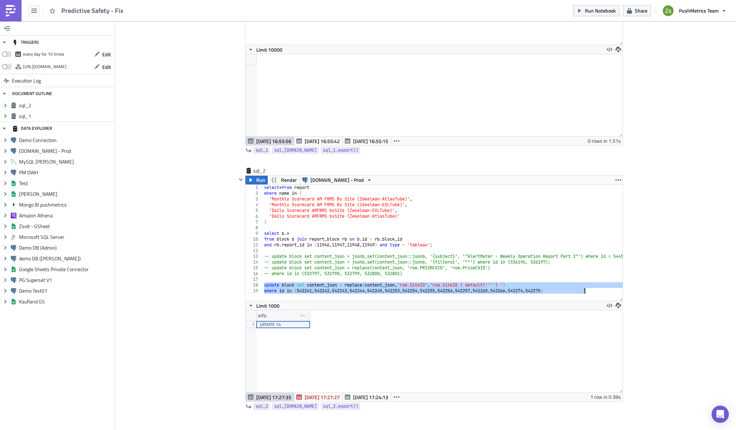
scroll to position [82, 377]
click at [451, 288] on div "select * from report where name in ( 'Monthly Scorecard AM FRMS By Site (Zekelm…" at bounding box center [443, 243] width 360 height 116
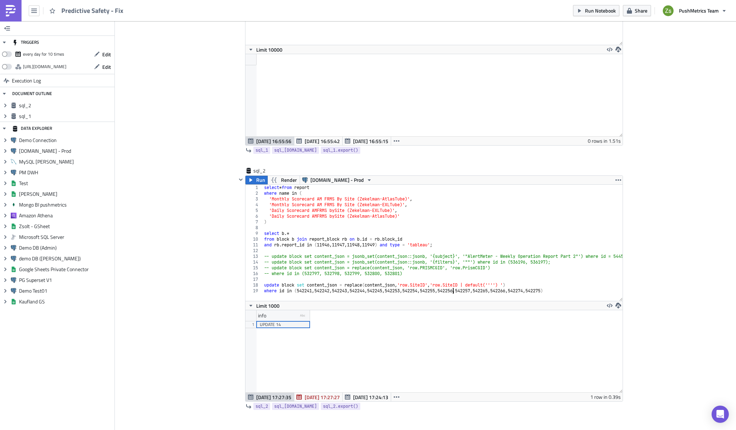
click at [526, 286] on div "select * from report where name in ( 'Monthly Scorecard AM FRMS By Site (Zekelm…" at bounding box center [453, 246] width 380 height 122
type textarea "update block set content_json = replace(content_json, 'row.SiteID', 'row.SiteID…"
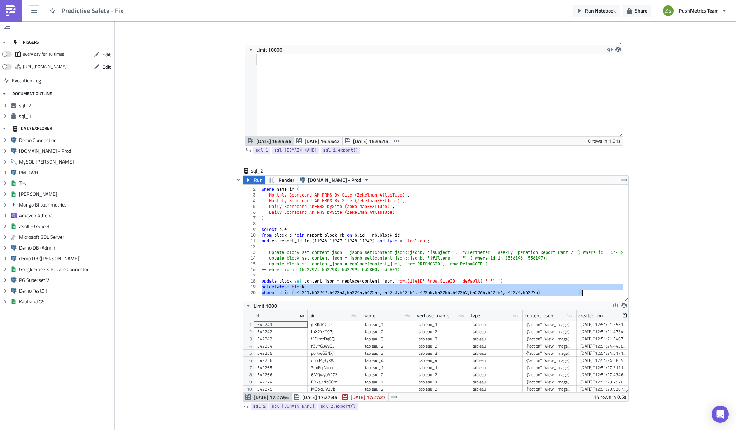
scroll to position [82, 385]
type textarea "select * from block where id in (542241, 542242, 542243, 542244, 542245, 542253…"
click at [538, 323] on div "{"action": "view_image", "custom_view_id": "", "custom_view_name": "", "filters…" at bounding box center [549, 324] width 47 height 7
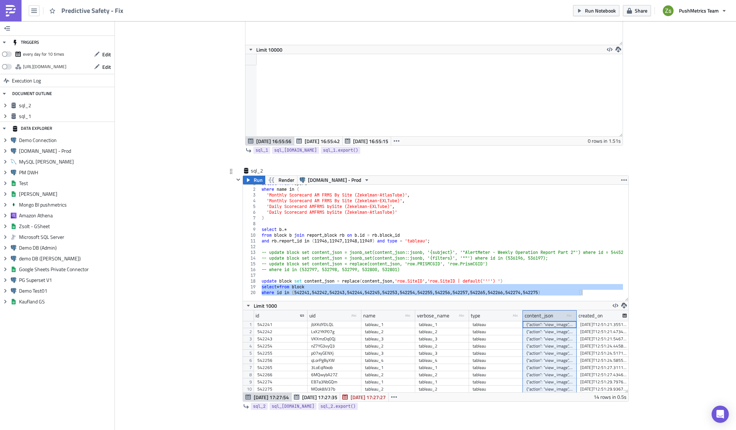
click at [548, 315] on div "content_json" at bounding box center [539, 315] width 29 height 11
click at [9, 10] on img at bounding box center [10, 10] width 11 height 11
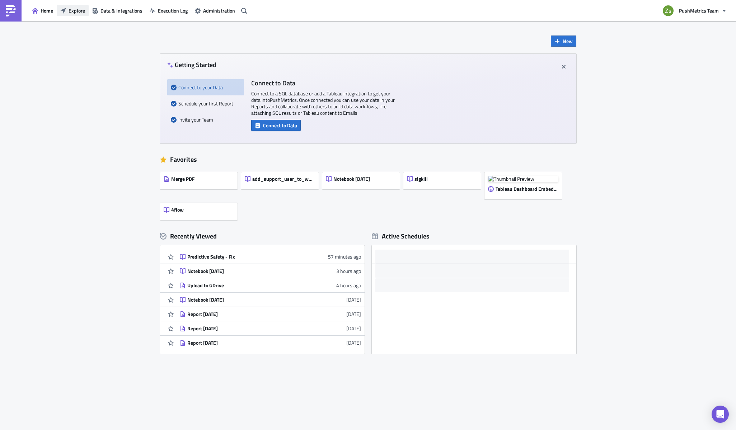
click at [84, 13] on span "Explore" at bounding box center [77, 11] width 17 height 8
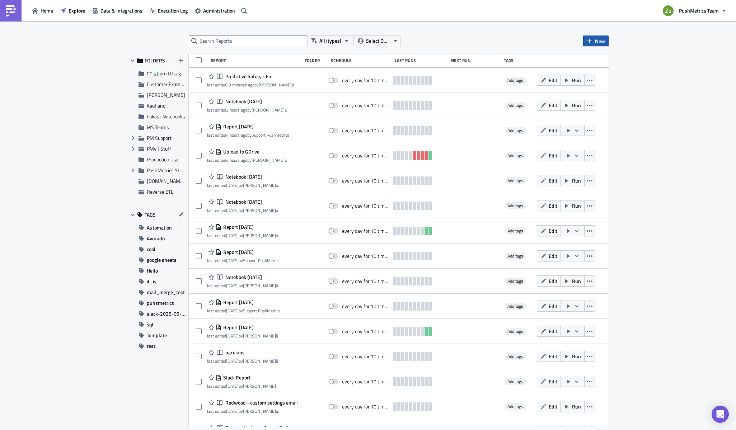
click at [594, 44] on button "New" at bounding box center [595, 41] width 25 height 11
click at [607, 66] on div "Notebook" at bounding box center [620, 69] width 48 height 7
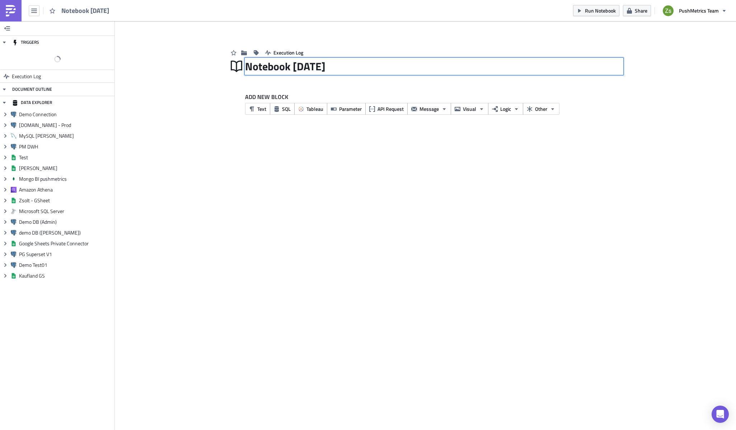
click at [325, 72] on div "Notebook [DATE] Notebook [DATE]" at bounding box center [434, 66] width 378 height 17
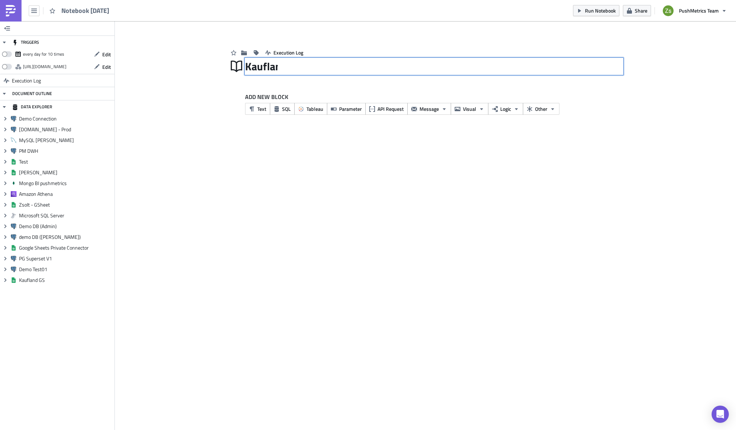
type input "Kaufland"
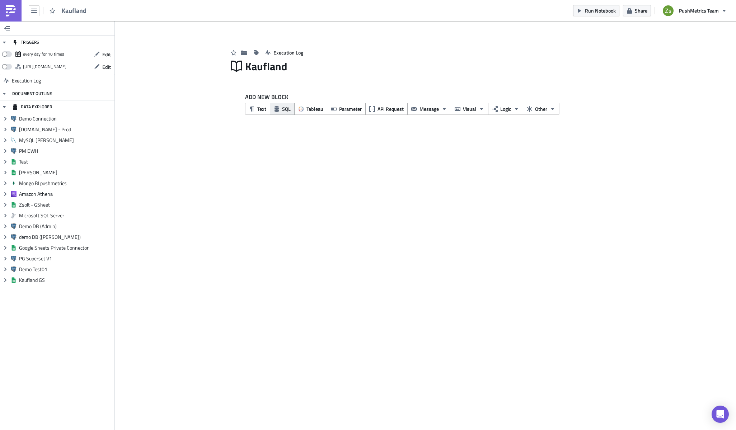
click at [286, 107] on span "SQL" at bounding box center [286, 109] width 9 height 8
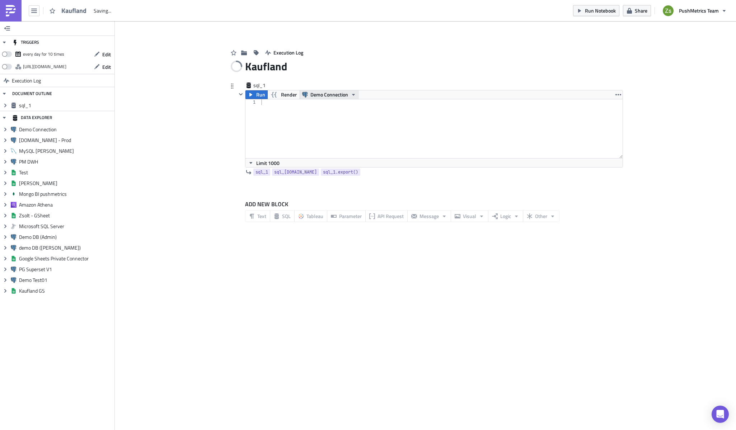
click at [326, 97] on span "Demo Connection" at bounding box center [329, 94] width 38 height 9
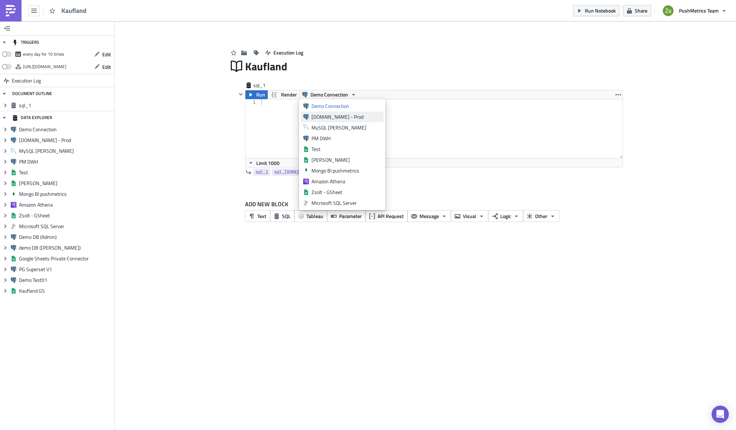
click at [326, 119] on div "[DOMAIN_NAME] - Prod" at bounding box center [346, 116] width 70 height 7
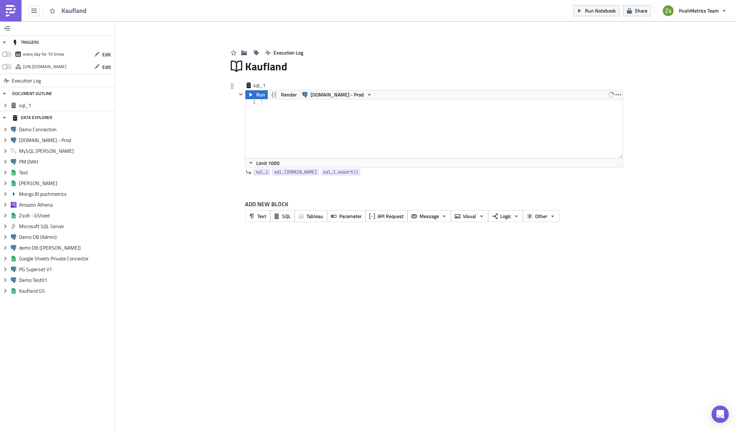
click at [346, 116] on div at bounding box center [441, 134] width 363 height 70
paste textarea "[PERSON_NAME][EMAIL_ADDRESS][DOMAIN_NAME]'"
type textarea "select * from ab_user where email = [EMAIL_ADDRESS][PERSON_NAME][DOMAIN_NAME]'"
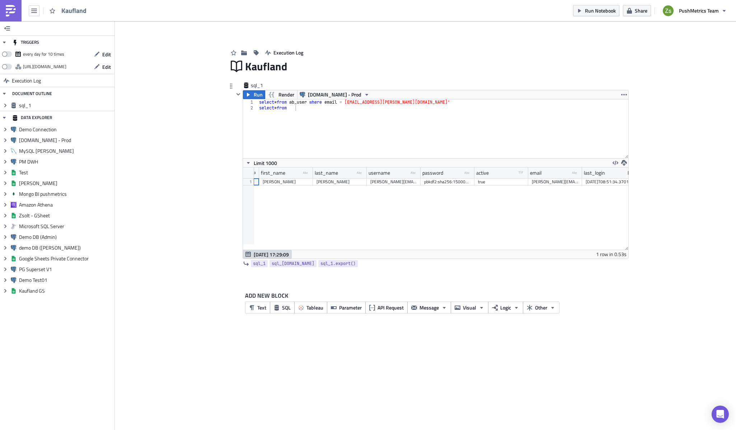
scroll to position [0, 0]
drag, startPoint x: 353, startPoint y: 102, endPoint x: 426, endPoint y: 104, distance: 72.5
click at [426, 104] on div "select * from ab_user where email = [EMAIL_ADDRESS][PERSON_NAME][DOMAIN_NAME]' …" at bounding box center [443, 134] width 371 height 70
click at [457, 135] on div "select * from ab_user where email = [EMAIL_ADDRESS][PERSON_NAME][DOMAIN_NAME]' …" at bounding box center [443, 134] width 371 height 70
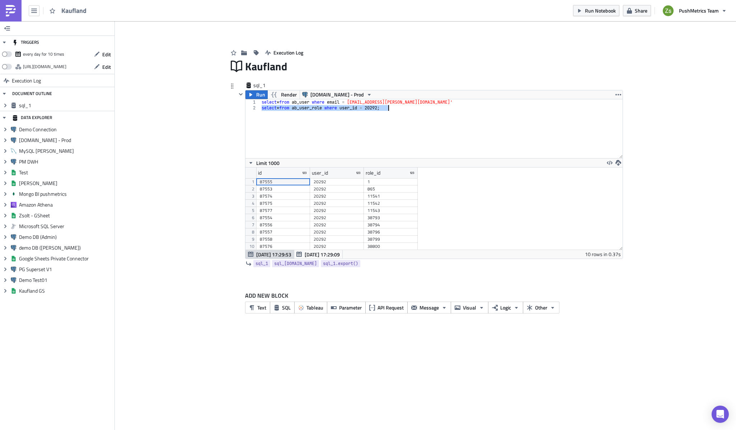
scroll to position [82, 377]
drag, startPoint x: 417, startPoint y: 173, endPoint x: 483, endPoint y: 178, distance: 65.5
click at [428, 178] on div at bounding box center [427, 173] width 1 height 11
drag, startPoint x: 363, startPoint y: 175, endPoint x: 389, endPoint y: 176, distance: 25.9
click at [389, 176] on div at bounding box center [389, 173] width 1 height 11
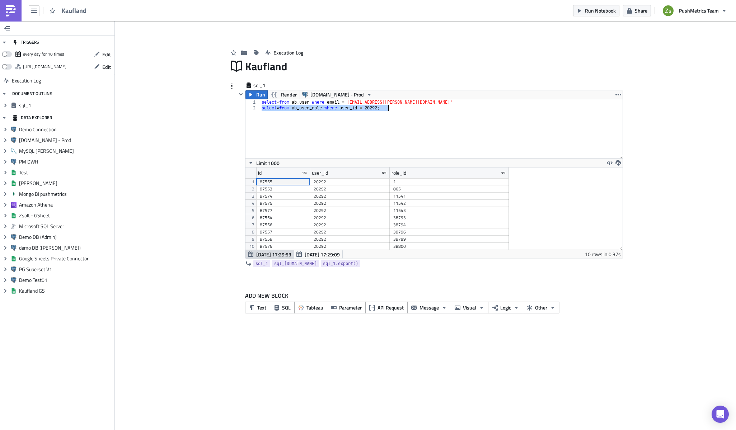
click at [483, 207] on div "11543" at bounding box center [449, 210] width 112 height 7
click at [443, 130] on div "select * from ab_user where email = [EMAIL_ADDRESS][PERSON_NAME][DOMAIN_NAME]' …" at bounding box center [441, 128] width 362 height 59
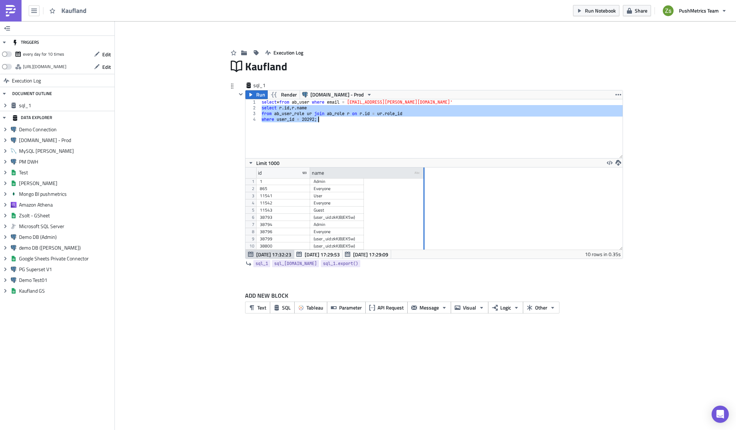
drag, startPoint x: 363, startPoint y: 172, endPoint x: 425, endPoint y: 171, distance: 62.4
click at [424, 171] on div at bounding box center [423, 173] width 1 height 11
click at [374, 124] on div "select * from ab_user where email = [EMAIL_ADDRESS][PERSON_NAME][DOMAIN_NAME]' …" at bounding box center [441, 128] width 362 height 59
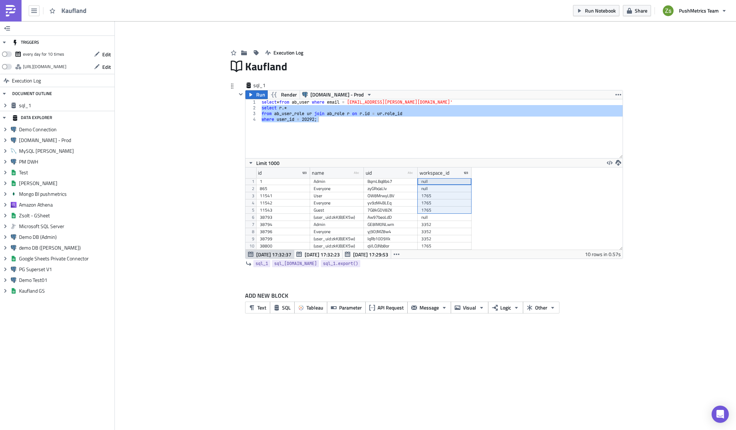
drag, startPoint x: 433, startPoint y: 182, endPoint x: 441, endPoint y: 210, distance: 29.8
click at [441, 178] on div "1 Admin BqmLBq8b47 null 865 Everyone zyGRxJaLlv null 11541 User OW8MrwyLBV 1765…" at bounding box center [363, 178] width 215 height 0
click at [419, 164] on div "Limit 1000" at bounding box center [433, 162] width 377 height 9
click at [418, 143] on div "select * from ab_user where email = [EMAIL_ADDRESS][PERSON_NAME][DOMAIN_NAME]' …" at bounding box center [441, 128] width 362 height 59
type textarea "where user_id = 20292;"
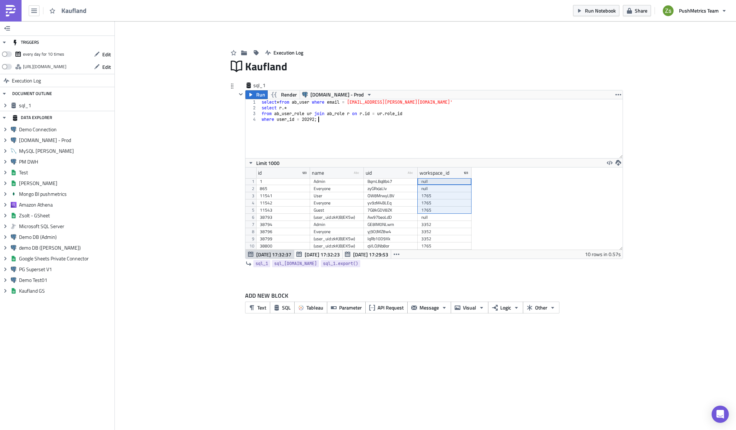
click at [436, 181] on div "null" at bounding box center [444, 181] width 47 height 7
click at [440, 193] on div "1765" at bounding box center [444, 195] width 47 height 7
drag, startPoint x: 440, startPoint y: 225, endPoint x: 443, endPoint y: 240, distance: 15.3
click at [443, 178] on div "1 Admin BqmLBq8b47 null 865 Everyone zyGRxJaLlv null 11541 User OW8MrwyLBV 1765…" at bounding box center [363, 178] width 215 height 0
drag, startPoint x: 274, startPoint y: 224, endPoint x: 280, endPoint y: 241, distance: 18.3
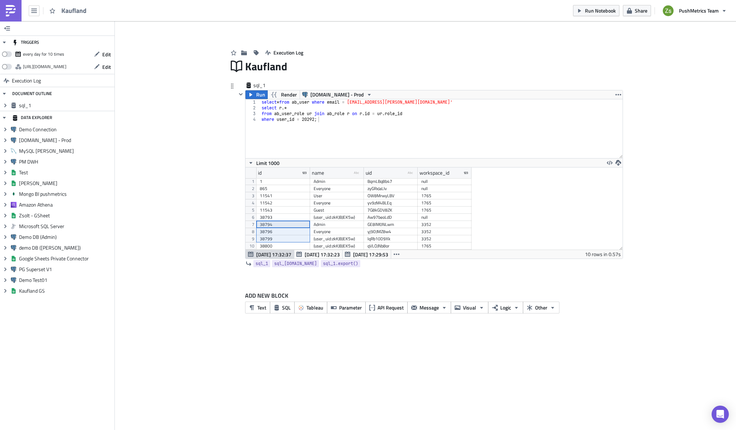
click at [280, 178] on div "1 Admin BqmLBq8b47 null 865 Everyone zyGRxJaLlv null 11541 User OW8MrwyLBV 1765…" at bounding box center [363, 178] width 215 height 0
click at [376, 147] on div "select * from ab_user where email = [EMAIL_ADDRESS][PERSON_NAME][DOMAIN_NAME]' …" at bounding box center [441, 134] width 362 height 70
paste textarea "38799)"
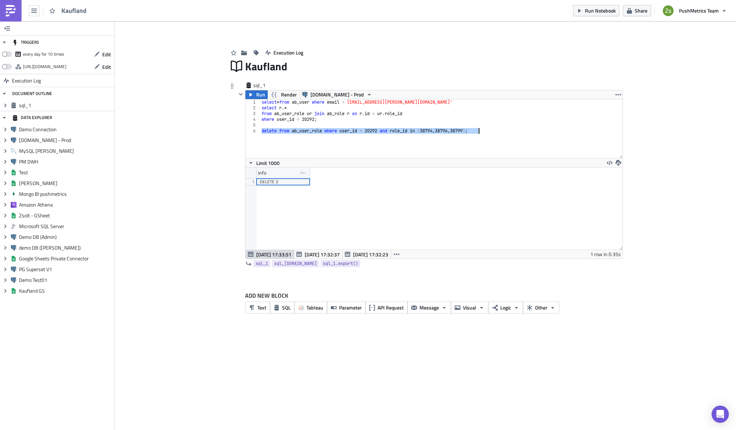
scroll to position [82, 377]
click at [403, 131] on div "select * from ab_user where email = [EMAIL_ADDRESS][PERSON_NAME][DOMAIN_NAME]' …" at bounding box center [441, 128] width 362 height 59
type textarea "-- delete from ab_user_role where user_id = 20292 and role_id in (38794, 38796,…"
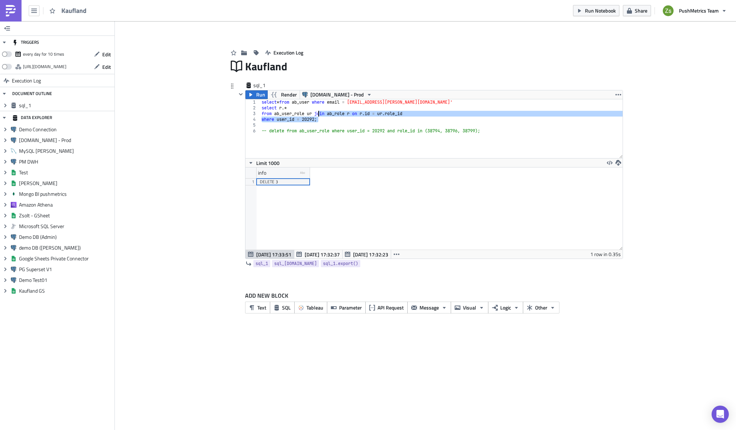
type textarea "select * from ab_user where email = [EMAIL_ADDRESS][PERSON_NAME][DOMAIN_NAME]' …"
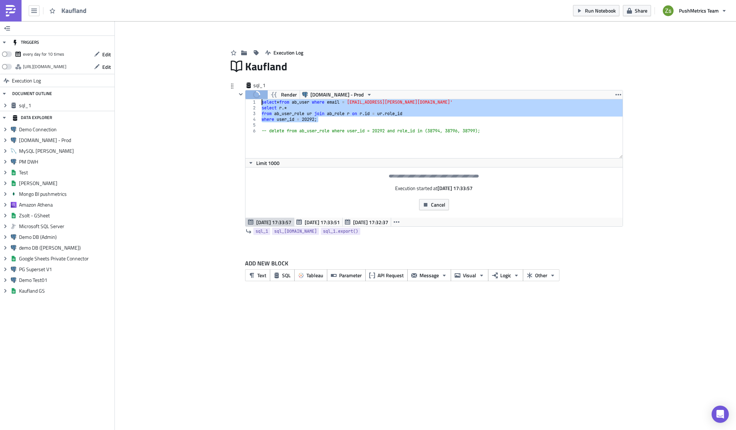
click at [405, 123] on div "select * from ab_user where email = [EMAIL_ADDRESS][PERSON_NAME][DOMAIN_NAME]' …" at bounding box center [441, 134] width 362 height 70
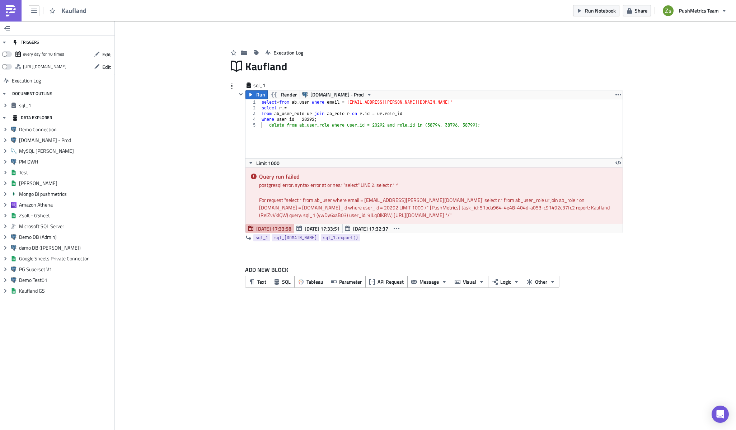
type textarea "-- delete from ab_user_role where user_id = 20292 and role_id in (38794, 38796,…"
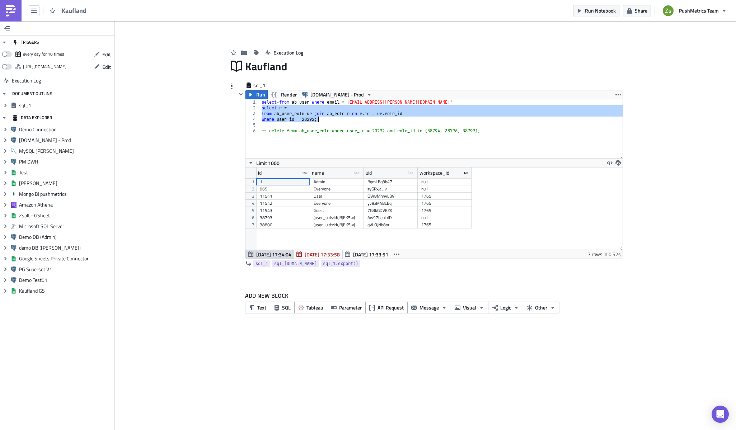
scroll to position [82, 377]
click at [437, 196] on div "1765" at bounding box center [444, 196] width 47 height 7
click at [437, 204] on div "1765" at bounding box center [444, 203] width 47 height 7
click at [437, 210] on div "1765" at bounding box center [444, 210] width 47 height 7
click at [438, 223] on div "1765" at bounding box center [444, 224] width 47 height 7
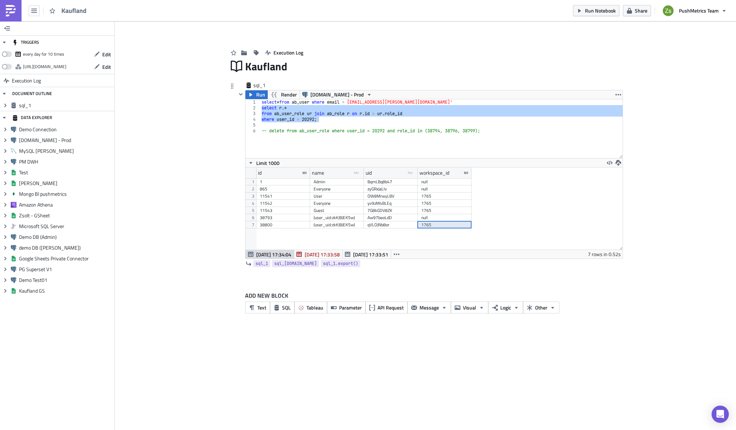
click at [266, 210] on div "11543" at bounding box center [283, 210] width 47 height 7
click at [352, 131] on div "select * from ab_user where email = [EMAIL_ADDRESS][PERSON_NAME][DOMAIN_NAME]' …" at bounding box center [441, 134] width 362 height 70
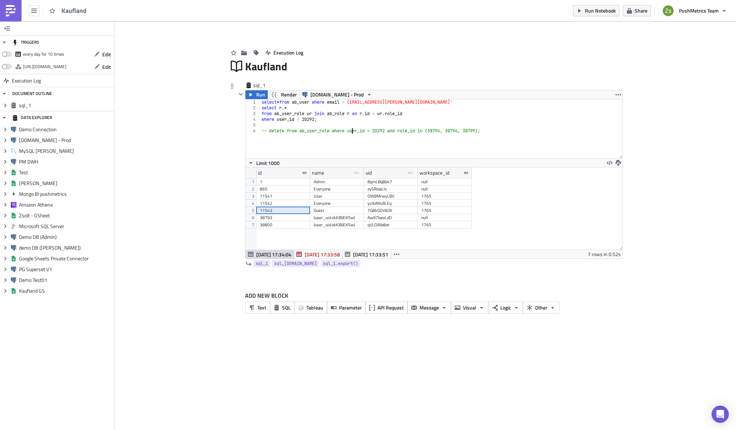
click at [481, 133] on div "select * from ab_user where email = [EMAIL_ADDRESS][PERSON_NAME][DOMAIN_NAME]' …" at bounding box center [441, 134] width 362 height 70
paste textarea "11543"
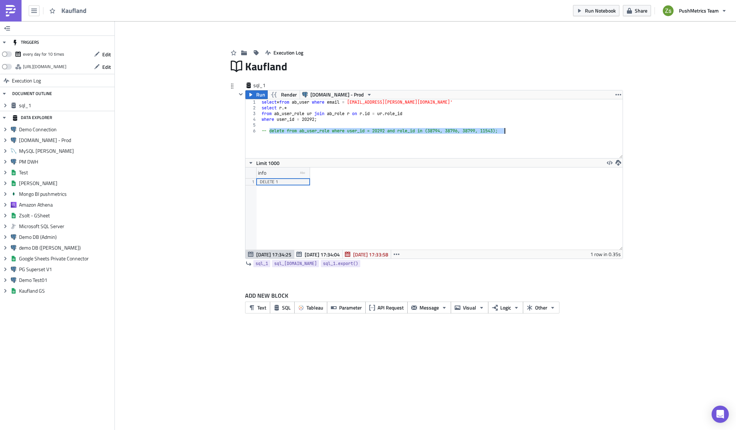
scroll to position [82, 377]
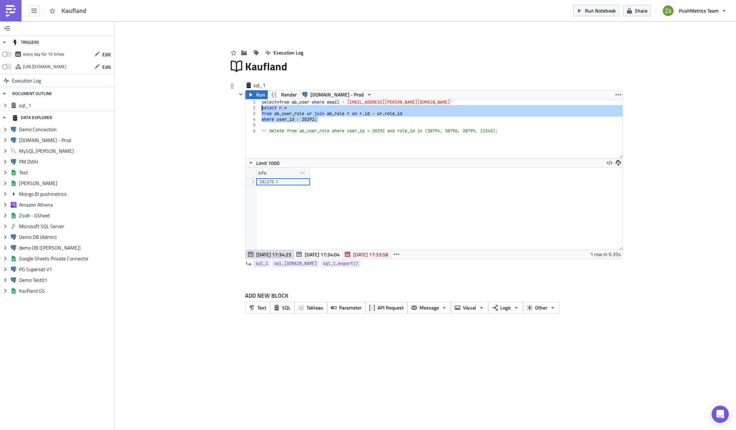
drag, startPoint x: 359, startPoint y: 122, endPoint x: 259, endPoint y: 107, distance: 100.8
click at [259, 107] on div "-- delete from ab_user_role where user_id = 20292 and role_id in (38794, 38796,…" at bounding box center [433, 128] width 377 height 59
click at [254, 94] on button "Run" at bounding box center [256, 94] width 22 height 9
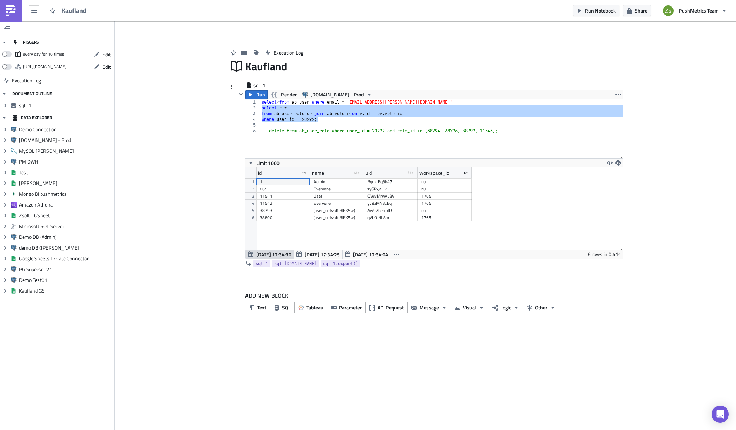
scroll to position [82, 377]
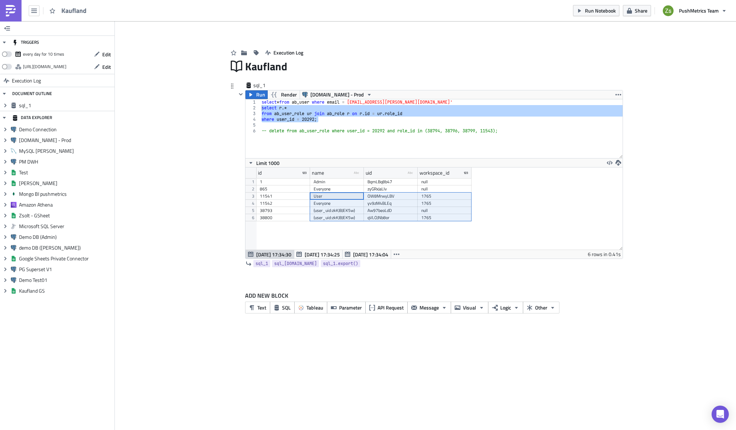
drag, startPoint x: 337, startPoint y: 199, endPoint x: 437, endPoint y: 216, distance: 101.2
click at [437, 178] on div "1 Admin BqmLBq8b47 null 865 Everyone zyGRxJaLlv null 11541 User OW8MrwyLBV 1765…" at bounding box center [363, 178] width 215 height 0
click at [357, 252] on span "[DATE] 17:34:04" at bounding box center [370, 255] width 35 height 8
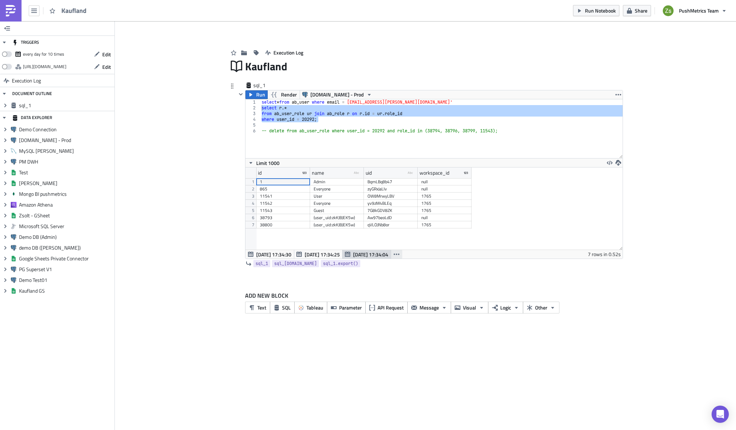
click at [396, 255] on icon "button" at bounding box center [397, 254] width 6 height 1
click at [388, 281] on div "[DATE] 17:33:51" at bounding box center [370, 281] width 45 height 7
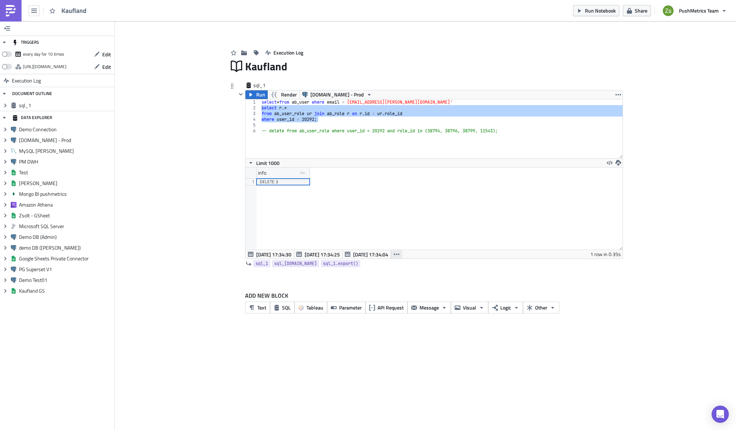
click at [395, 254] on icon "button" at bounding box center [397, 254] width 6 height 6
click at [389, 290] on div "[DATE] 17:32:37" at bounding box center [370, 292] width 45 height 7
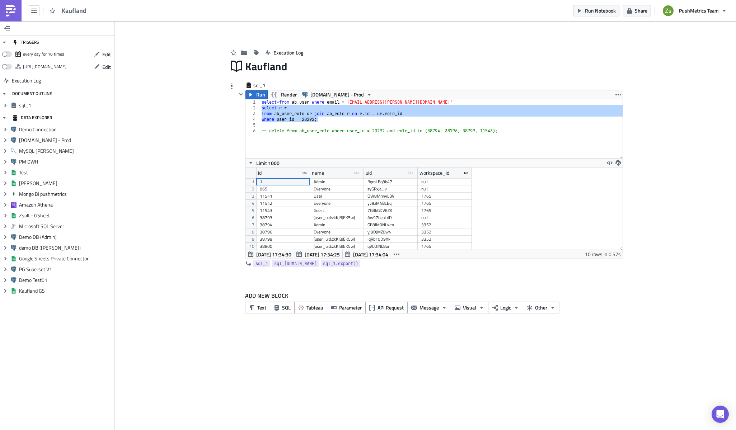
scroll to position [0, 0]
click at [438, 227] on div "3352" at bounding box center [444, 224] width 47 height 7
type textarea "-- delete from ab_user_role where user_id = 20292 and role_id in (38794, 38796,…"
click at [525, 130] on div "select * from ab_user where email = [EMAIL_ADDRESS][PERSON_NAME][DOMAIN_NAME]' …" at bounding box center [441, 134] width 362 height 70
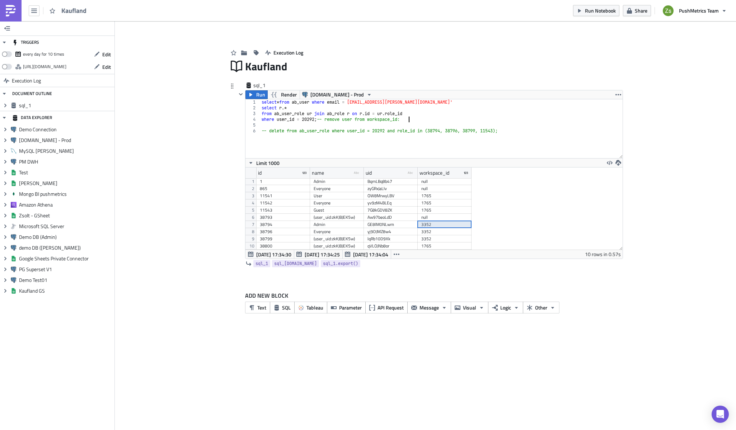
scroll to position [0, 12]
paste textarea "3352"
click at [464, 147] on div "select * from ab_user where email = [EMAIL_ADDRESS][PERSON_NAME][DOMAIN_NAME]' …" at bounding box center [441, 134] width 362 height 70
type textarea "-- delete from ab_user_role where user_id = 20292 and role_id in (38794, 38796,…"
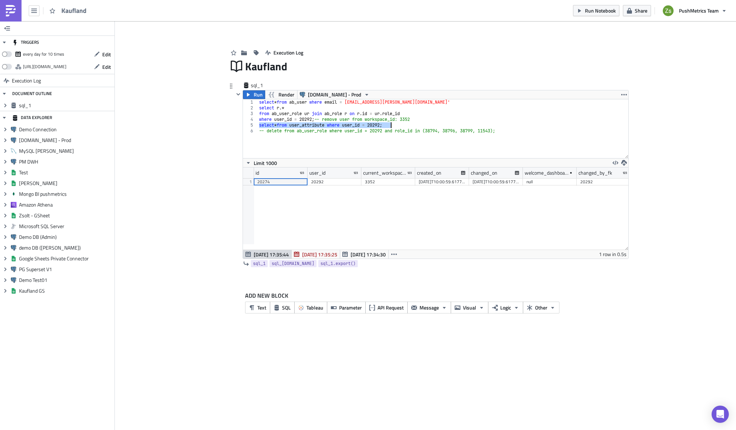
scroll to position [82, 385]
click at [423, 122] on div "select * from ab_user where email = [EMAIL_ADDRESS][PERSON_NAME][DOMAIN_NAME]' …" at bounding box center [443, 128] width 371 height 59
type textarea "select * from user_attribute where user_id = 20292;"
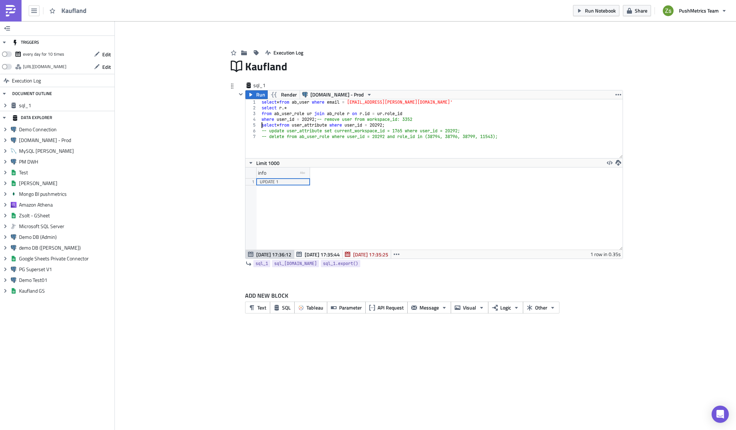
scroll to position [0, 0]
type textarea "where user_id = 20292; -- remove user from workspace_id: 3352"
type textarea "s"
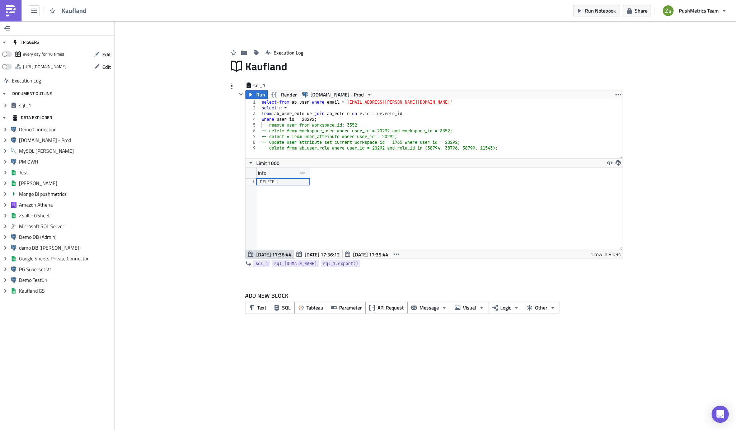
type textarea "where user_id = 20292;"
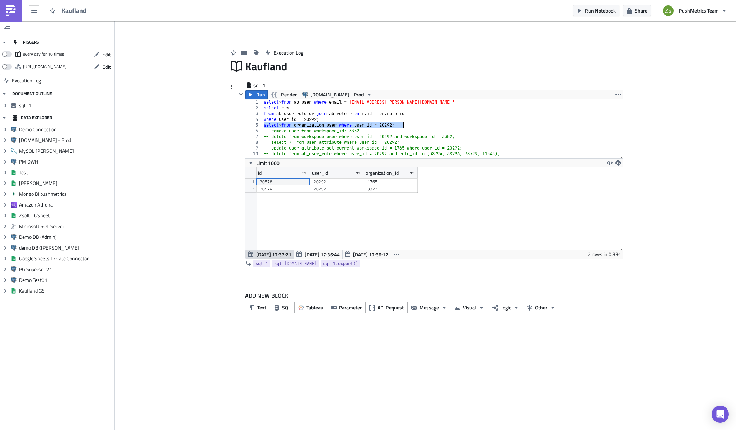
scroll to position [82, 377]
click at [391, 189] on div "3322" at bounding box center [390, 188] width 47 height 7
click at [437, 122] on div "select * from ab_user where email = [EMAIL_ADDRESS][PERSON_NAME][DOMAIN_NAME]' …" at bounding box center [442, 134] width 360 height 70
type textarea "select * from organization_user where user_id = 20292;"
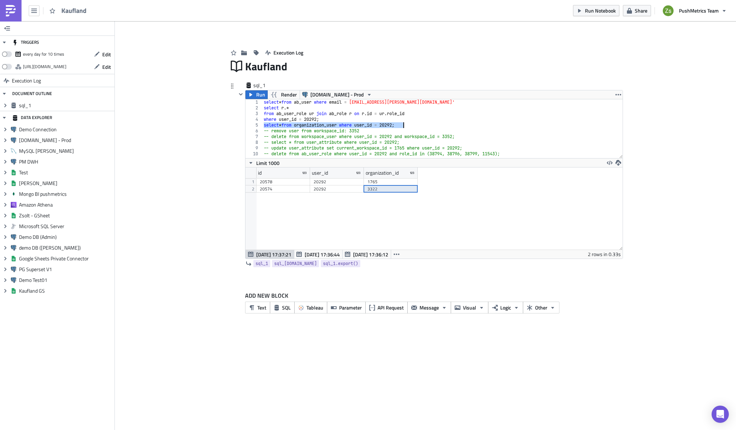
scroll to position [0, 0]
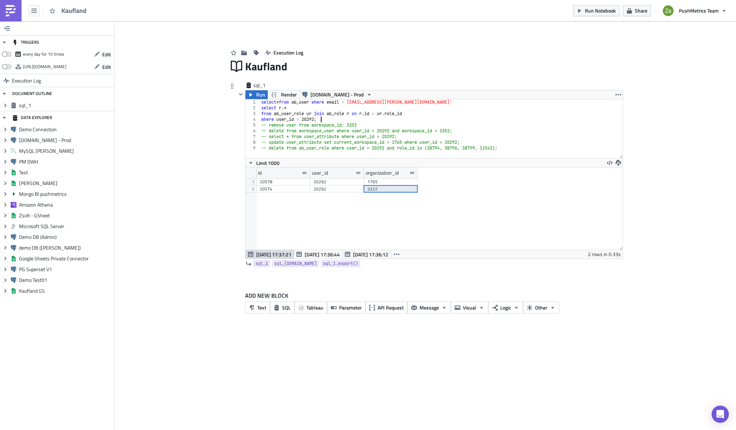
type textarea "-- remove user from workspace_id: 3352"
paste textarea "select * from organization_user where user_id = 20292;"
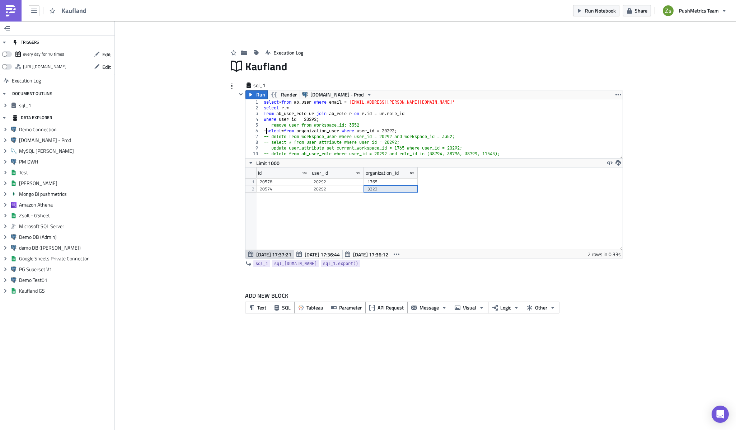
scroll to position [0, 0]
type textarea "-- select * from organization_user where user_id = 20292;"
paste textarea "delete from workspace_user where user_id = 20292 and workspace_id = 3352;"
click at [345, 130] on div "select * from ab_user where email = [EMAIL_ADDRESS][PERSON_NAME][DOMAIN_NAME]' …" at bounding box center [439, 134] width 355 height 70
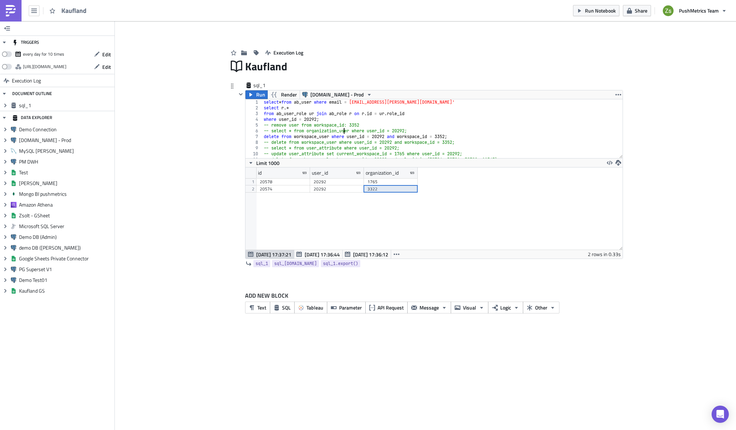
click at [345, 130] on div "select * from ab_user where email = [EMAIL_ADDRESS][PERSON_NAME][DOMAIN_NAME]' …" at bounding box center [439, 134] width 355 height 70
click at [319, 135] on div "select * from ab_user where email = [EMAIL_ADDRESS][PERSON_NAME][DOMAIN_NAME]' …" at bounding box center [439, 134] width 355 height 70
paste textarea "organization"
click at [385, 191] on div "3322" at bounding box center [390, 188] width 47 height 7
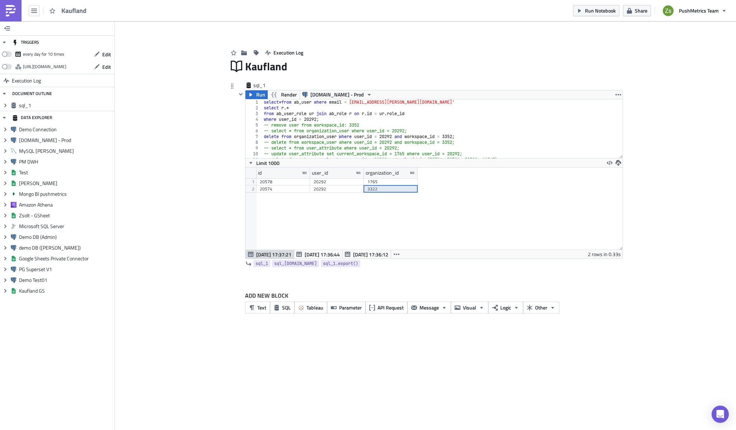
click at [388, 183] on div "1765" at bounding box center [390, 181] width 47 height 7
click at [389, 189] on div "3322" at bounding box center [390, 188] width 47 height 7
click at [450, 136] on div "select * from ab_user where email = [EMAIL_ADDRESS][PERSON_NAME][DOMAIN_NAME]' …" at bounding box center [439, 134] width 355 height 70
paste textarea "2"
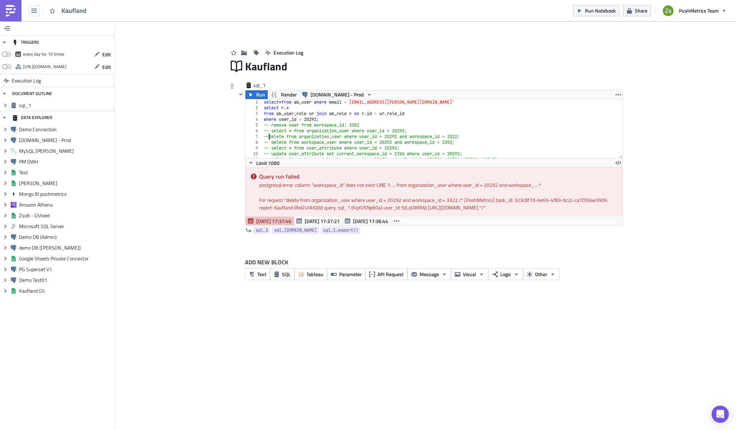
scroll to position [0, 0]
click at [421, 138] on div "select * from ab_user where email = [EMAIL_ADDRESS][PERSON_NAME][DOMAIN_NAME]' …" at bounding box center [439, 134] width 355 height 70
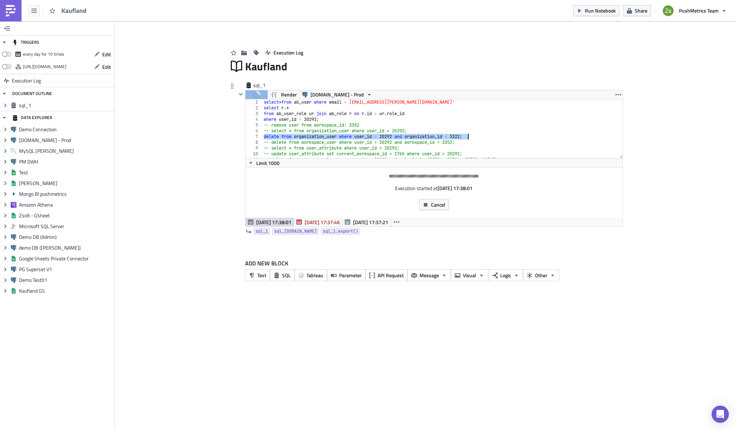
click at [453, 135] on div "select * from ab_user where email = [EMAIL_ADDRESS][PERSON_NAME][DOMAIN_NAME]' …" at bounding box center [439, 128] width 354 height 59
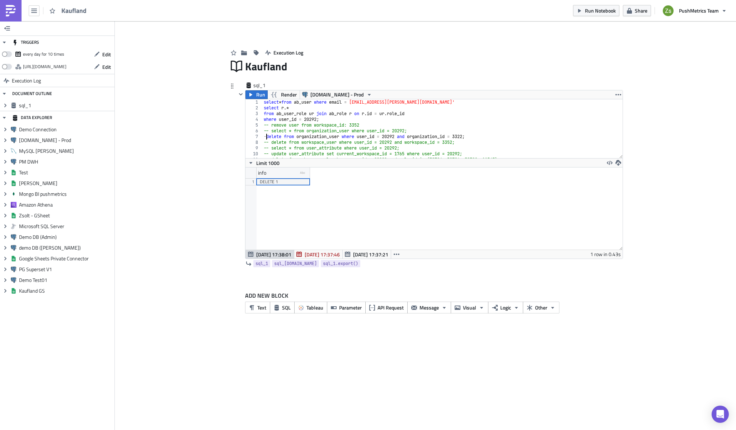
scroll to position [0, 0]
click at [394, 115] on div "select * from ab_user where email = [EMAIL_ADDRESS][PERSON_NAME][DOMAIN_NAME]' …" at bounding box center [439, 134] width 355 height 70
type textarea "where user_id = 20292;"
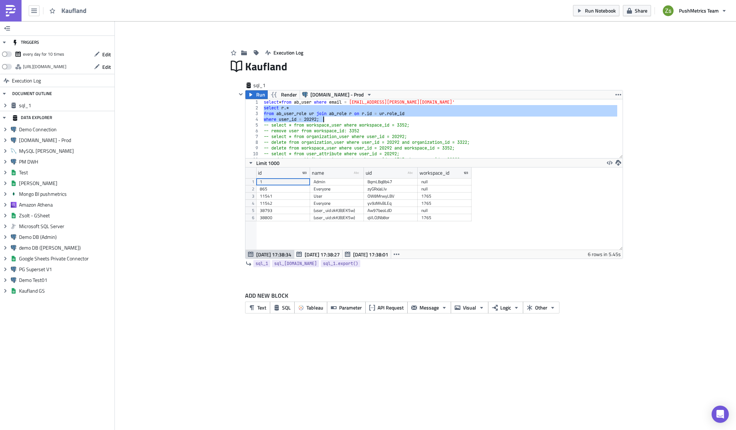
scroll to position [82, 377]
type textarea "from ab_user_role ur join ab_role r on [DOMAIN_NAME] = [DOMAIN_NAME]_id where u…"
click at [330, 199] on div "User" at bounding box center [337, 196] width 47 height 7
